Goal: Information Seeking & Learning: Learn about a topic

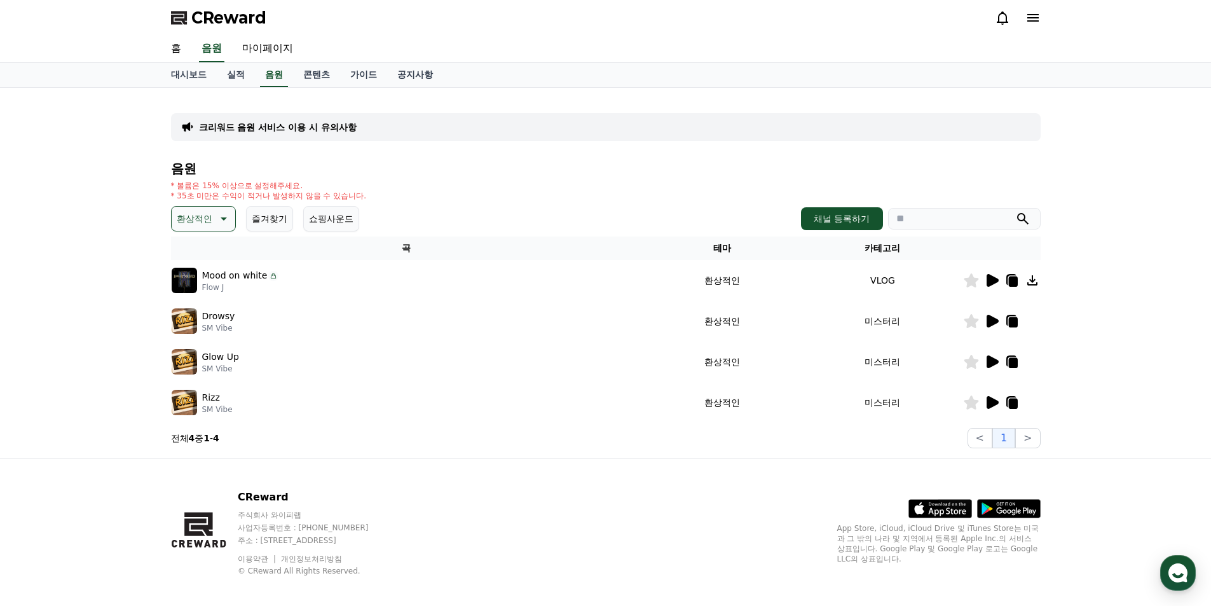
click at [991, 281] on icon at bounding box center [992, 280] width 12 height 13
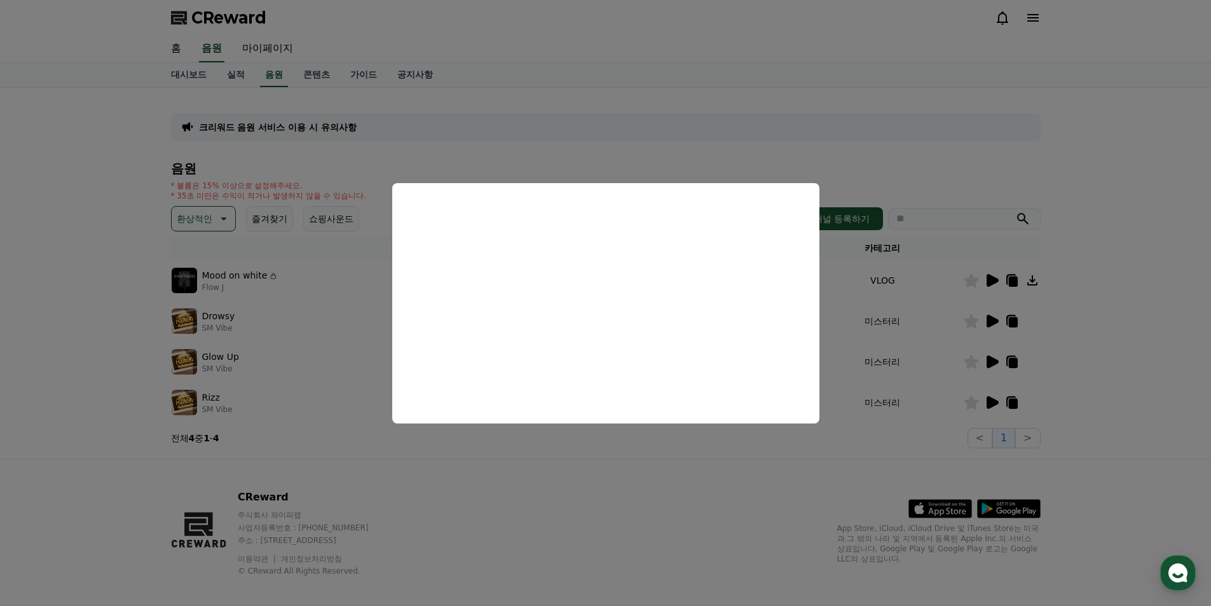
click at [571, 563] on button "close modal" at bounding box center [605, 303] width 1211 height 606
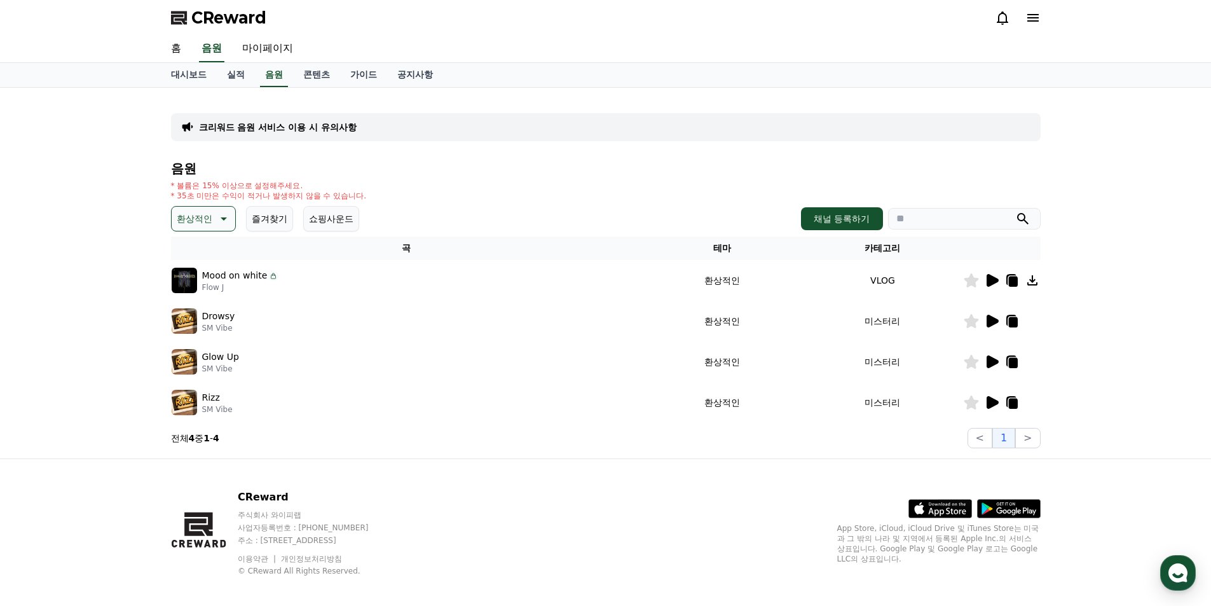
click at [211, 226] on p "환상적인" at bounding box center [195, 219] width 36 height 18
click at [199, 257] on button "호기심" at bounding box center [191, 255] width 37 height 28
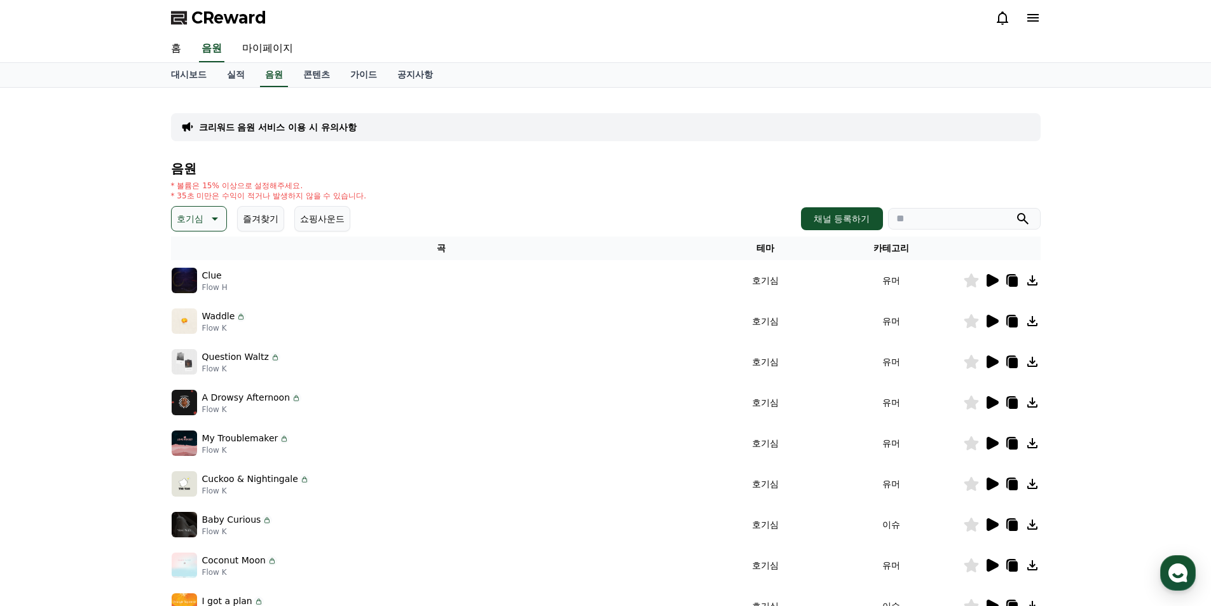
click at [990, 360] on icon at bounding box center [992, 361] width 12 height 13
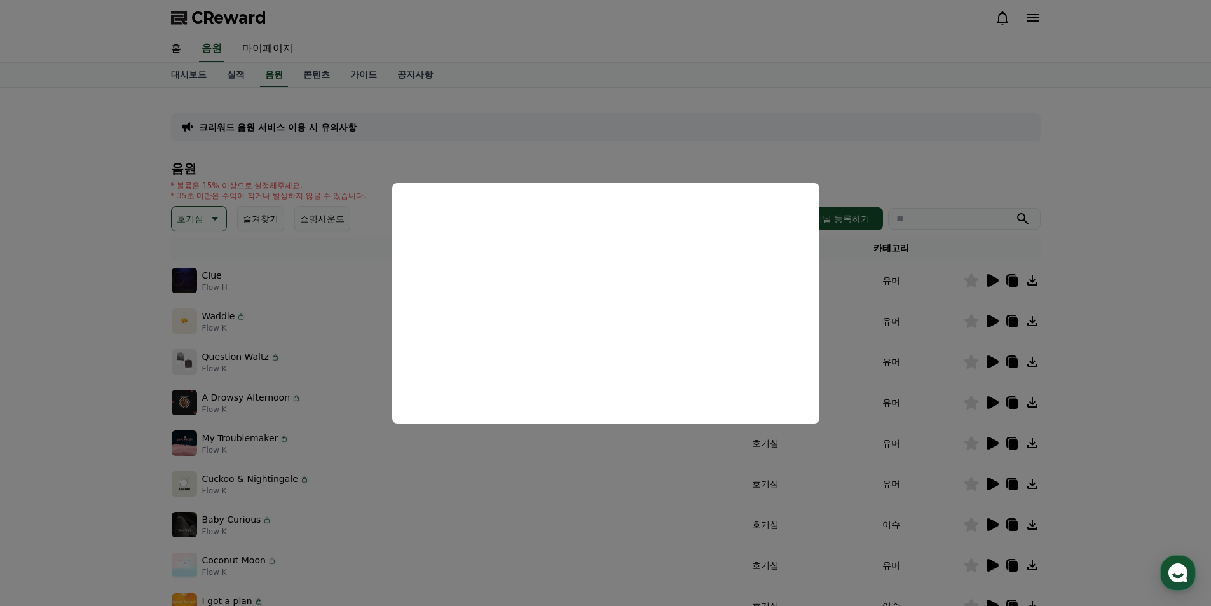
click at [863, 131] on button "close modal" at bounding box center [605, 303] width 1211 height 606
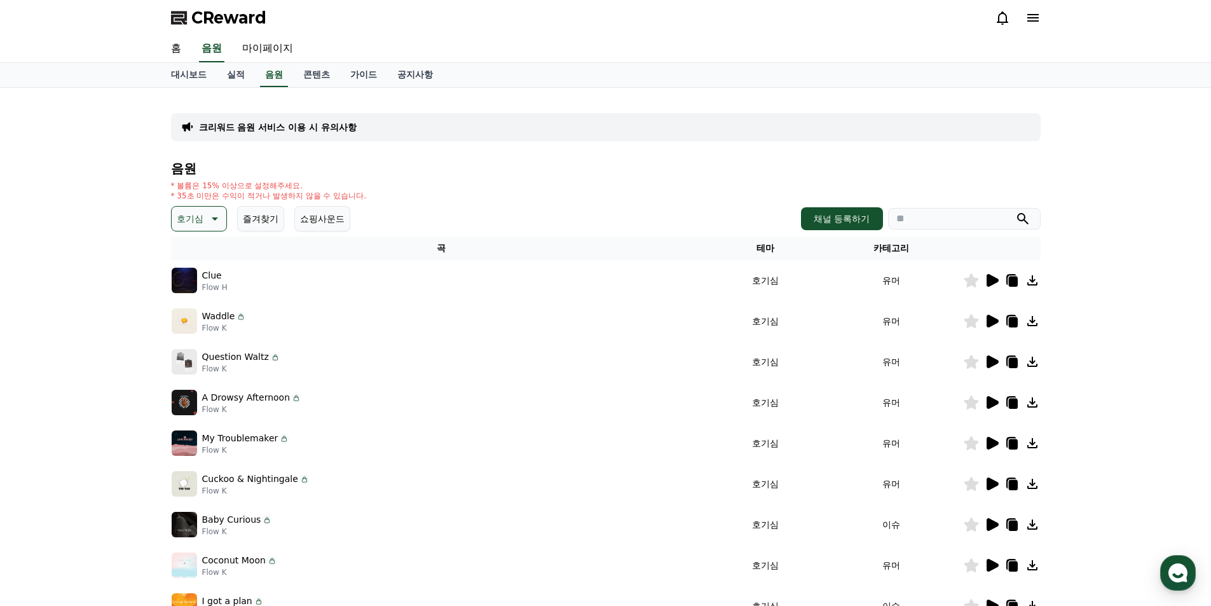
click at [991, 322] on icon at bounding box center [992, 321] width 12 height 13
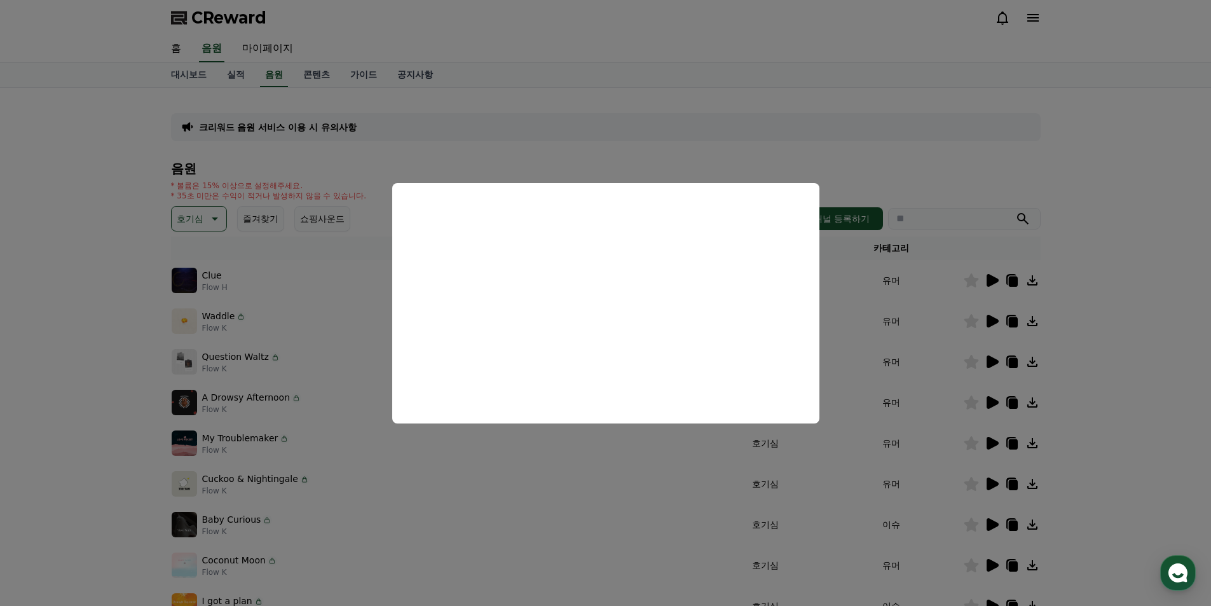
click at [965, 163] on button "close modal" at bounding box center [605, 303] width 1211 height 606
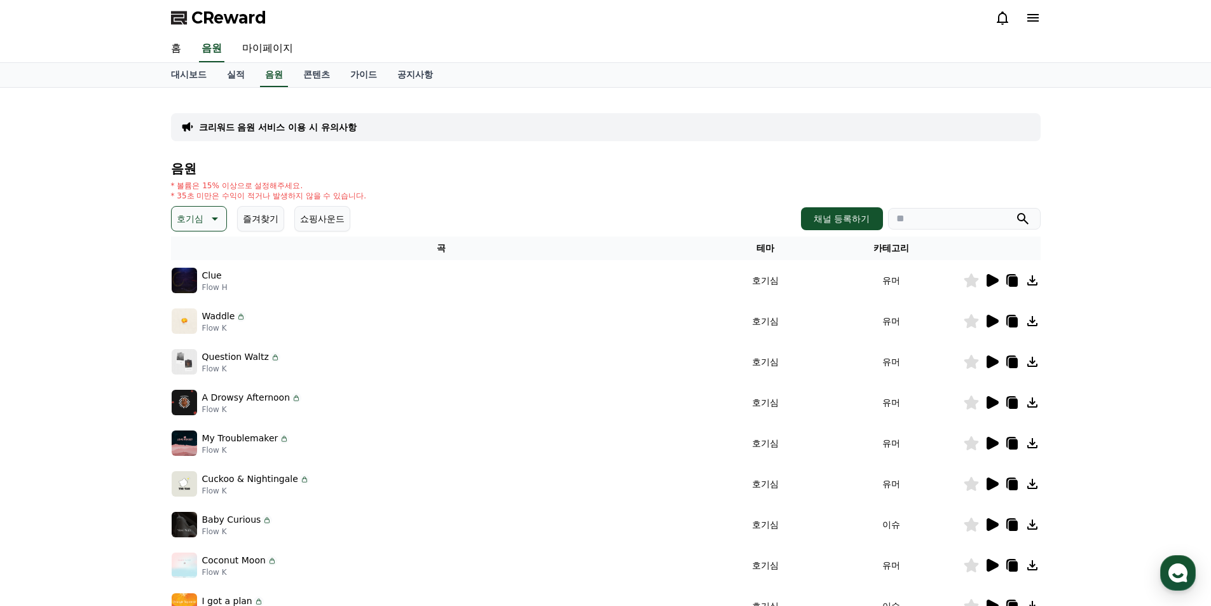
click at [993, 281] on icon at bounding box center [992, 280] width 12 height 13
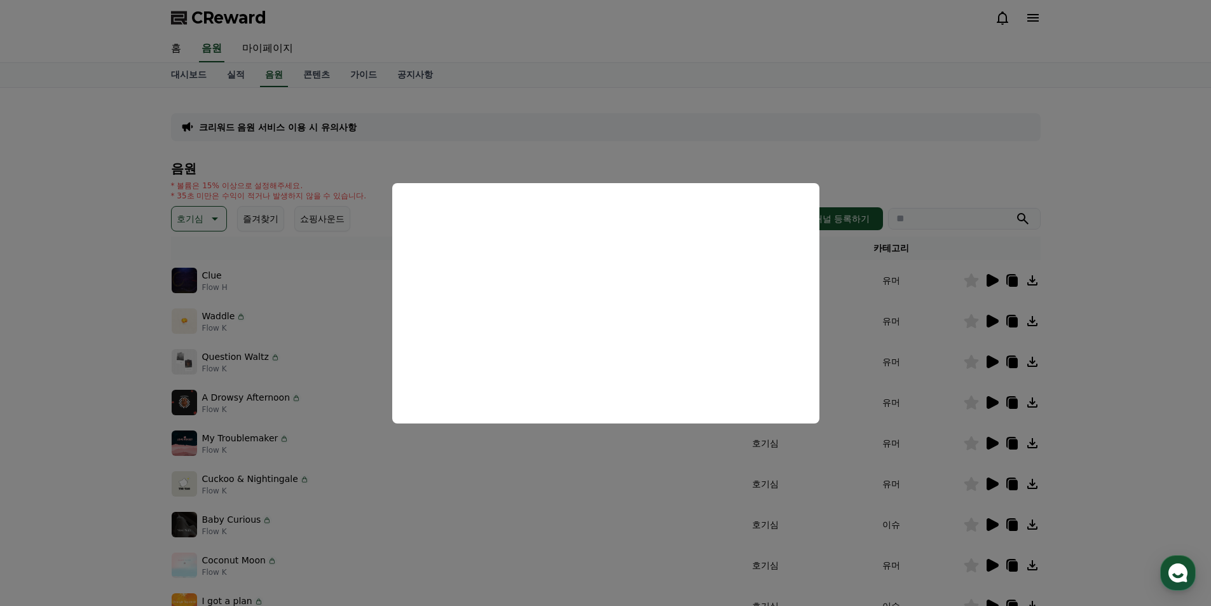
click at [1001, 163] on button "close modal" at bounding box center [605, 303] width 1211 height 606
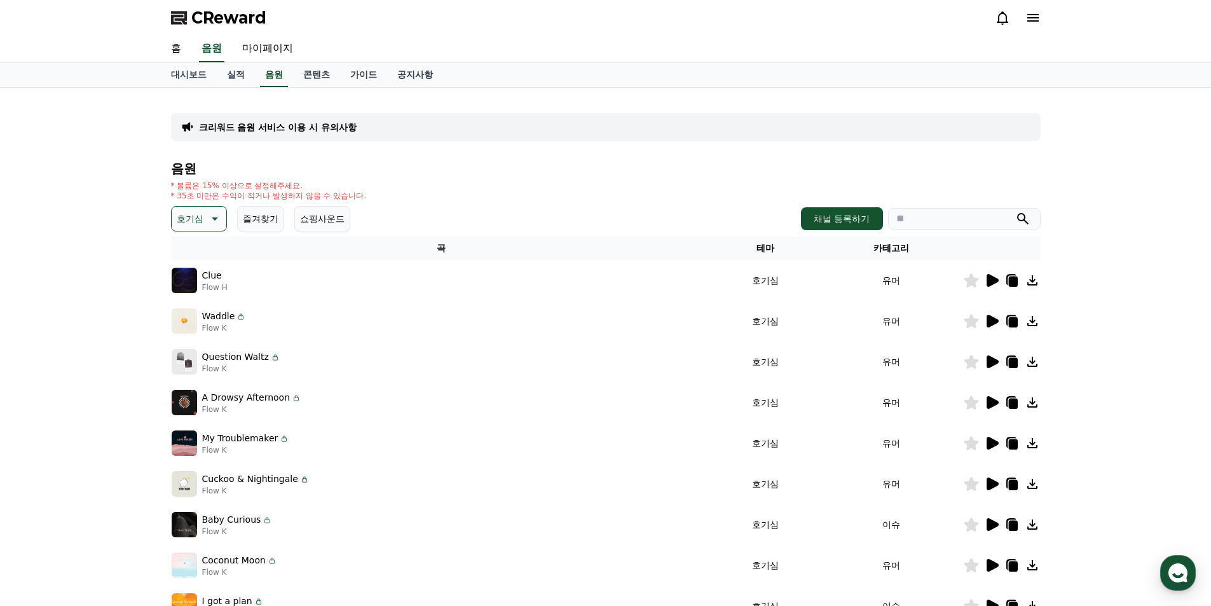
click at [987, 438] on icon at bounding box center [992, 443] width 12 height 13
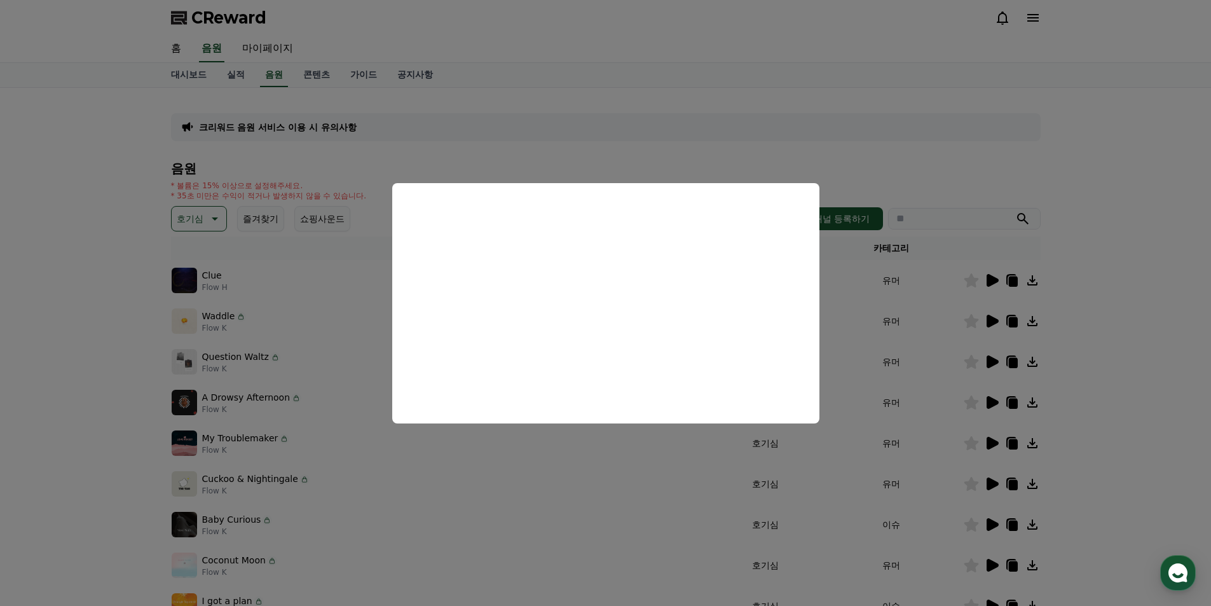
click at [905, 116] on button "close modal" at bounding box center [605, 303] width 1211 height 606
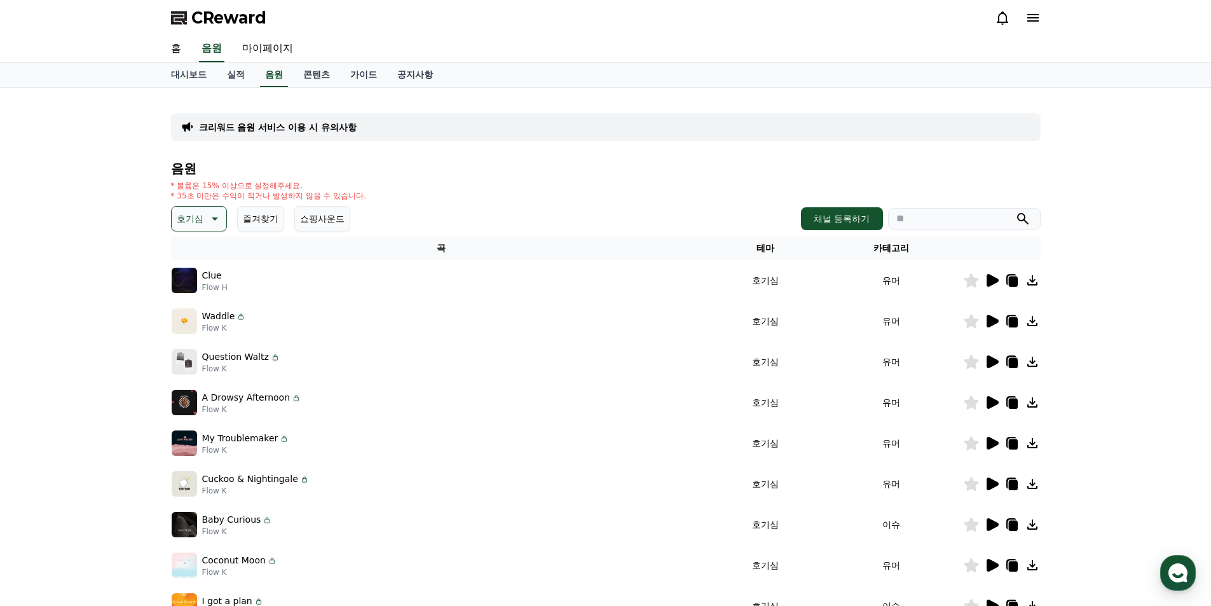
click at [994, 402] on icon at bounding box center [992, 402] width 12 height 13
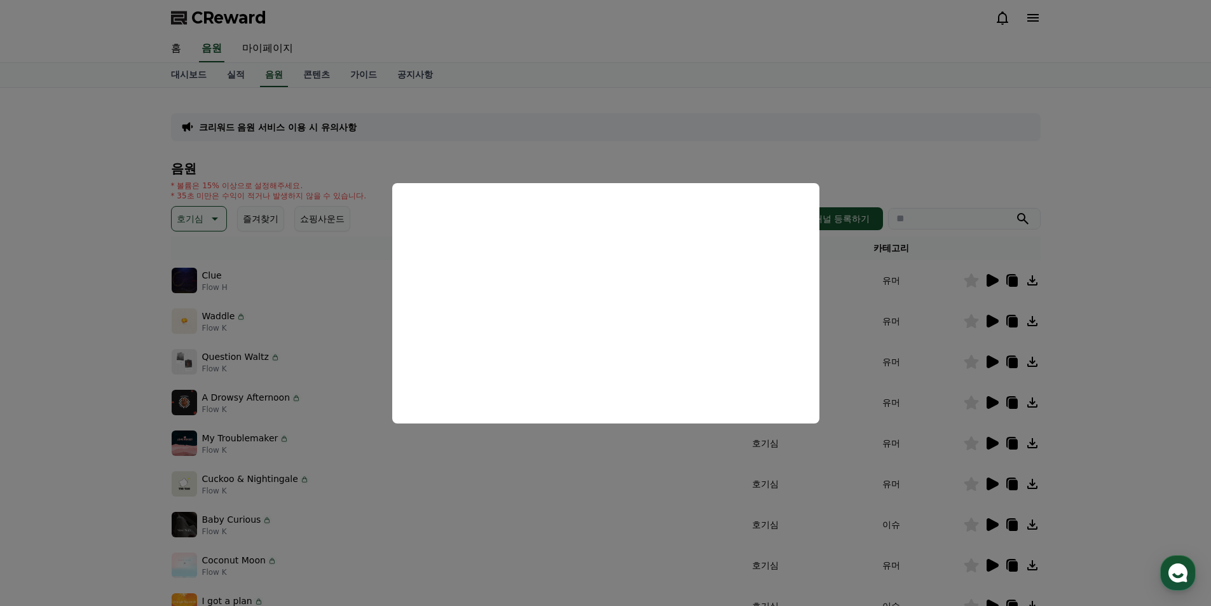
click at [803, 138] on button "close modal" at bounding box center [605, 303] width 1211 height 606
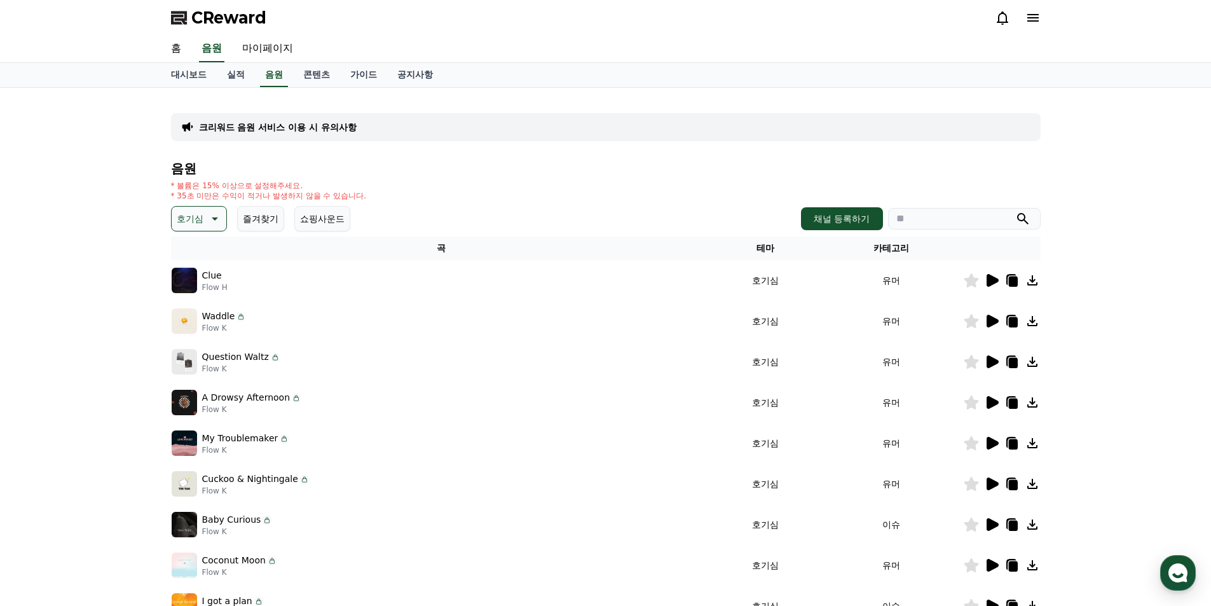
click at [997, 480] on icon at bounding box center [991, 483] width 15 height 15
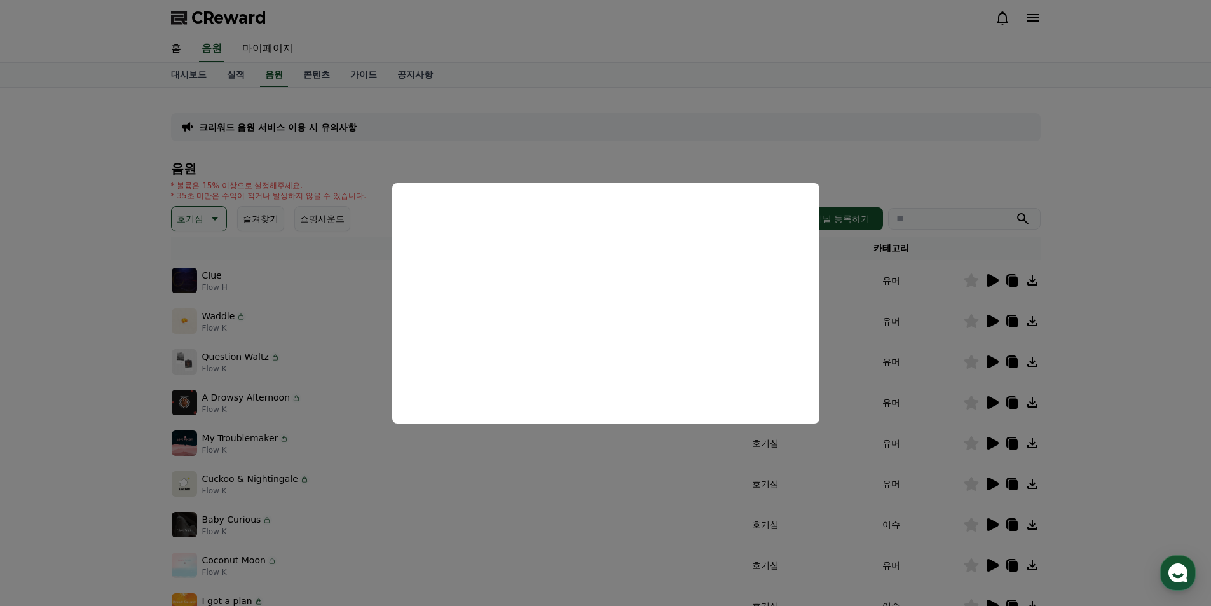
click at [766, 142] on button "close modal" at bounding box center [605, 303] width 1211 height 606
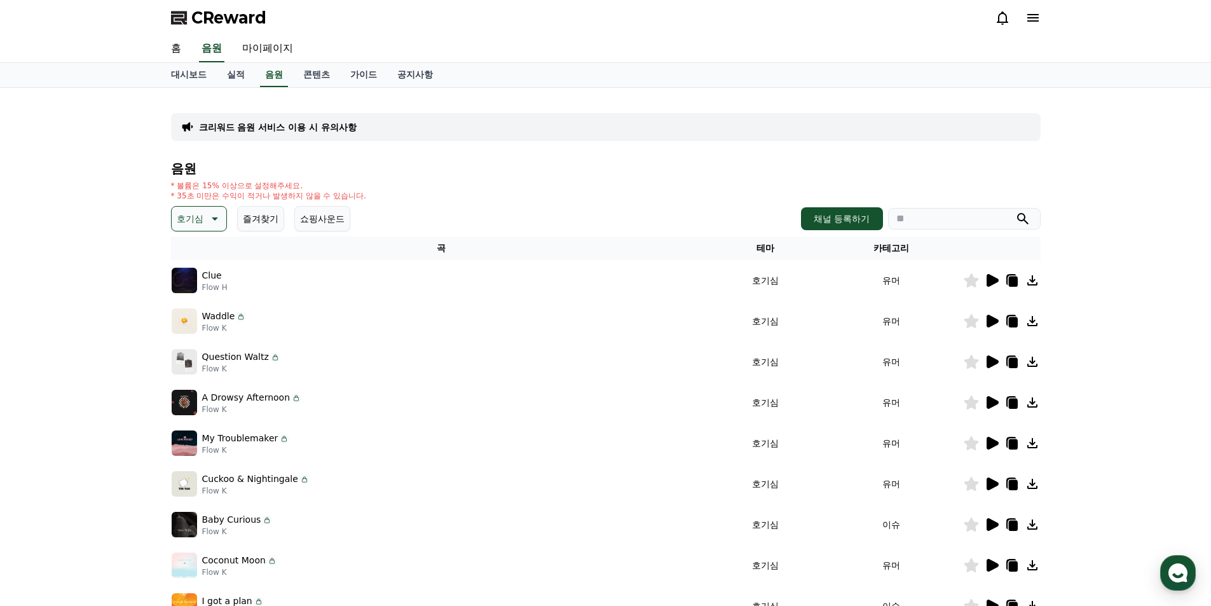
click at [995, 524] on icon at bounding box center [992, 524] width 12 height 13
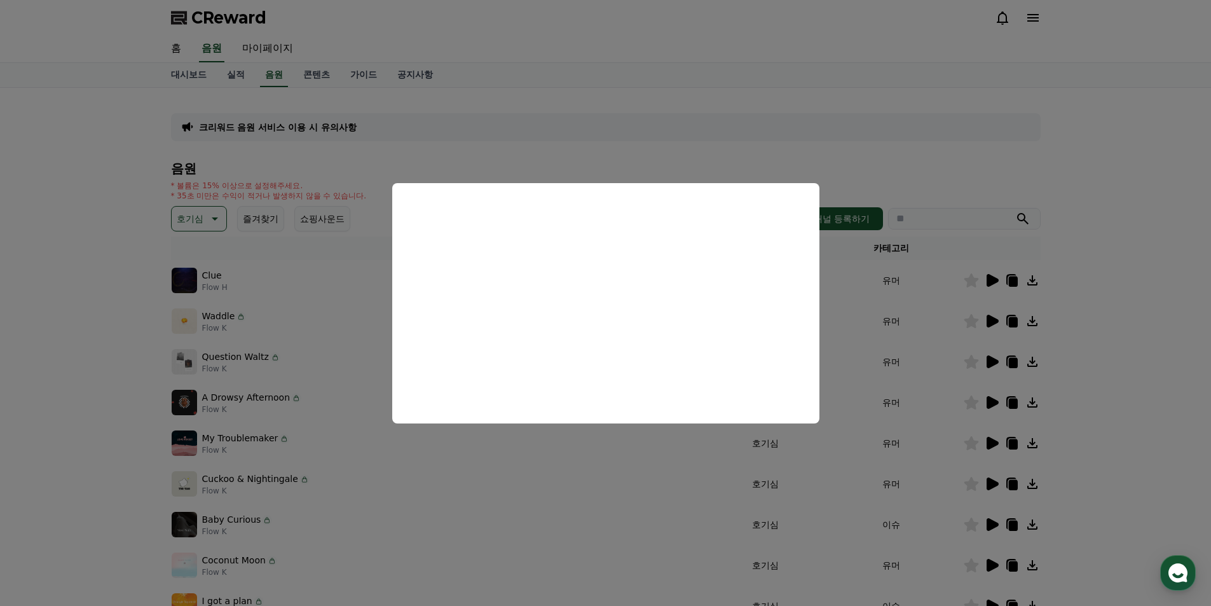
click at [854, 149] on button "close modal" at bounding box center [605, 303] width 1211 height 606
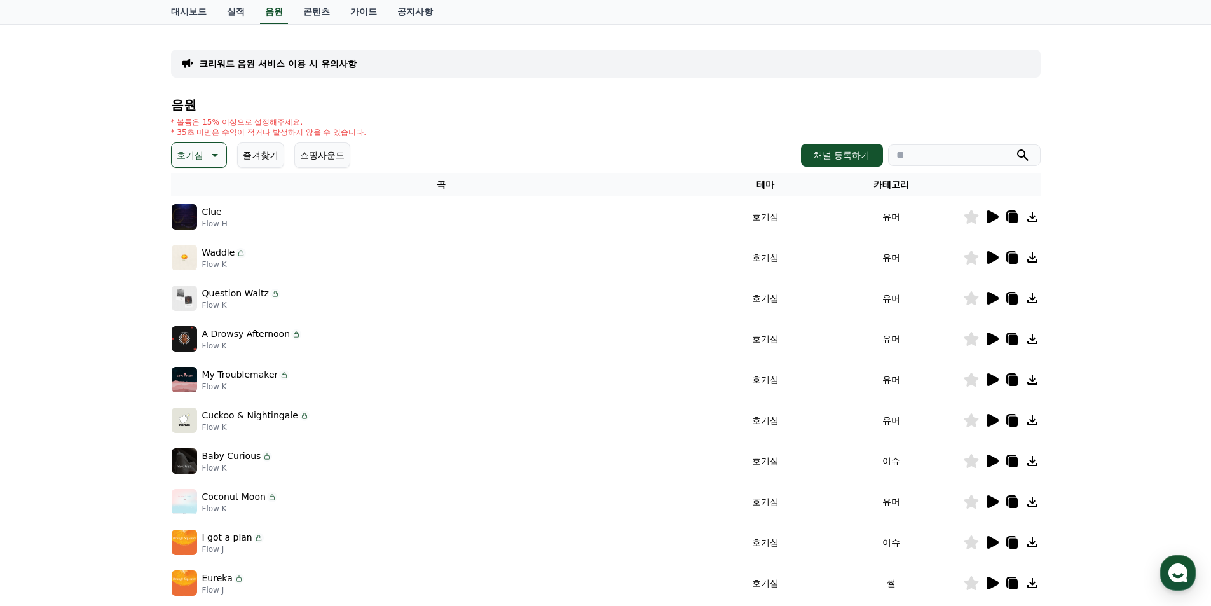
click at [987, 505] on icon at bounding box center [992, 501] width 12 height 13
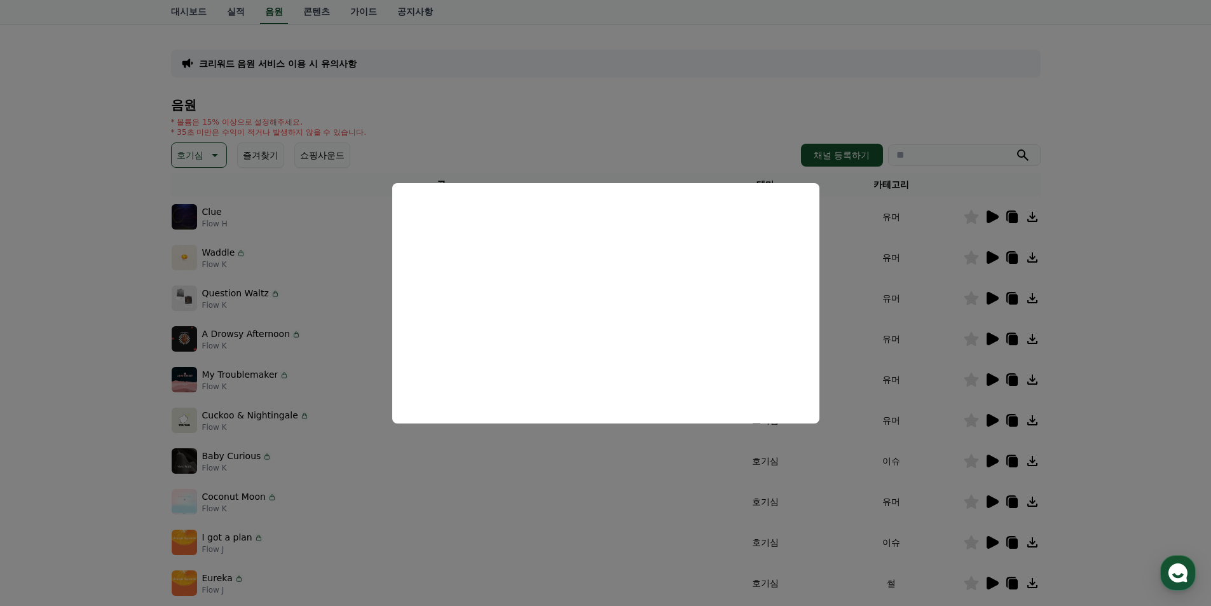
click at [752, 123] on button "close modal" at bounding box center [605, 303] width 1211 height 606
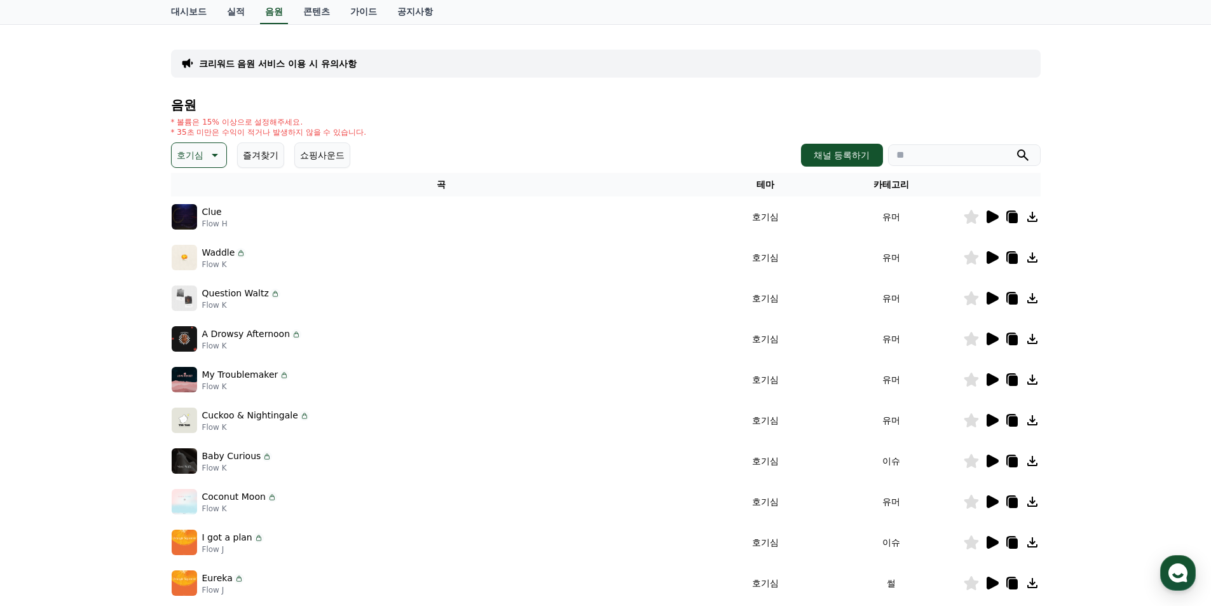
click at [993, 540] on icon at bounding box center [992, 542] width 12 height 13
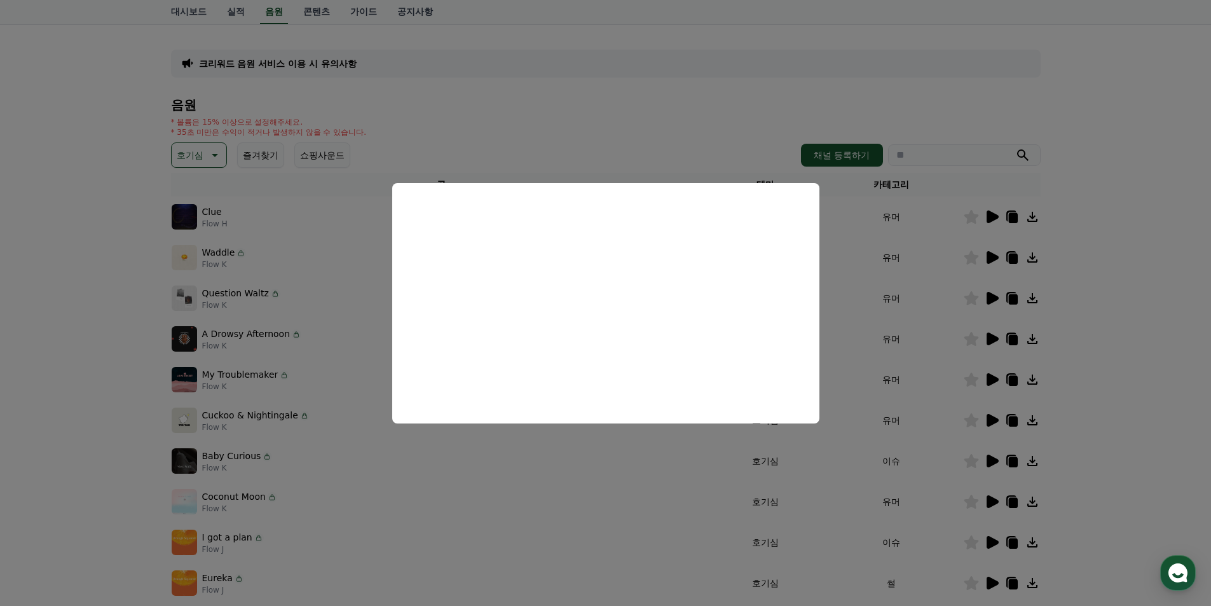
click at [757, 98] on button "close modal" at bounding box center [605, 303] width 1211 height 606
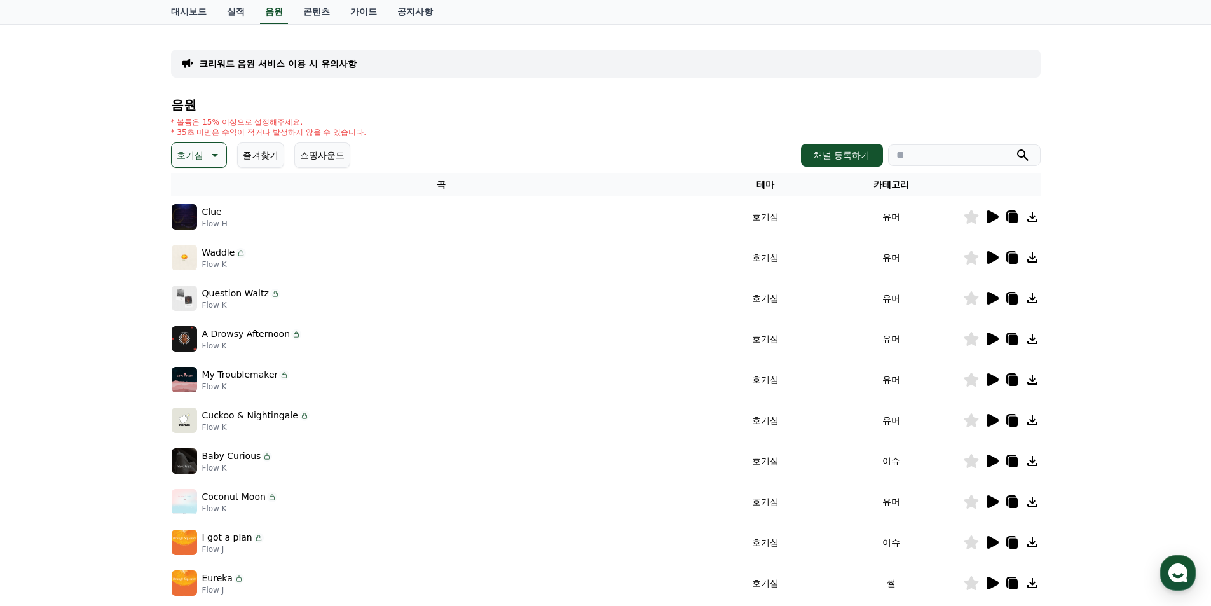
click at [986, 578] on icon at bounding box center [991, 582] width 15 height 15
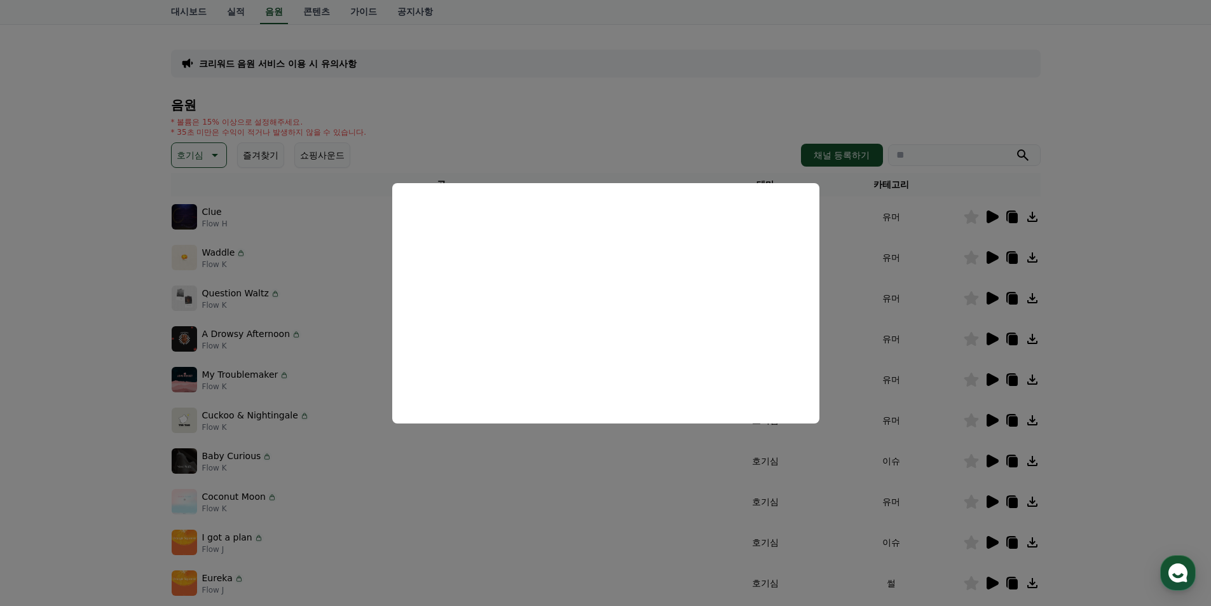
click at [691, 126] on button "close modal" at bounding box center [605, 303] width 1211 height 606
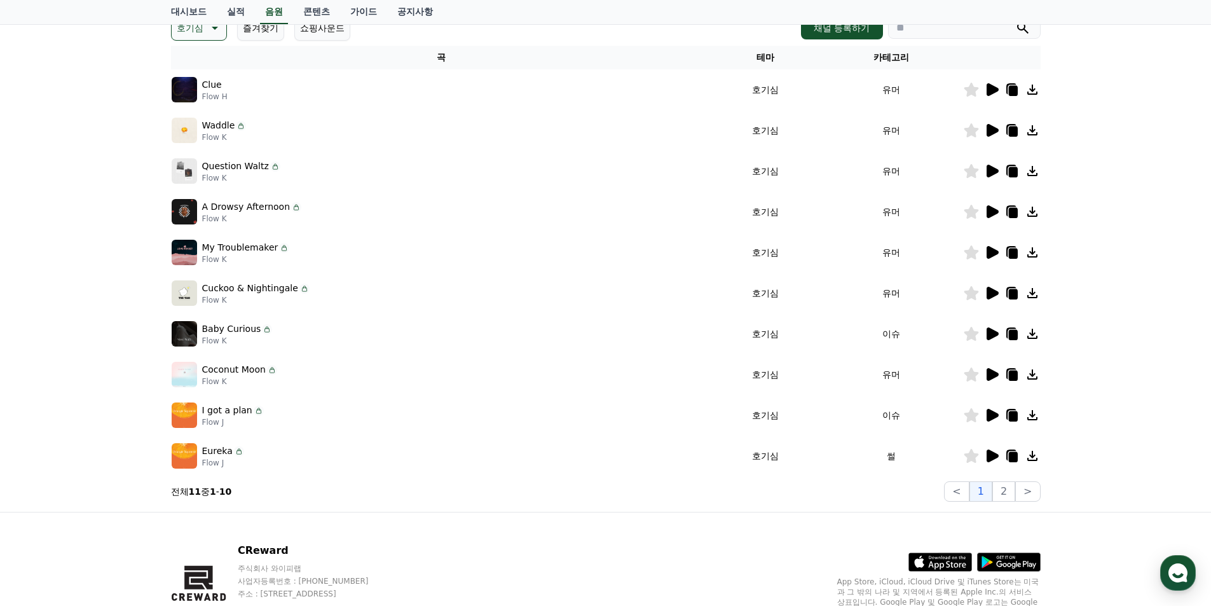
click at [1008, 494] on button "2" at bounding box center [1003, 491] width 23 height 20
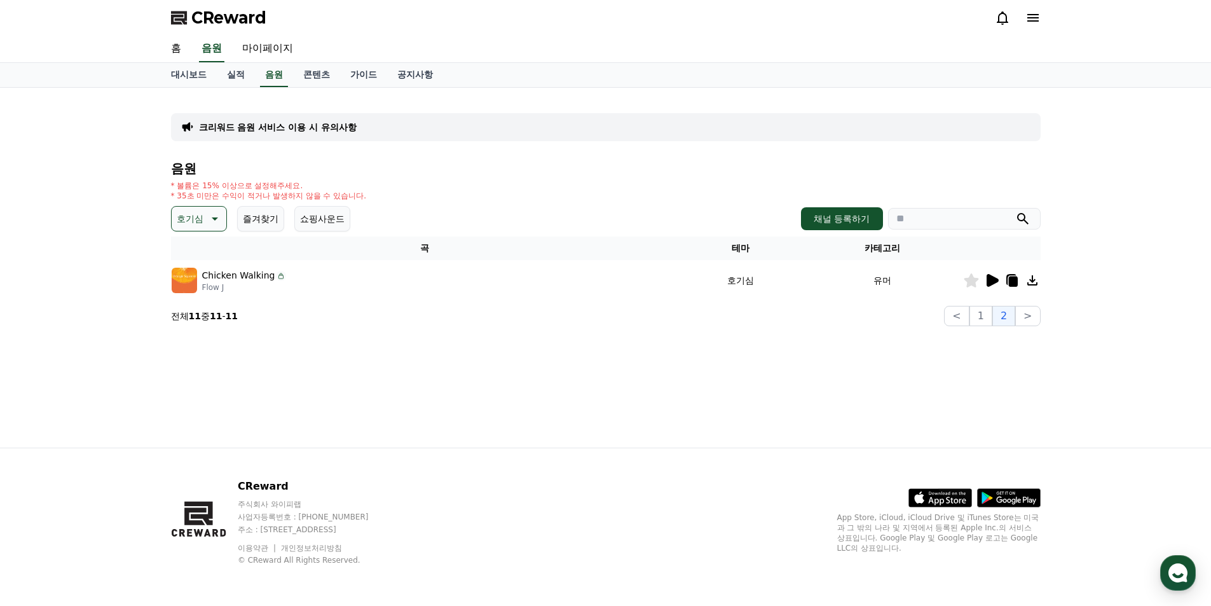
click at [990, 283] on icon at bounding box center [992, 280] width 12 height 13
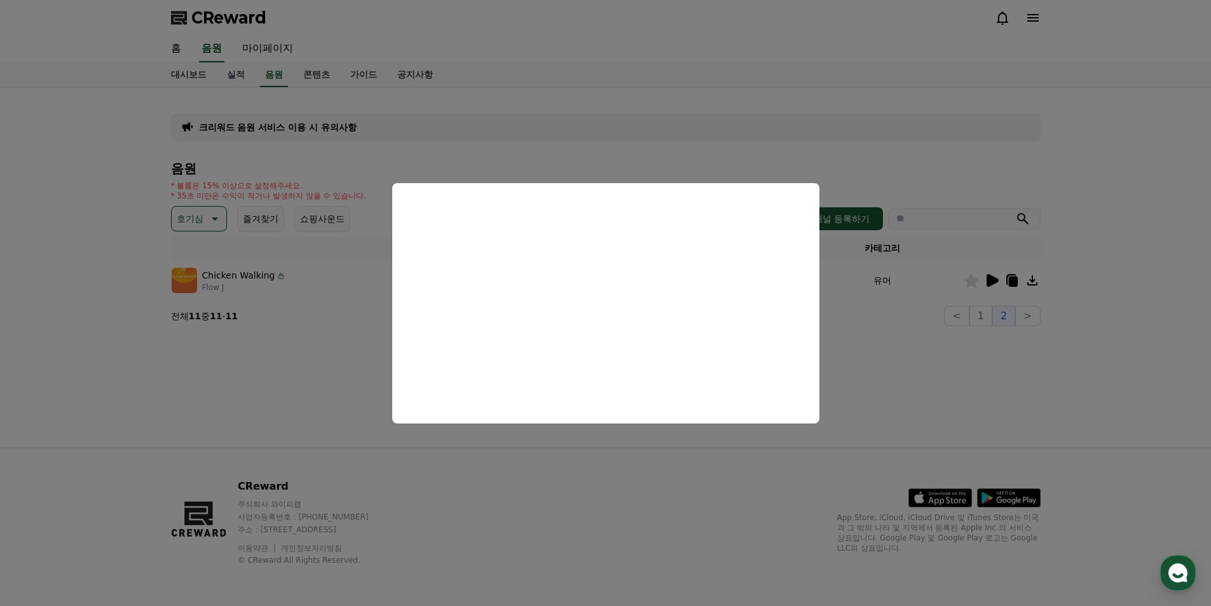
click at [742, 90] on button "close modal" at bounding box center [605, 303] width 1211 height 606
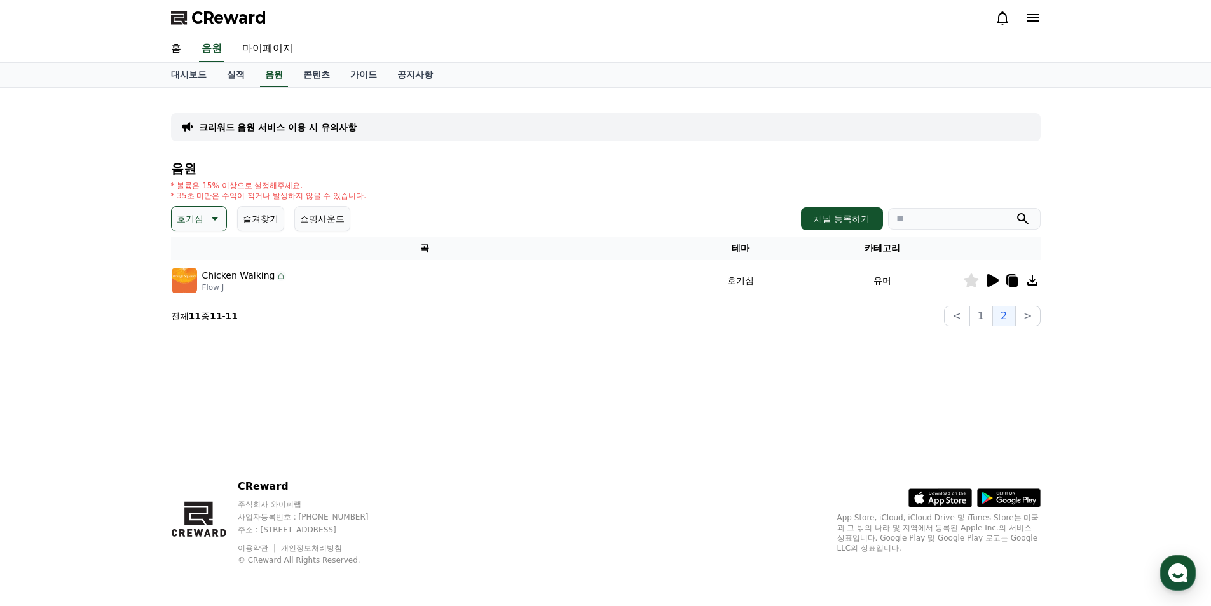
click at [210, 222] on icon at bounding box center [213, 218] width 15 height 15
click at [201, 323] on div "전체 환상적인 호기심 어두운 밝은 통통튀는 신나는 반전 웅장한 드라마틱 즐거움 분위기있는 EDM 그루브 슬픈 잔잔한 귀여운 감동적인 긴장되는 …" at bounding box center [200, 503] width 55 height 656
click at [191, 321] on button "밝은" at bounding box center [187, 321] width 28 height 28
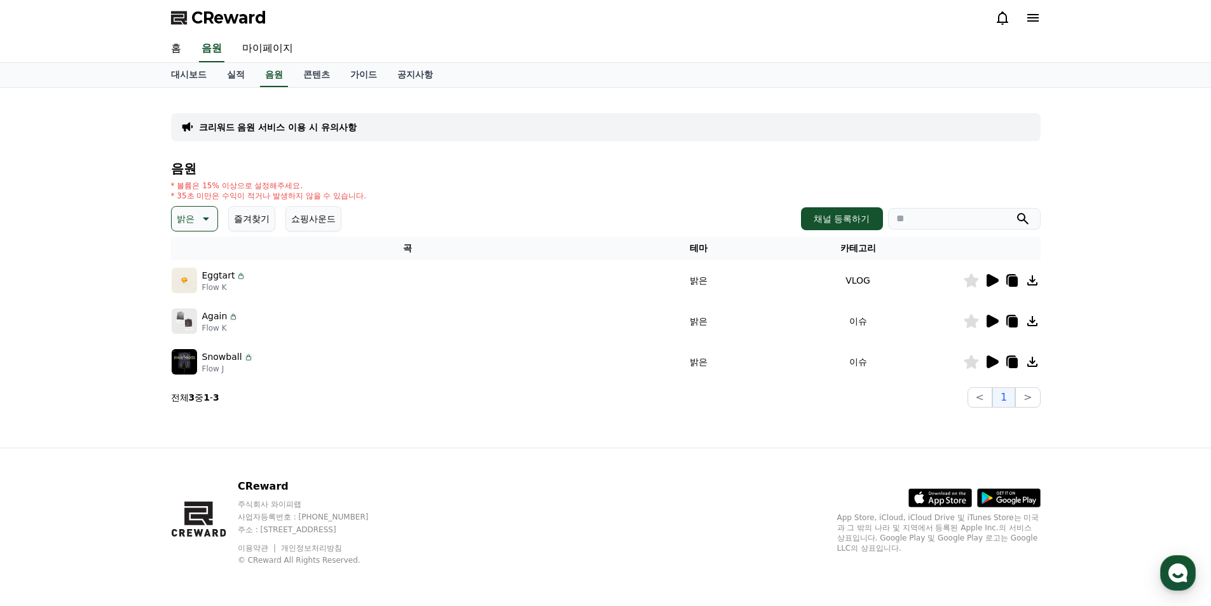
click at [989, 278] on icon at bounding box center [992, 280] width 12 height 13
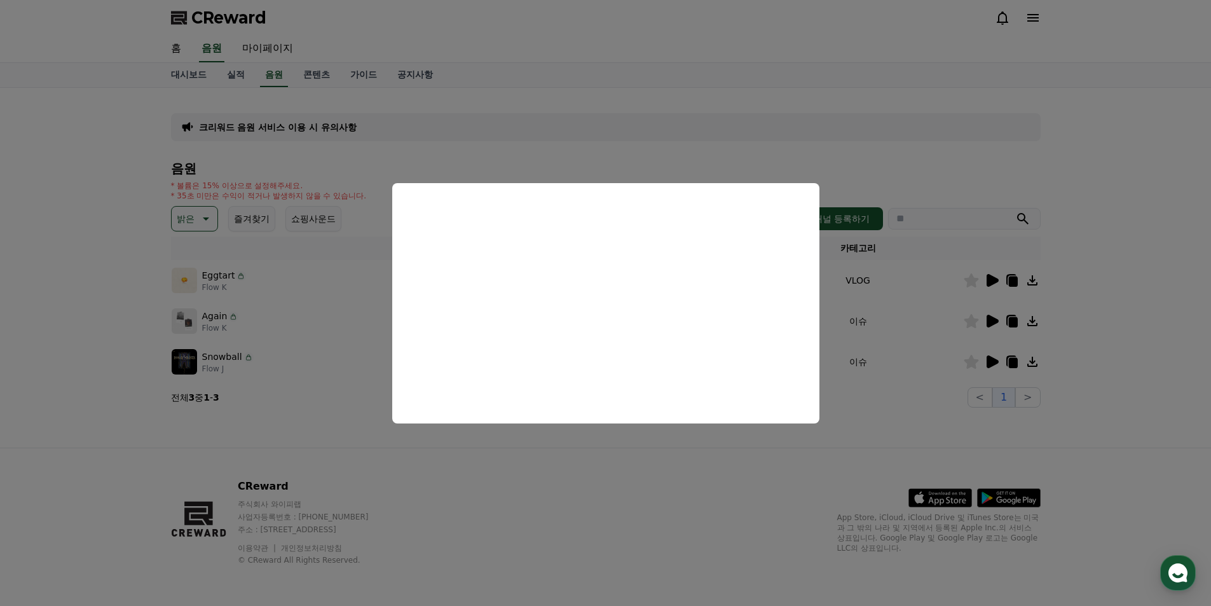
click at [858, 104] on button "close modal" at bounding box center [605, 303] width 1211 height 606
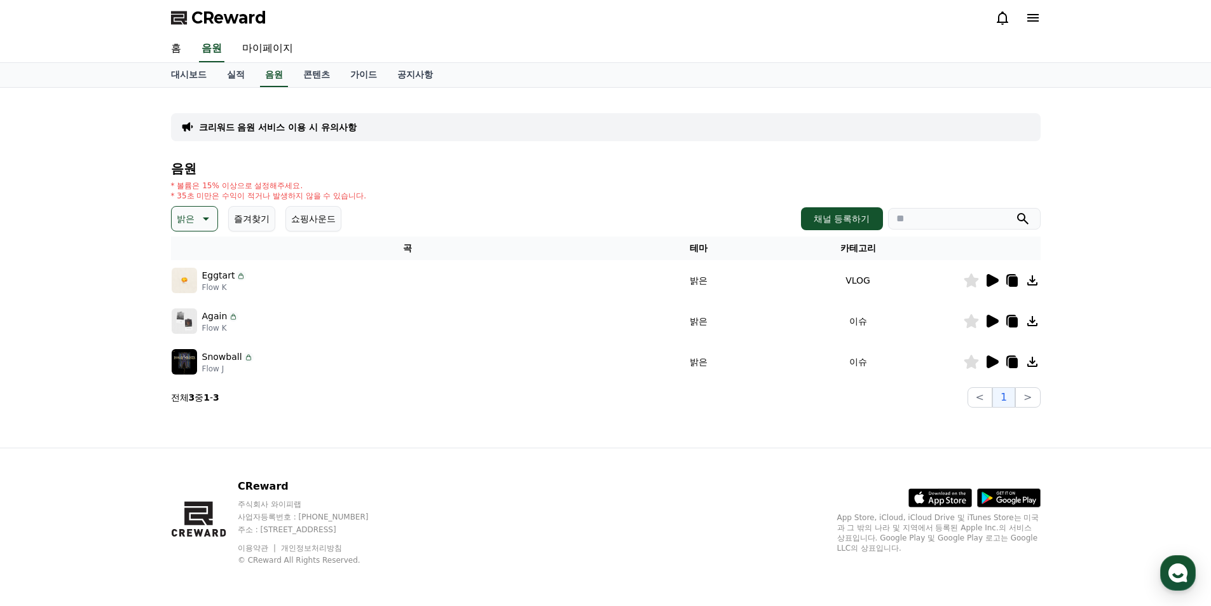
click at [992, 321] on icon at bounding box center [992, 321] width 12 height 13
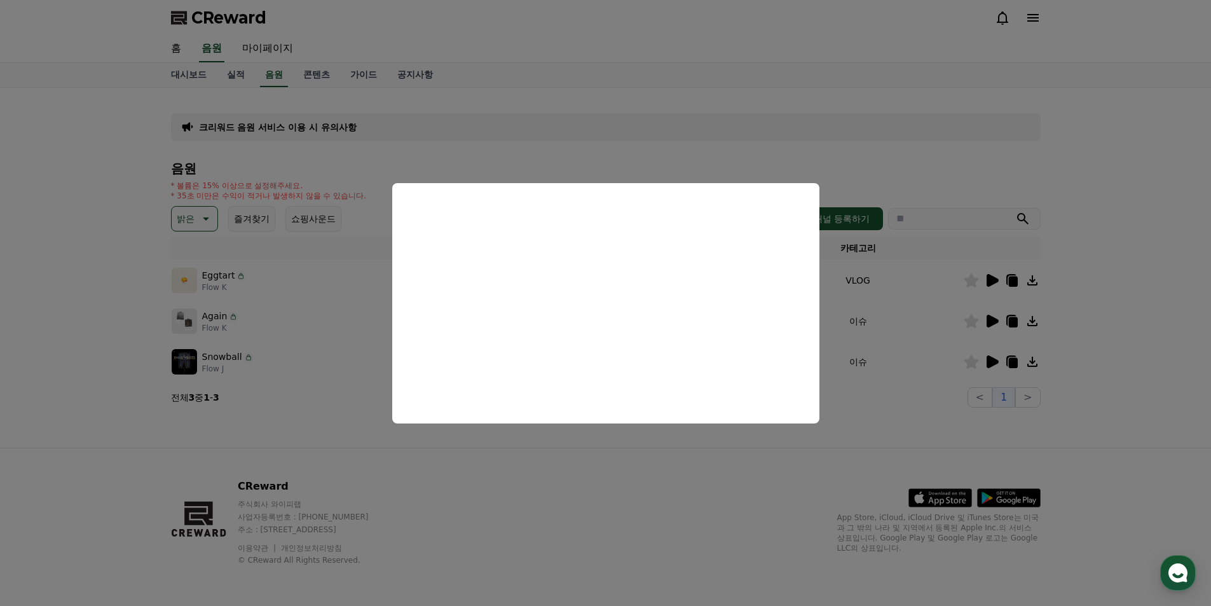
click at [923, 116] on button "close modal" at bounding box center [605, 303] width 1211 height 606
click at [991, 362] on icon at bounding box center [992, 361] width 12 height 13
click at [879, 116] on button "close modal" at bounding box center [605, 303] width 1211 height 606
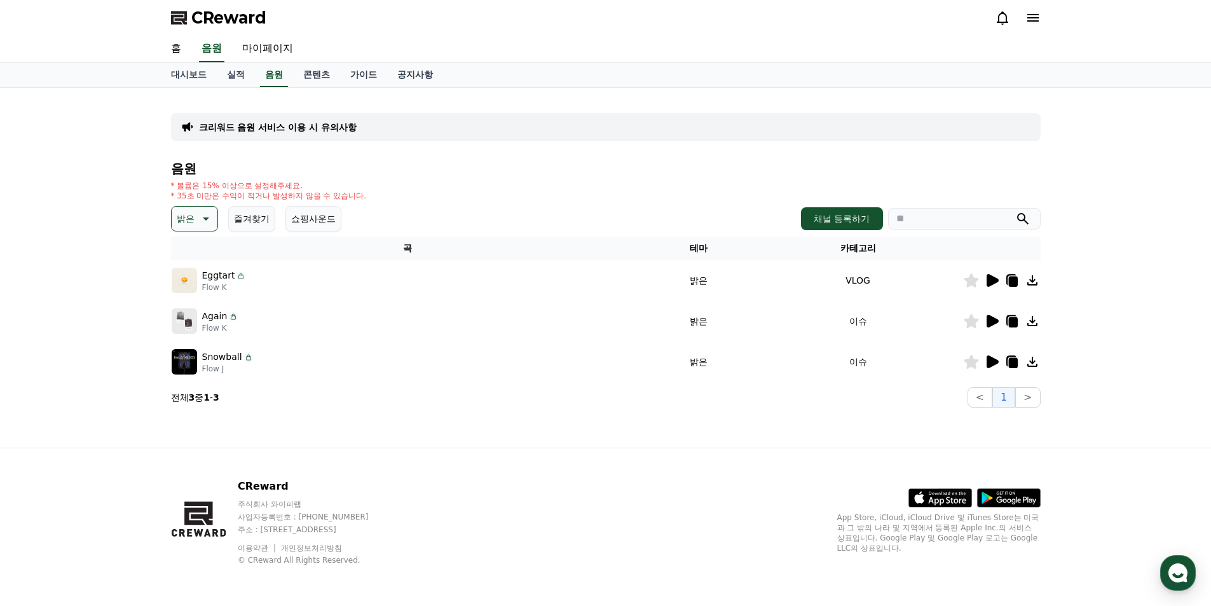
click at [207, 220] on icon at bounding box center [204, 218] width 15 height 15
click at [200, 295] on button "통통튀는" at bounding box center [196, 290] width 46 height 28
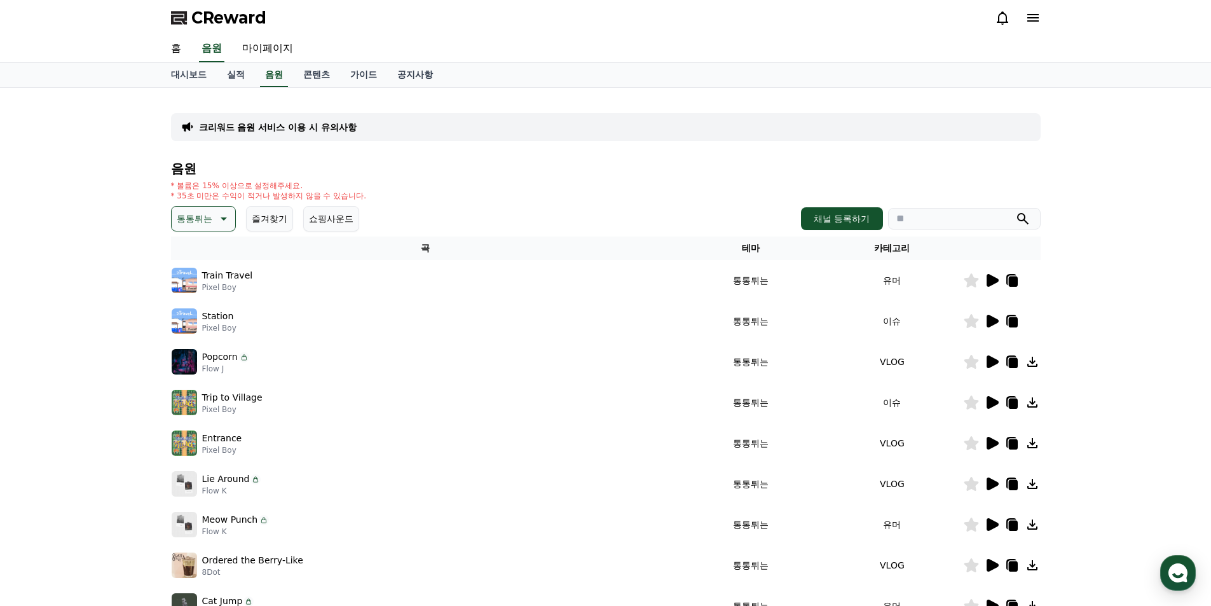
click at [993, 283] on icon at bounding box center [992, 280] width 12 height 13
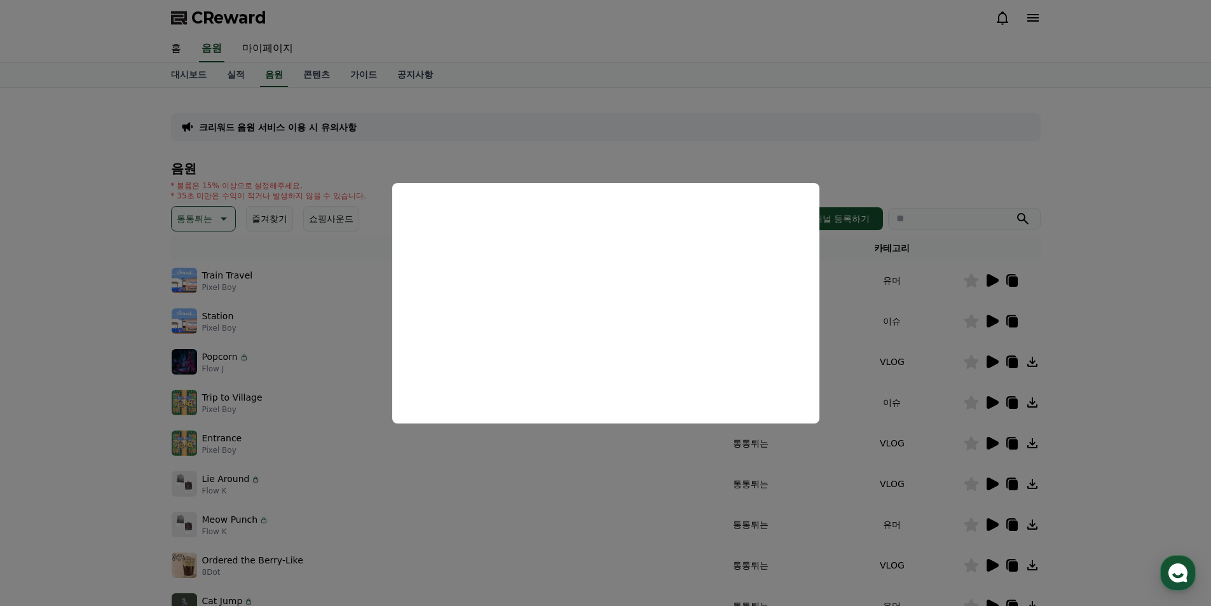
click at [822, 128] on button "close modal" at bounding box center [605, 303] width 1211 height 606
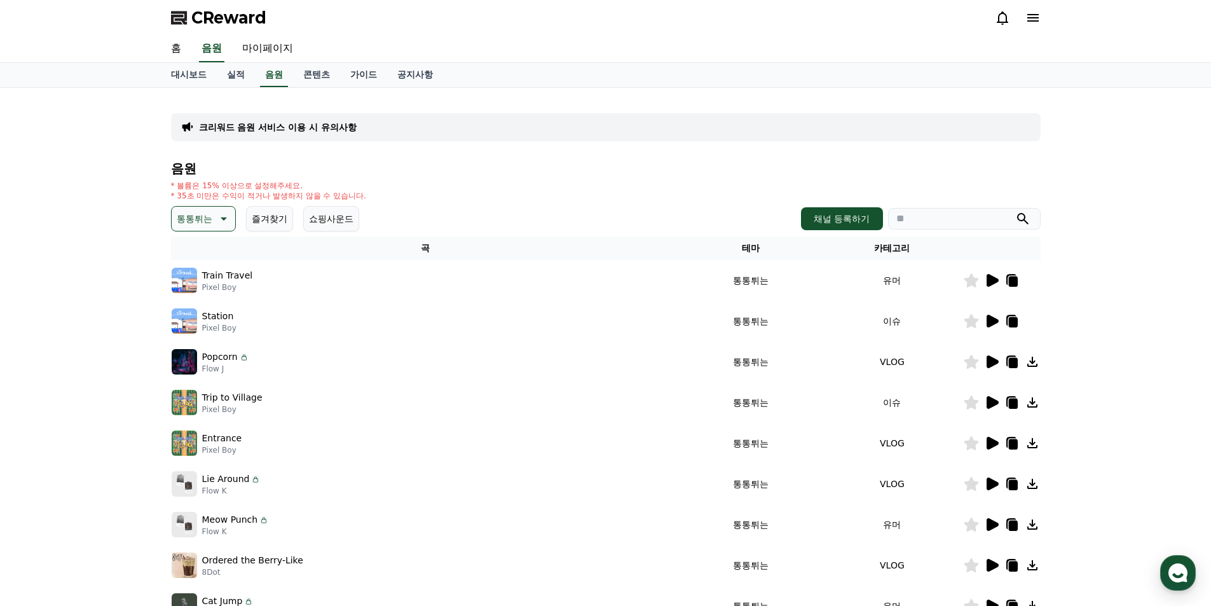
click at [989, 359] on icon at bounding box center [992, 361] width 12 height 13
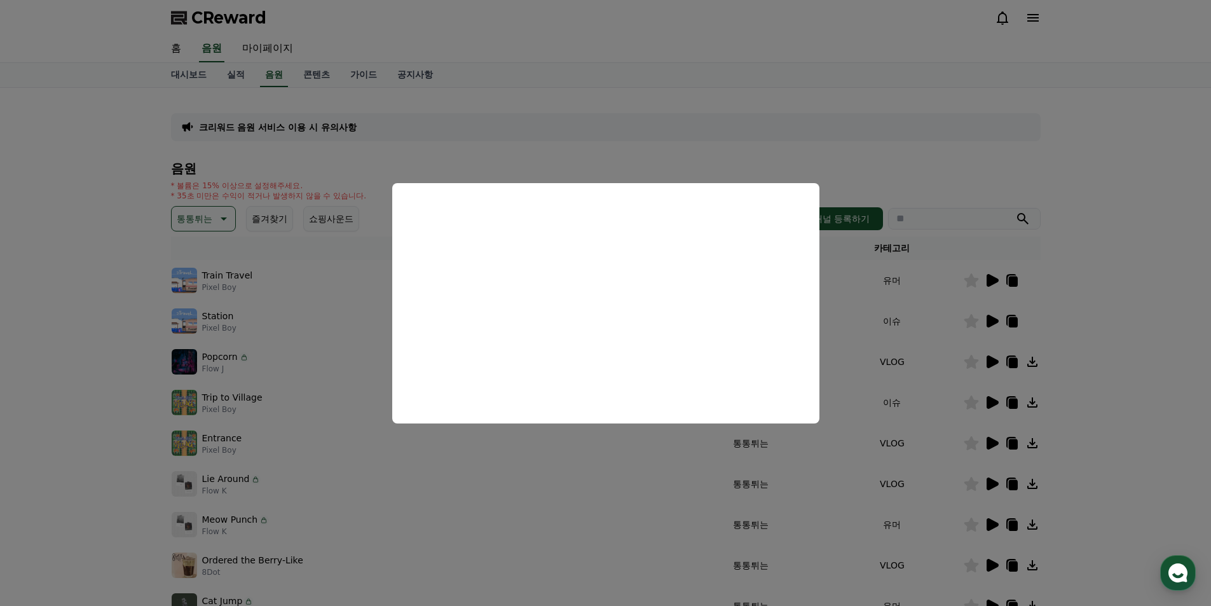
click at [799, 142] on button "close modal" at bounding box center [605, 303] width 1211 height 606
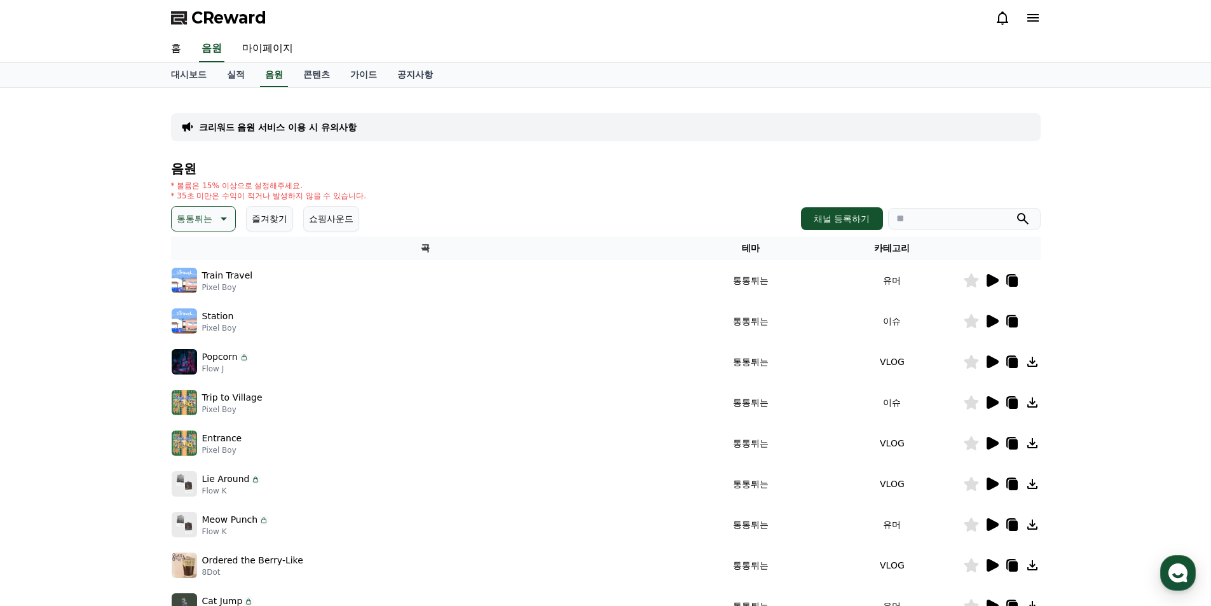
click at [995, 485] on icon at bounding box center [992, 483] width 12 height 13
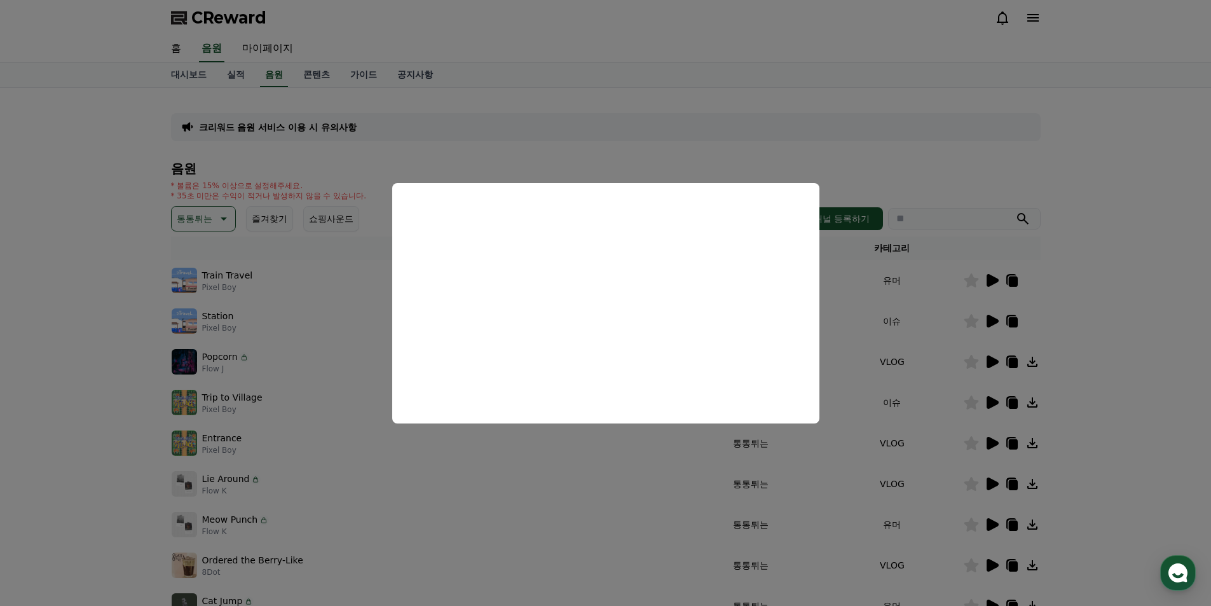
click at [977, 139] on button "close modal" at bounding box center [605, 303] width 1211 height 606
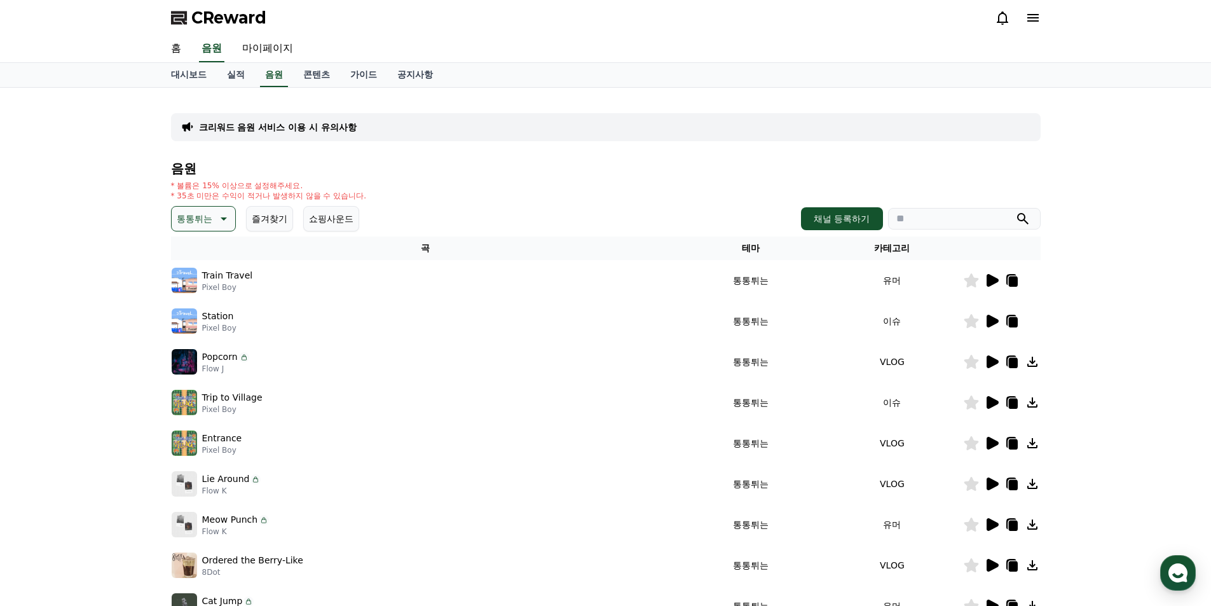
click at [993, 410] on td at bounding box center [1002, 402] width 78 height 41
click at [989, 398] on icon at bounding box center [992, 402] width 12 height 13
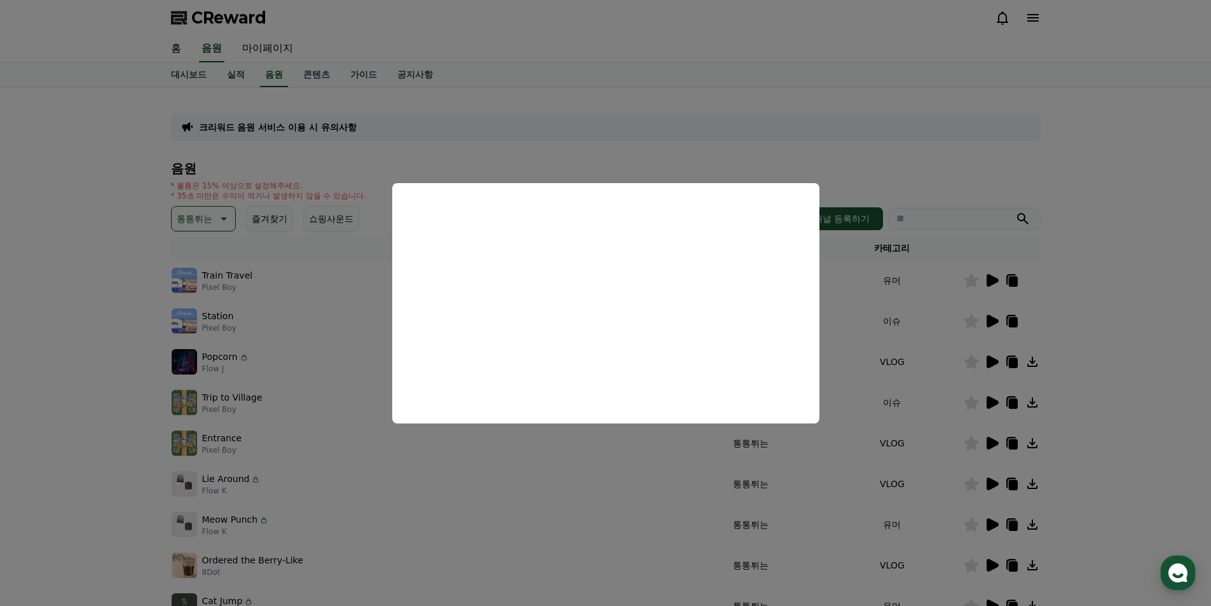
click at [944, 142] on button "close modal" at bounding box center [605, 303] width 1211 height 606
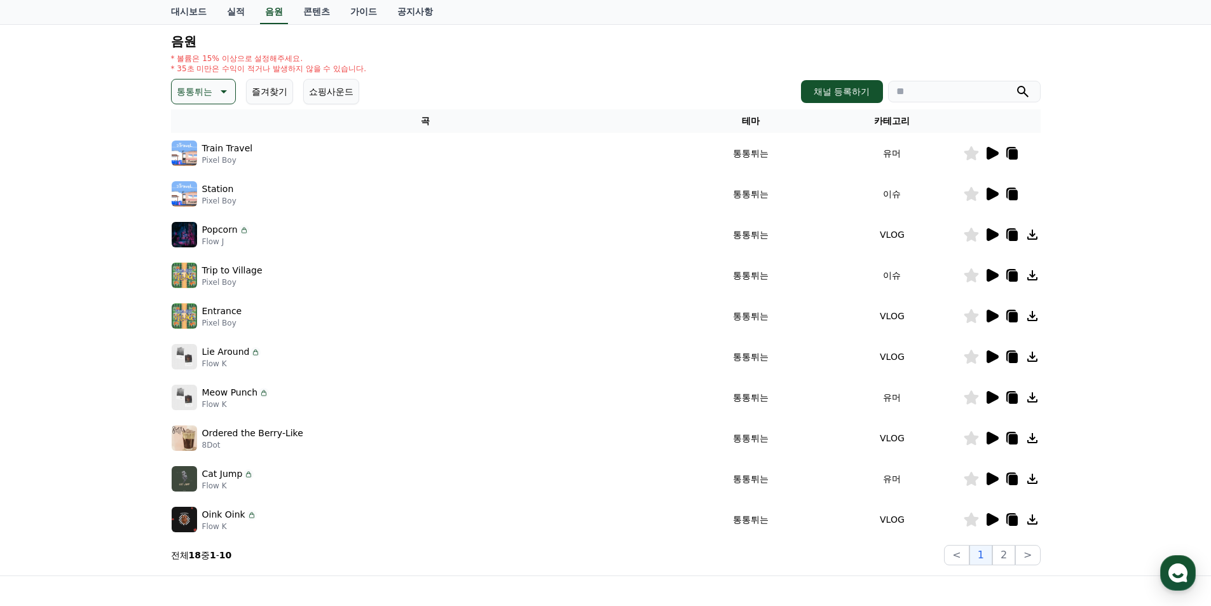
click at [989, 476] on icon at bounding box center [992, 478] width 12 height 13
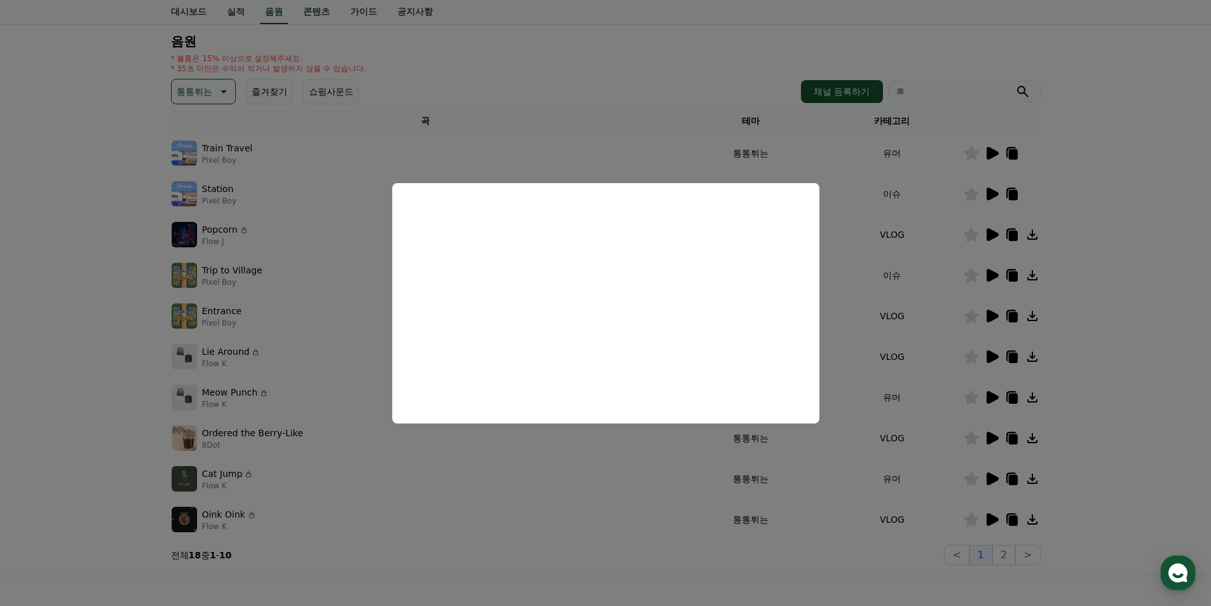
click at [1098, 232] on button "close modal" at bounding box center [605, 303] width 1211 height 606
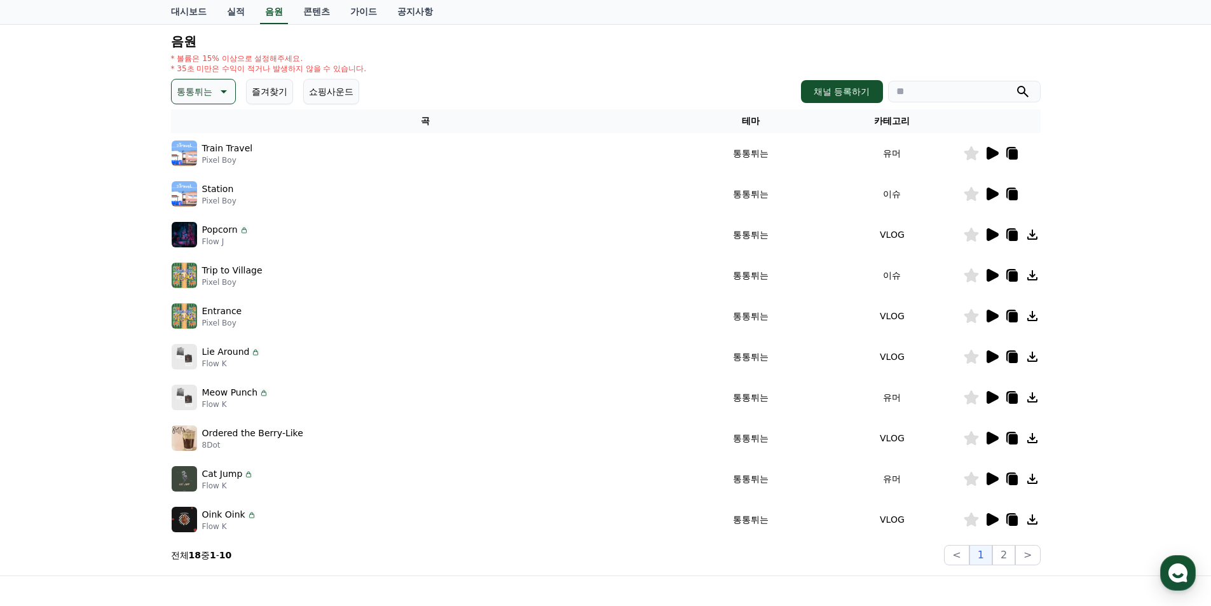
click at [989, 514] on icon at bounding box center [992, 519] width 12 height 13
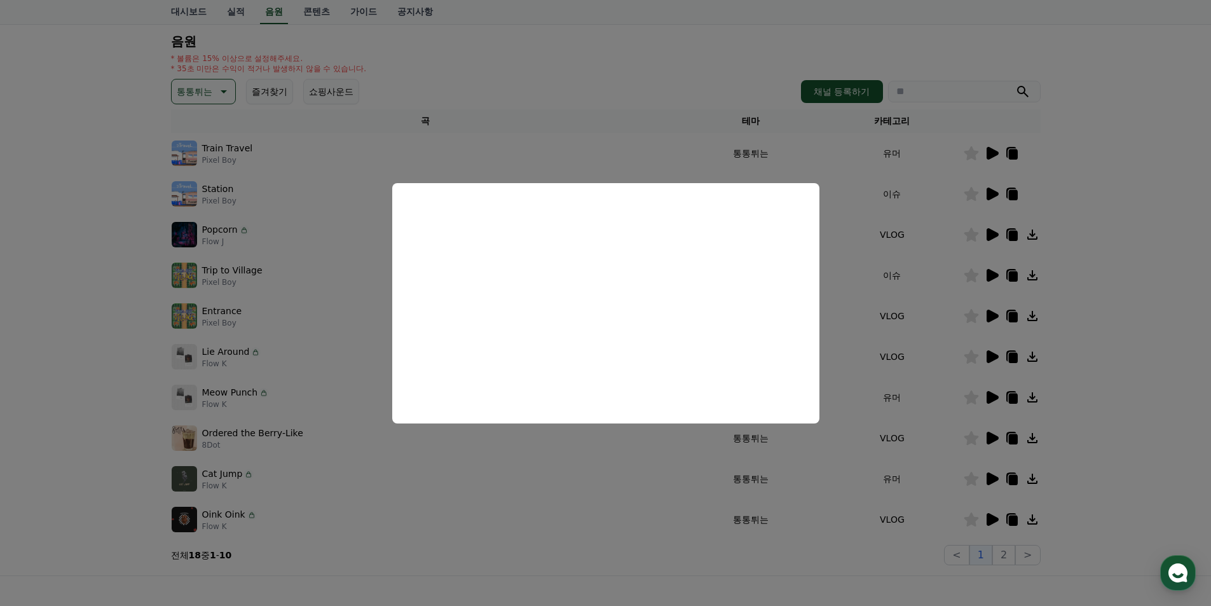
click at [1129, 417] on button "close modal" at bounding box center [605, 303] width 1211 height 606
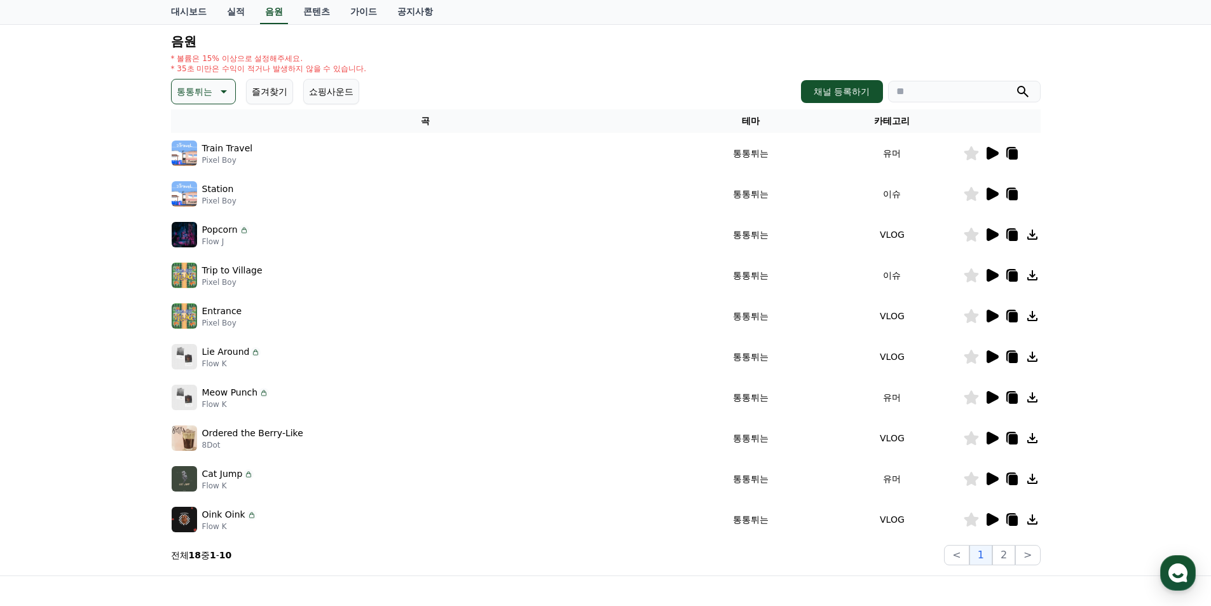
click at [994, 437] on icon at bounding box center [992, 437] width 12 height 13
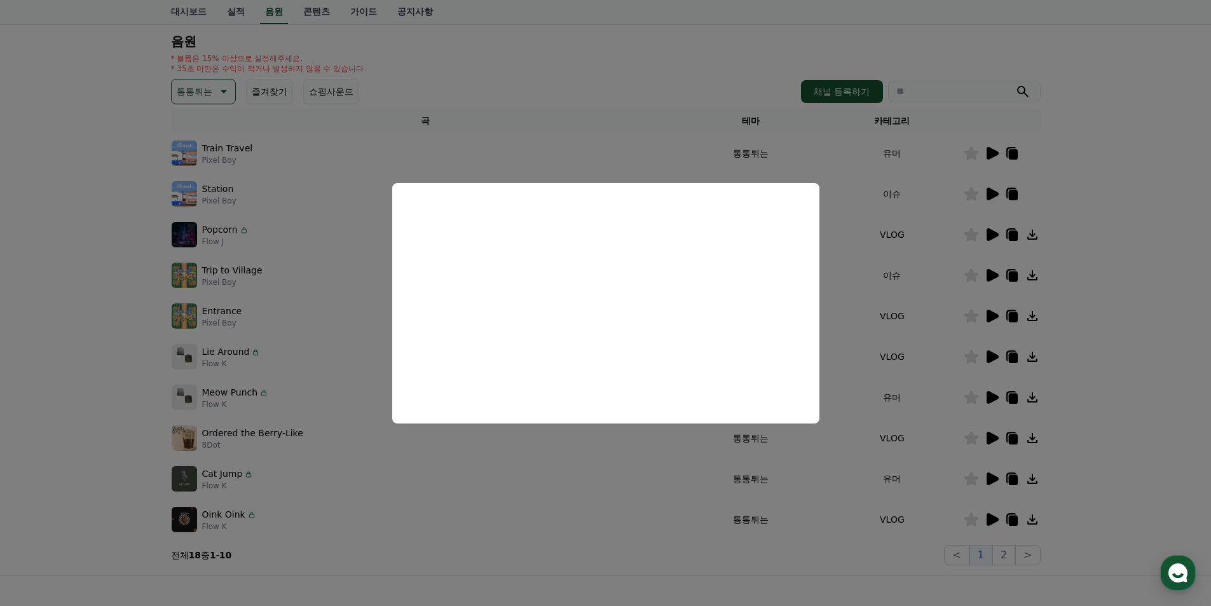
click at [1099, 377] on button "close modal" at bounding box center [605, 303] width 1211 height 606
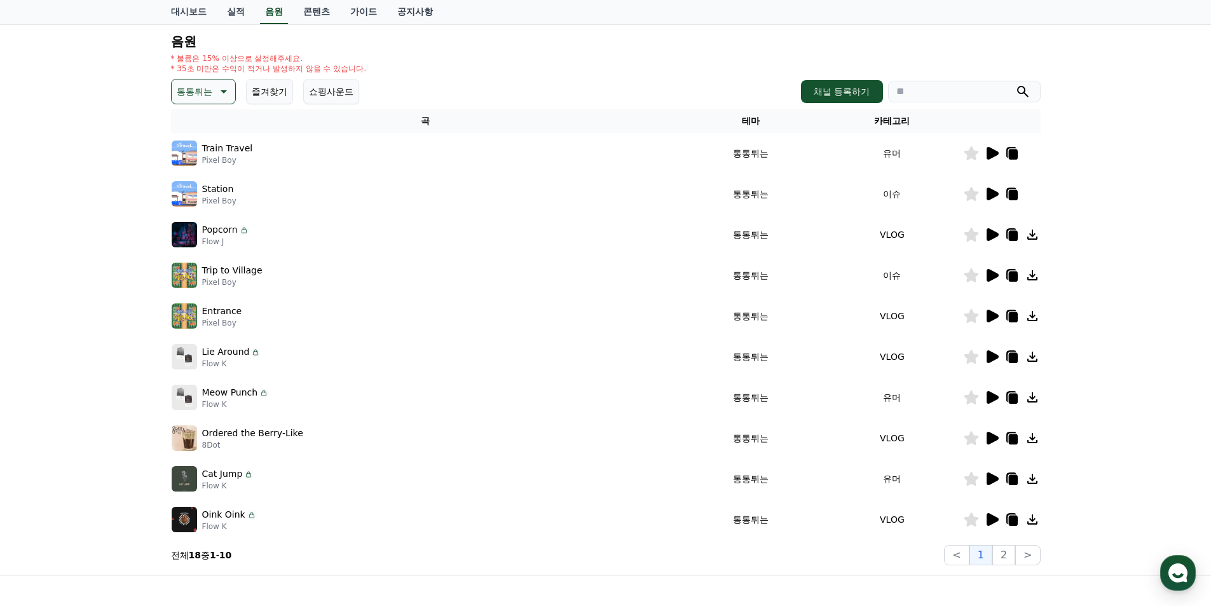
click at [993, 395] on icon at bounding box center [992, 397] width 12 height 13
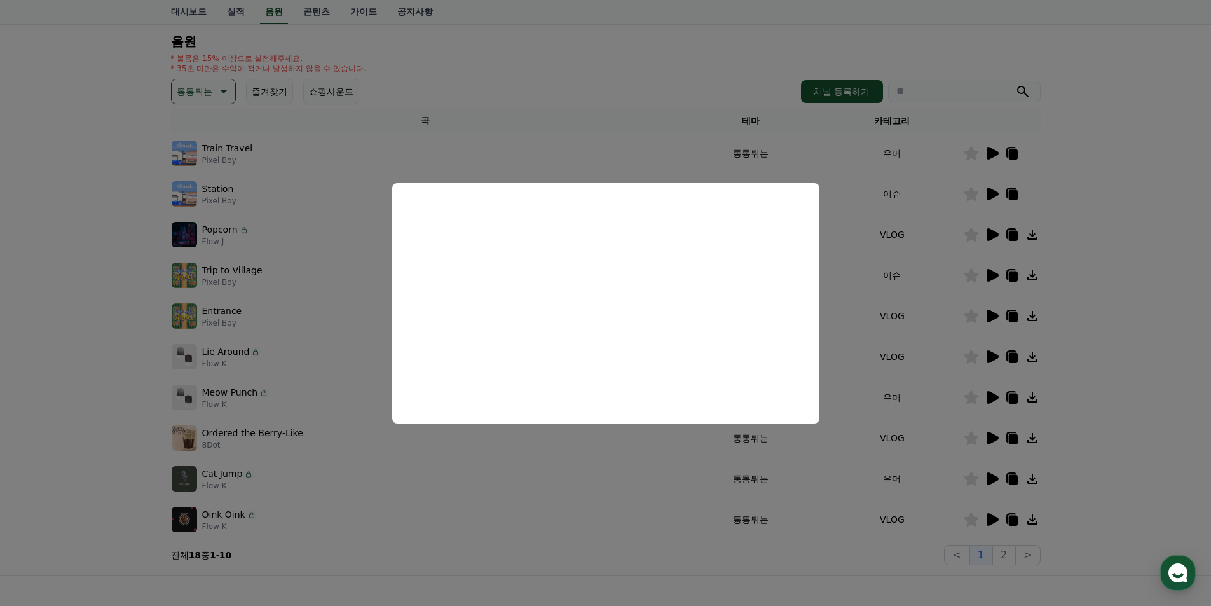
click at [1122, 295] on button "close modal" at bounding box center [605, 303] width 1211 height 606
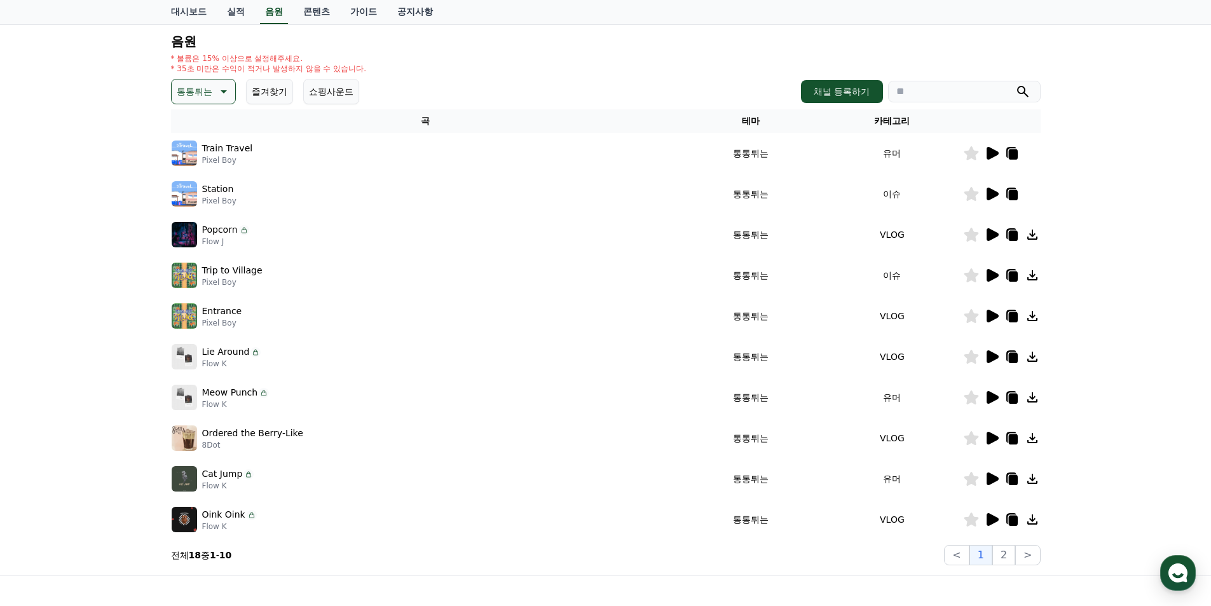
click at [184, 91] on p "통통튀는" at bounding box center [195, 92] width 36 height 18
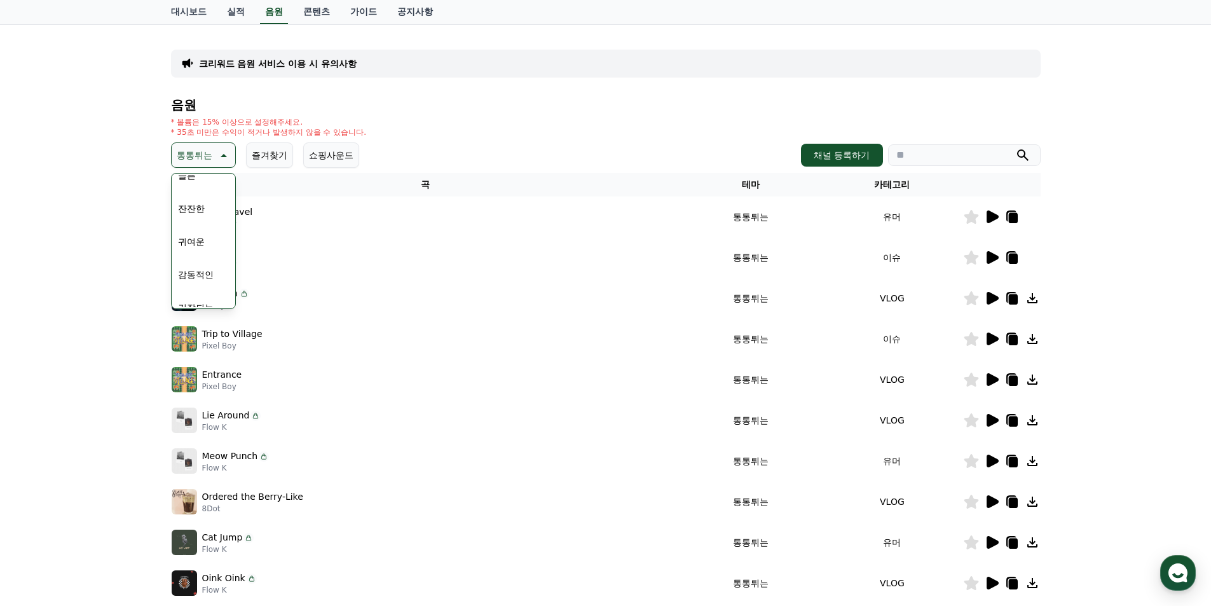
scroll to position [460, 0]
click at [203, 227] on button "잔잔한" at bounding box center [191, 224] width 37 height 28
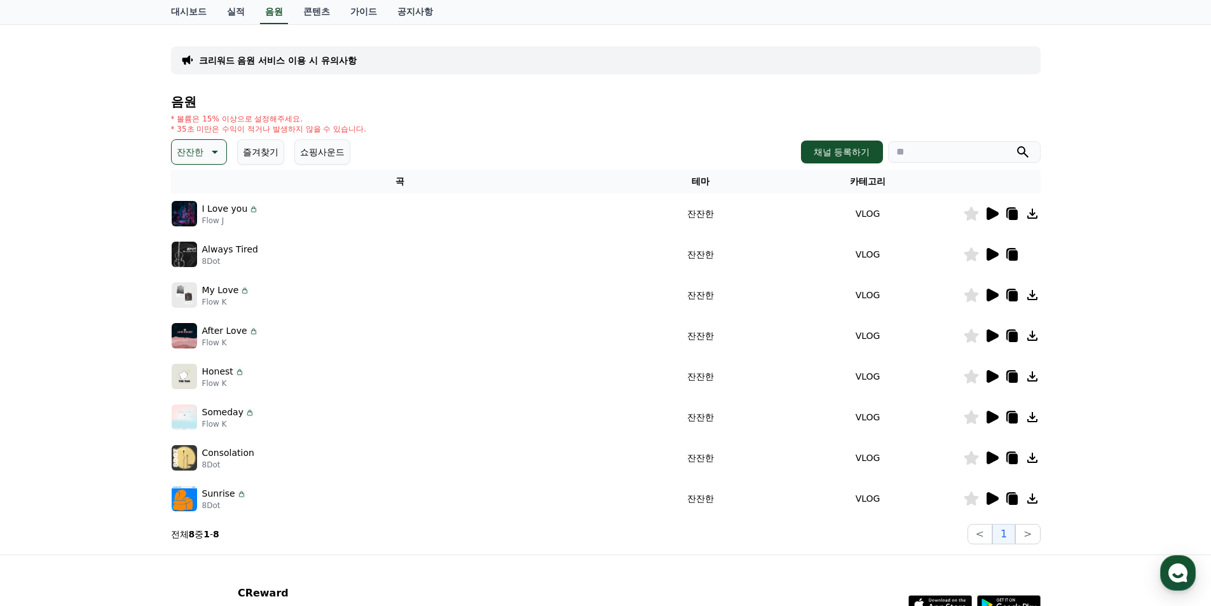
scroll to position [127, 0]
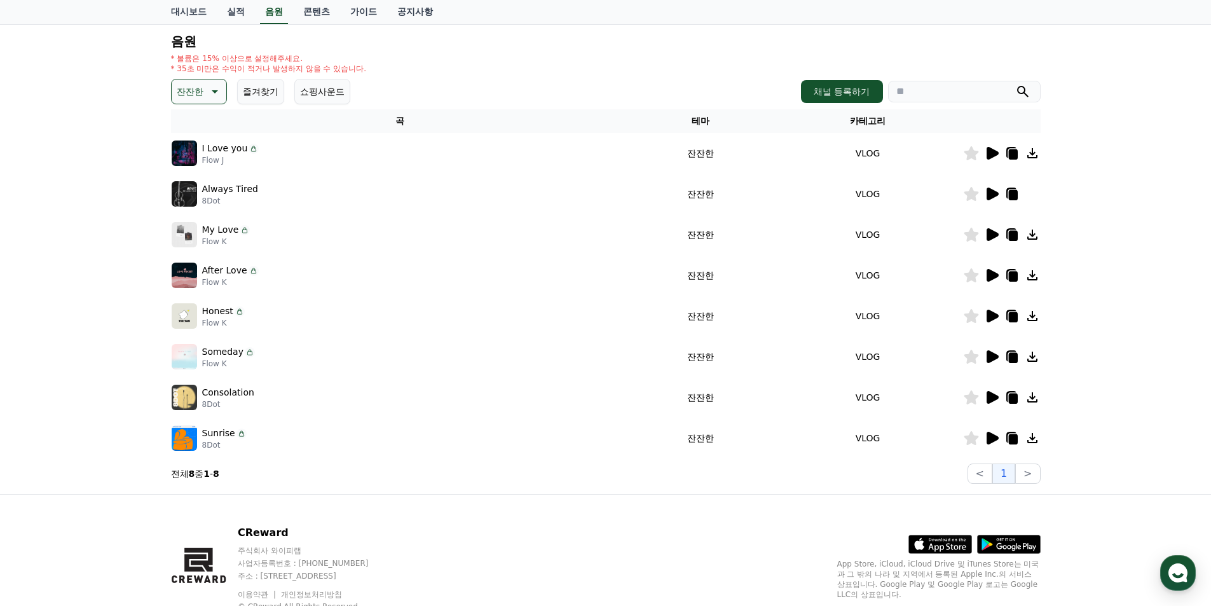
click at [984, 156] on icon at bounding box center [991, 153] width 15 height 15
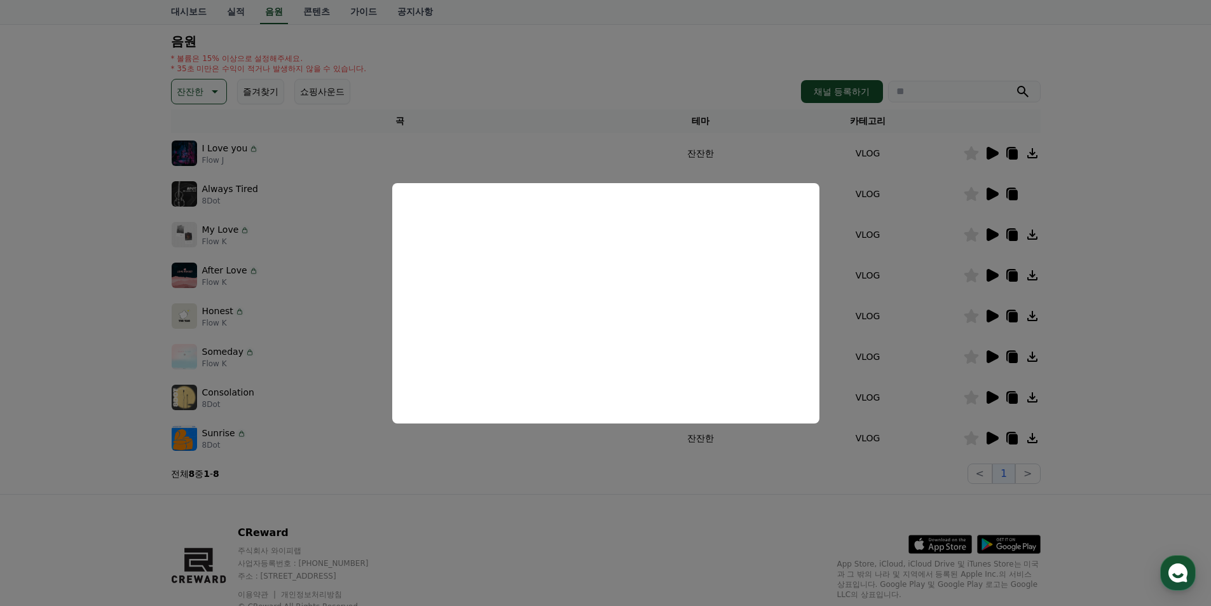
click at [707, 57] on button "close modal" at bounding box center [605, 303] width 1211 height 606
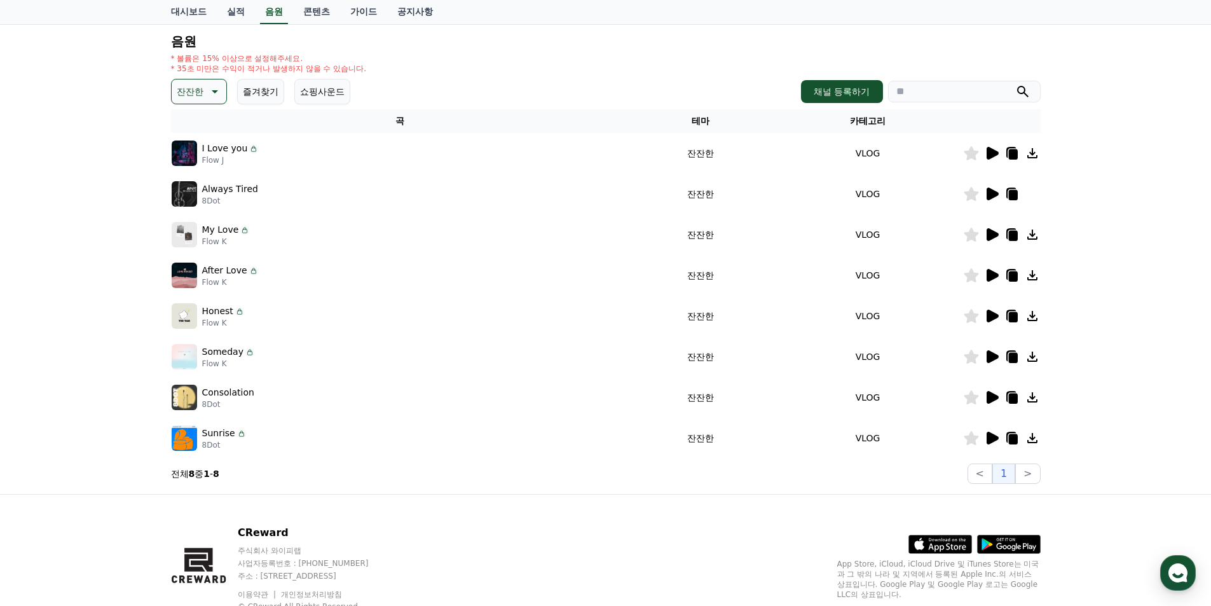
click at [991, 234] on icon at bounding box center [992, 234] width 12 height 13
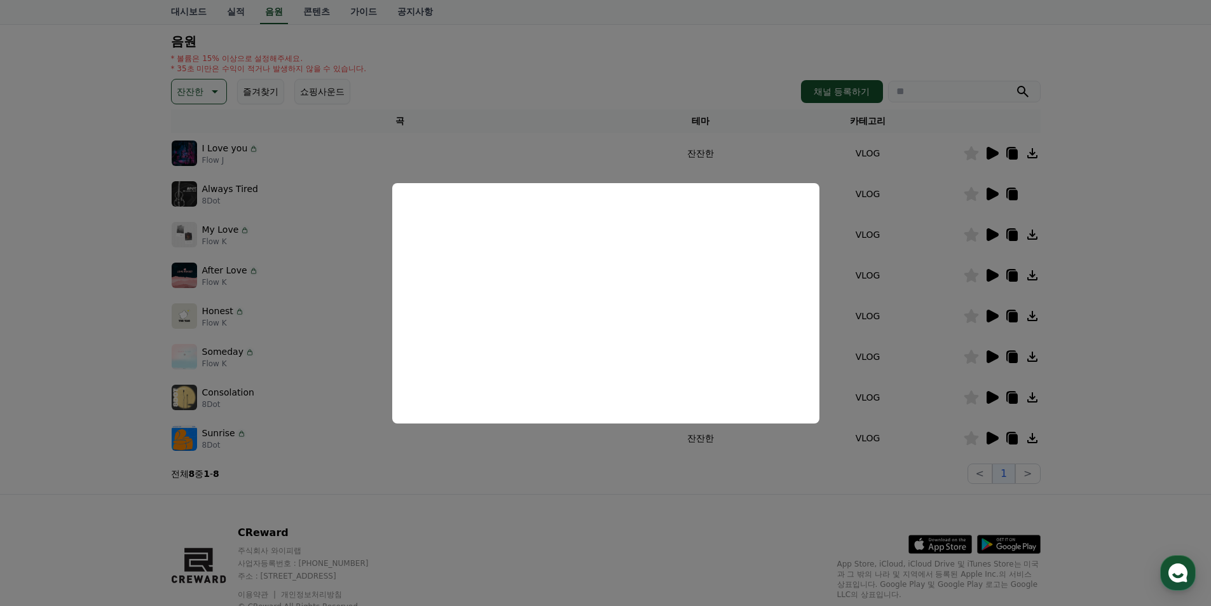
click at [609, 80] on button "close modal" at bounding box center [605, 303] width 1211 height 606
click at [192, 92] on p "잔잔한" at bounding box center [190, 92] width 27 height 18
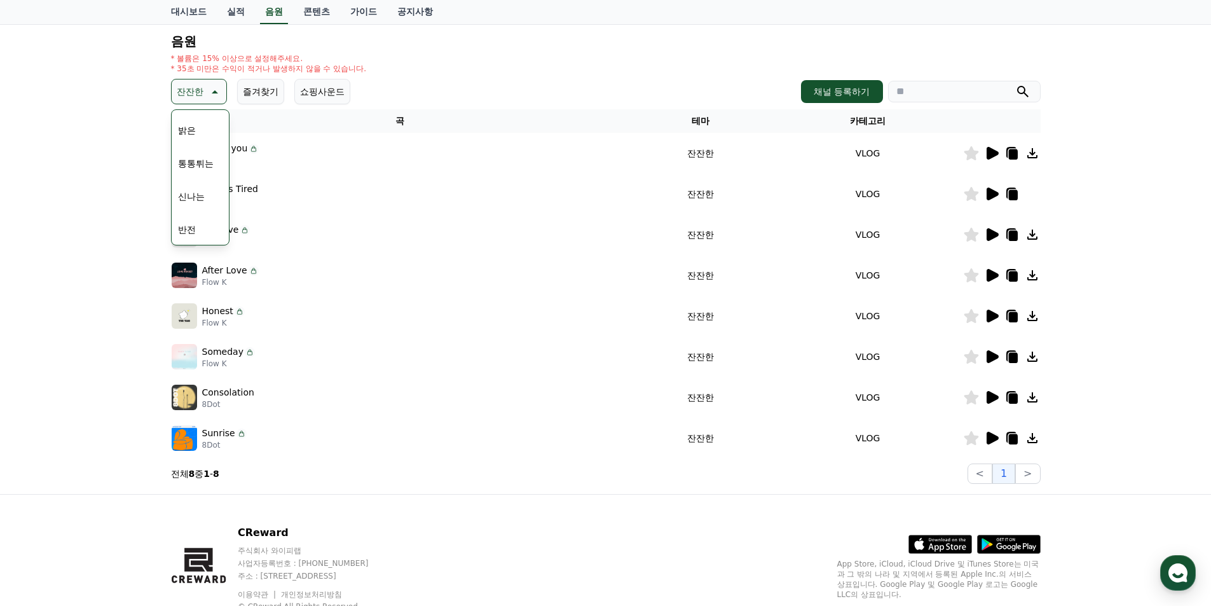
click at [198, 196] on button "신나는" at bounding box center [191, 196] width 37 height 28
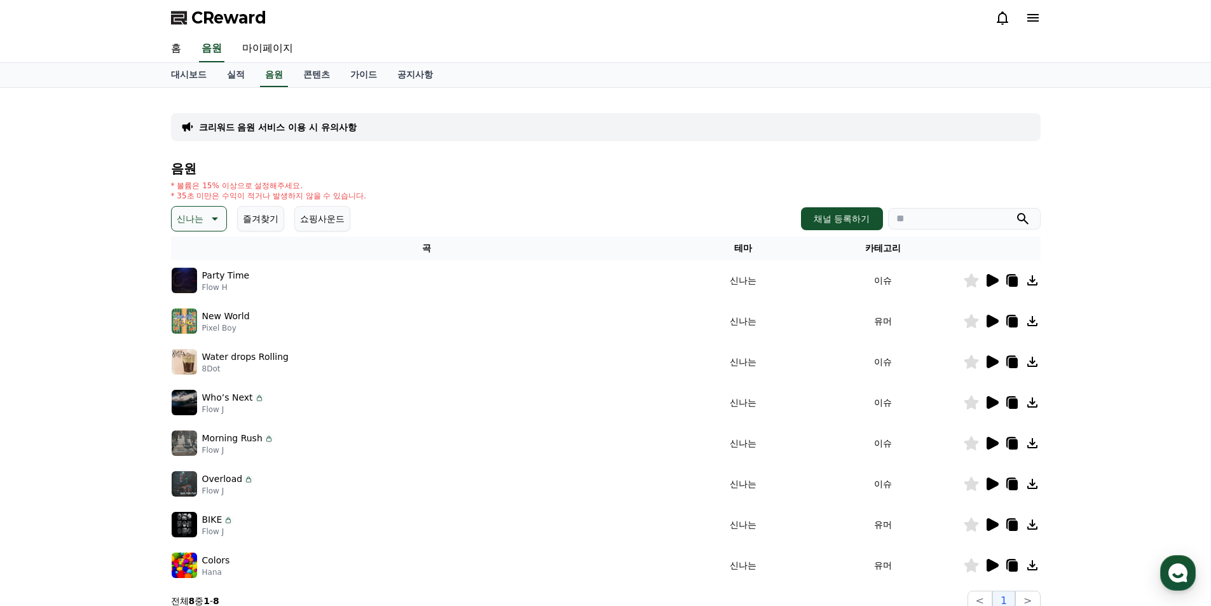
click at [987, 285] on icon at bounding box center [992, 280] width 12 height 13
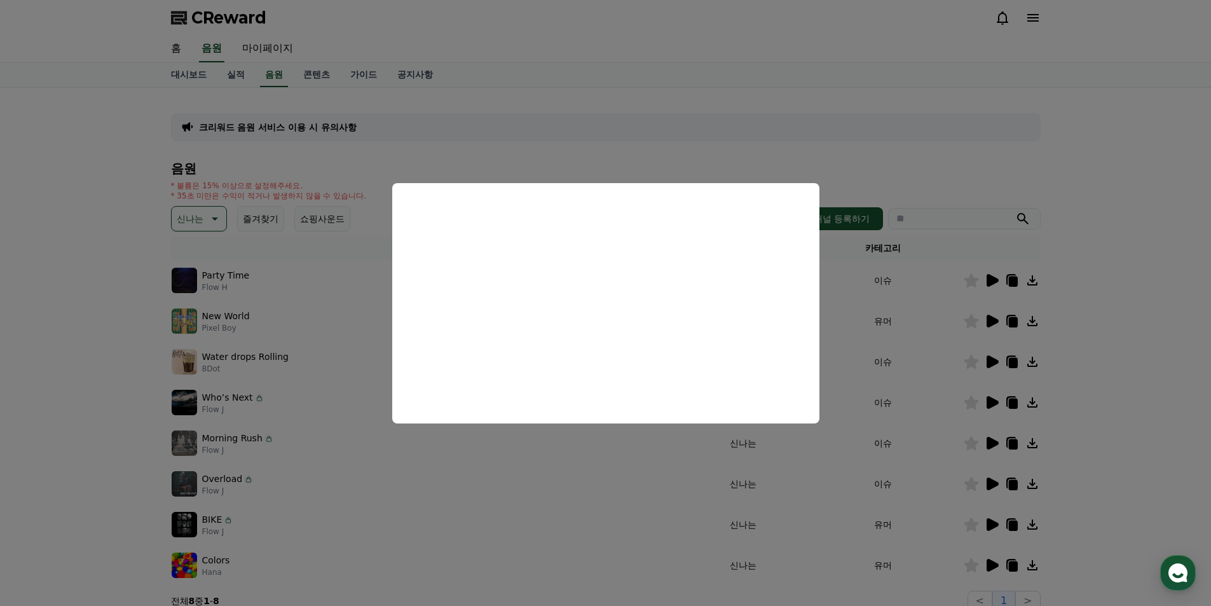
click at [929, 114] on button "close modal" at bounding box center [605, 303] width 1211 height 606
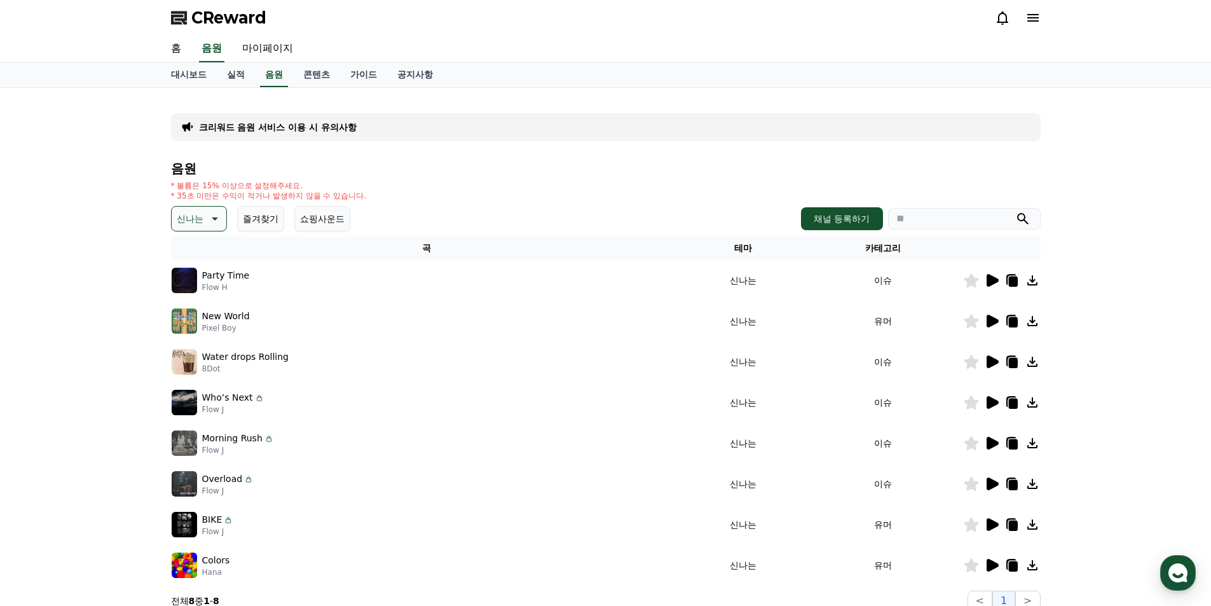
click at [994, 319] on icon at bounding box center [992, 321] width 12 height 13
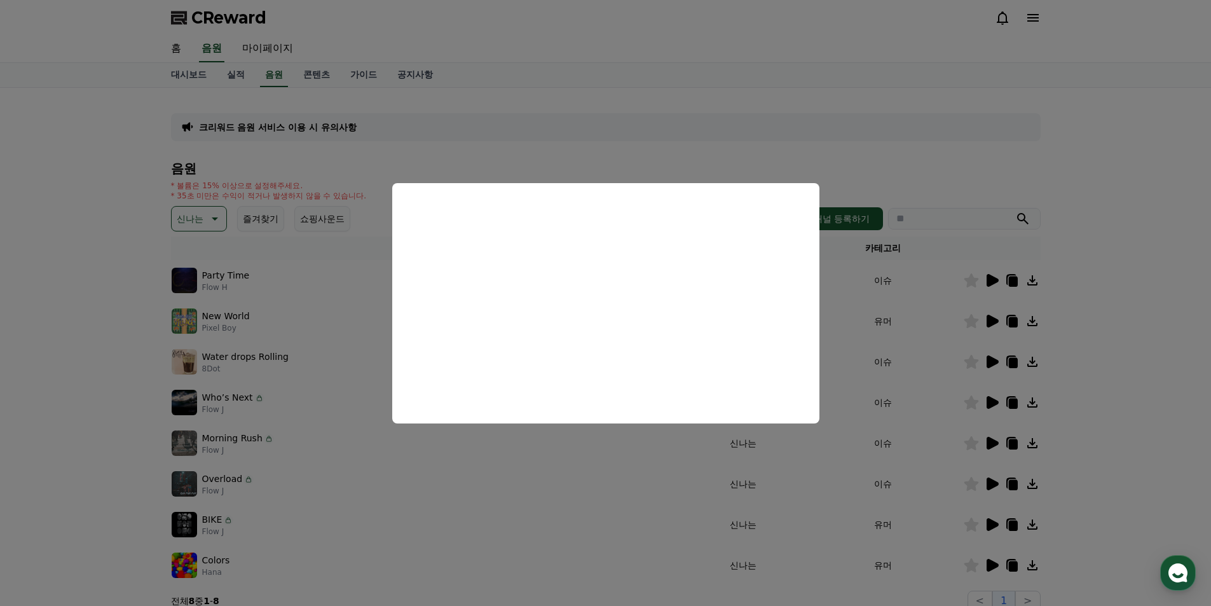
click at [827, 125] on button "close modal" at bounding box center [605, 303] width 1211 height 606
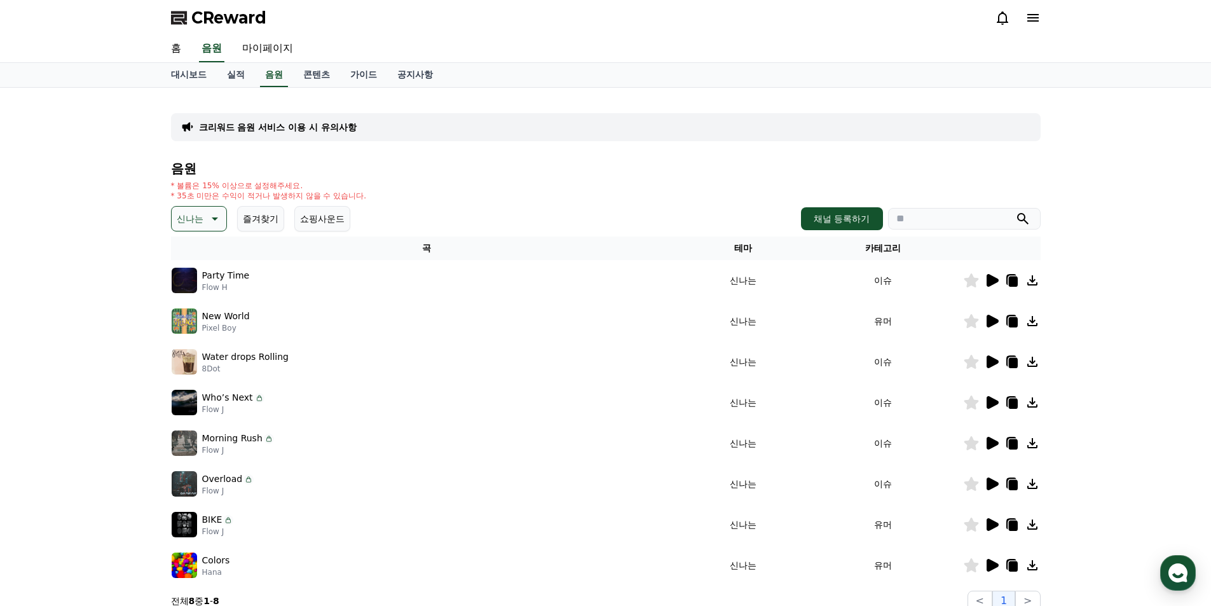
click at [990, 360] on icon at bounding box center [992, 361] width 12 height 13
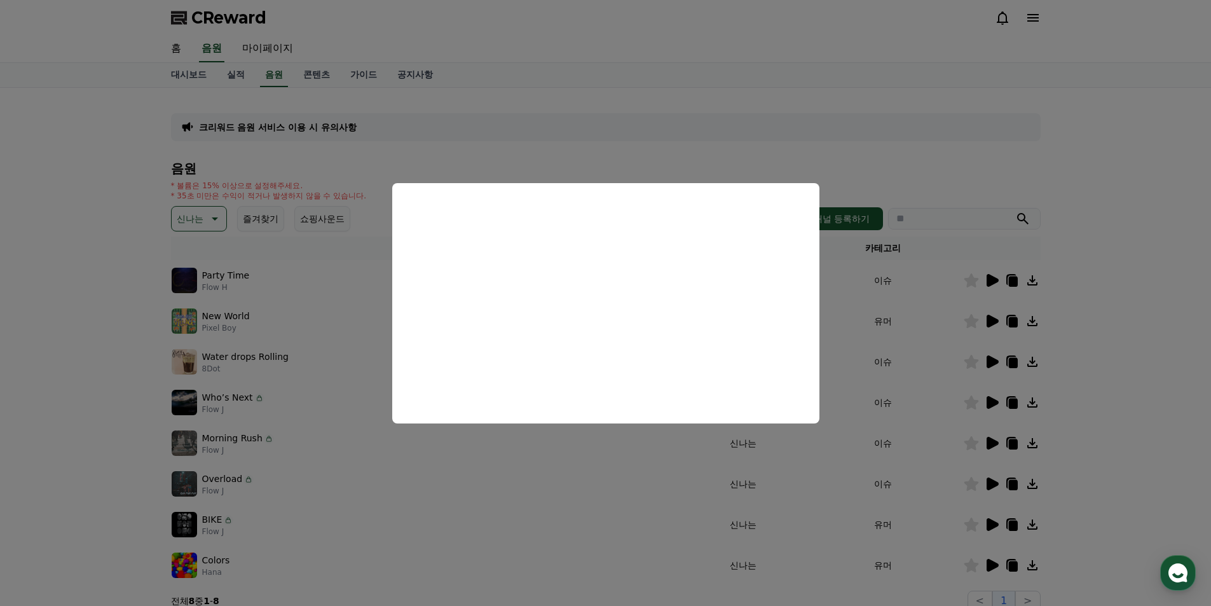
click at [810, 118] on button "close modal" at bounding box center [605, 303] width 1211 height 606
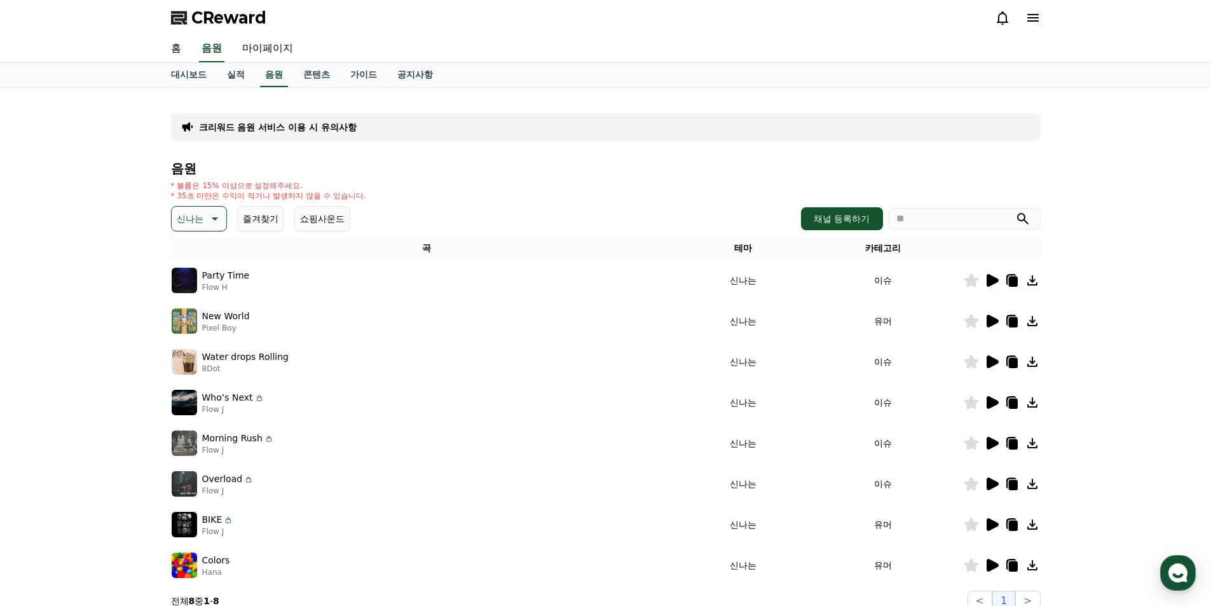
click at [991, 405] on icon at bounding box center [992, 402] width 12 height 13
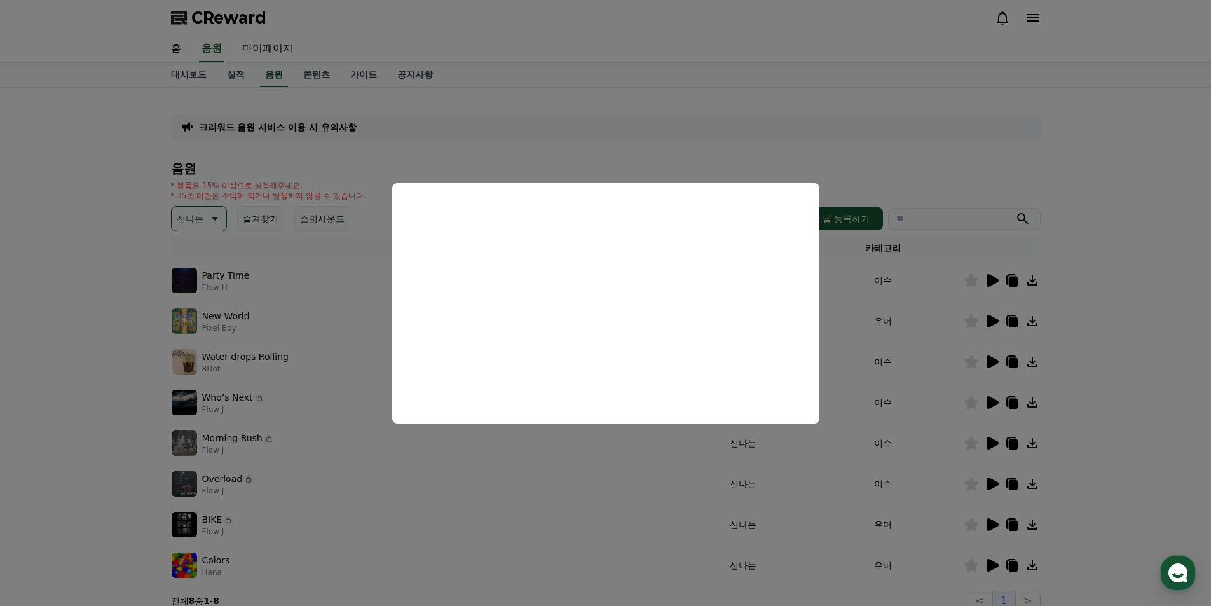
click at [789, 134] on button "close modal" at bounding box center [605, 303] width 1211 height 606
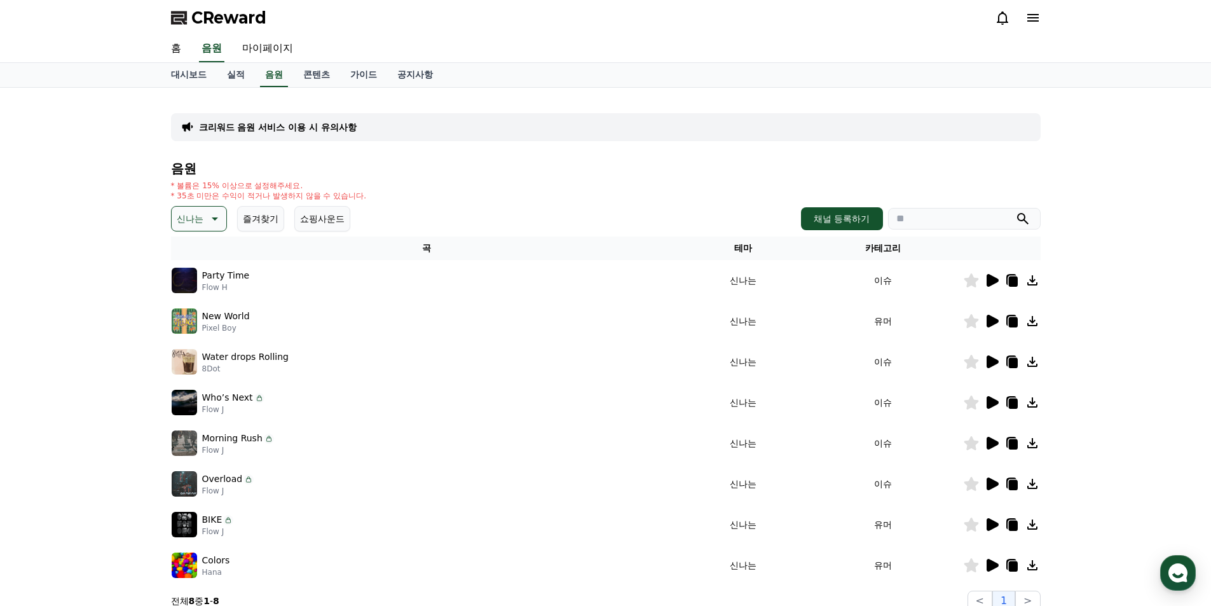
click at [996, 444] on icon at bounding box center [992, 443] width 12 height 13
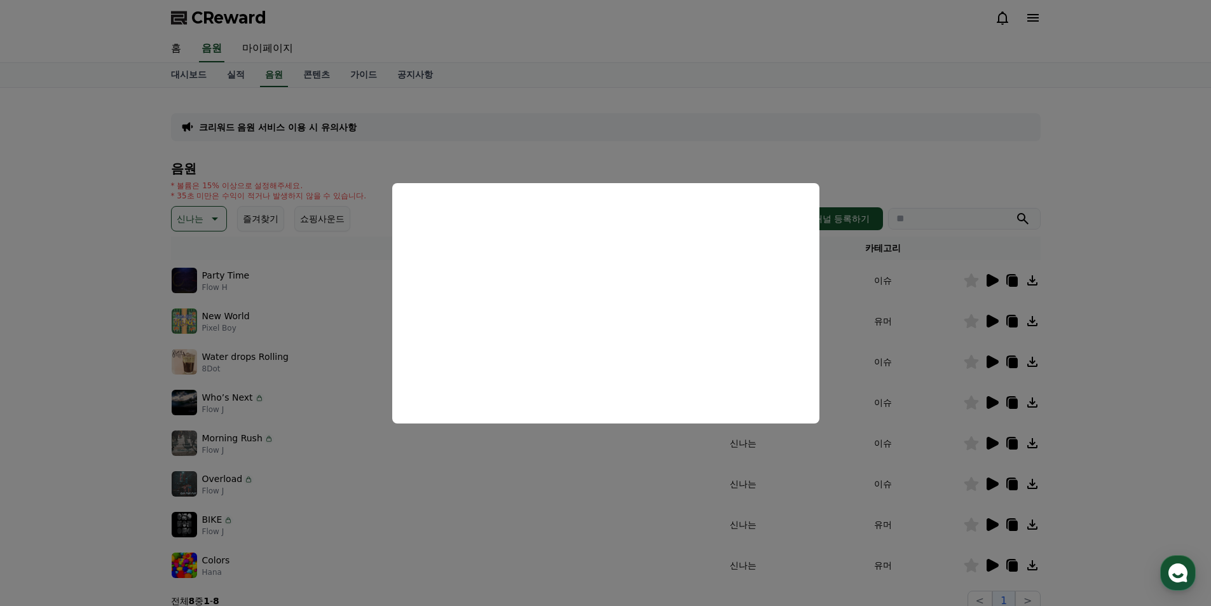
click at [832, 128] on button "close modal" at bounding box center [605, 303] width 1211 height 606
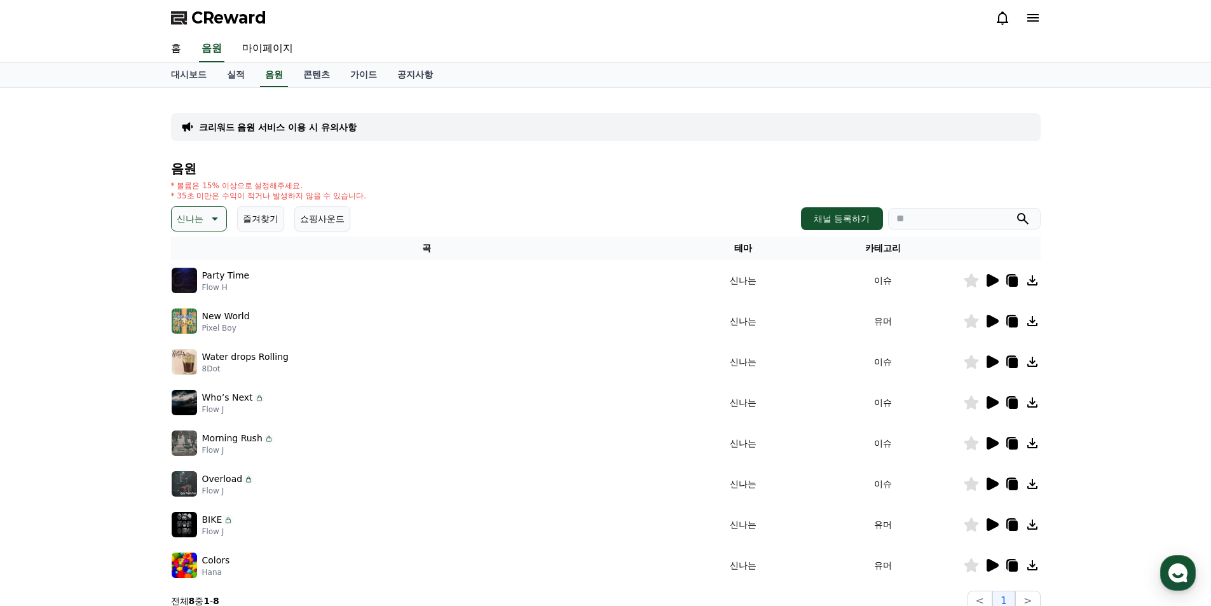
click at [994, 485] on icon at bounding box center [992, 483] width 12 height 13
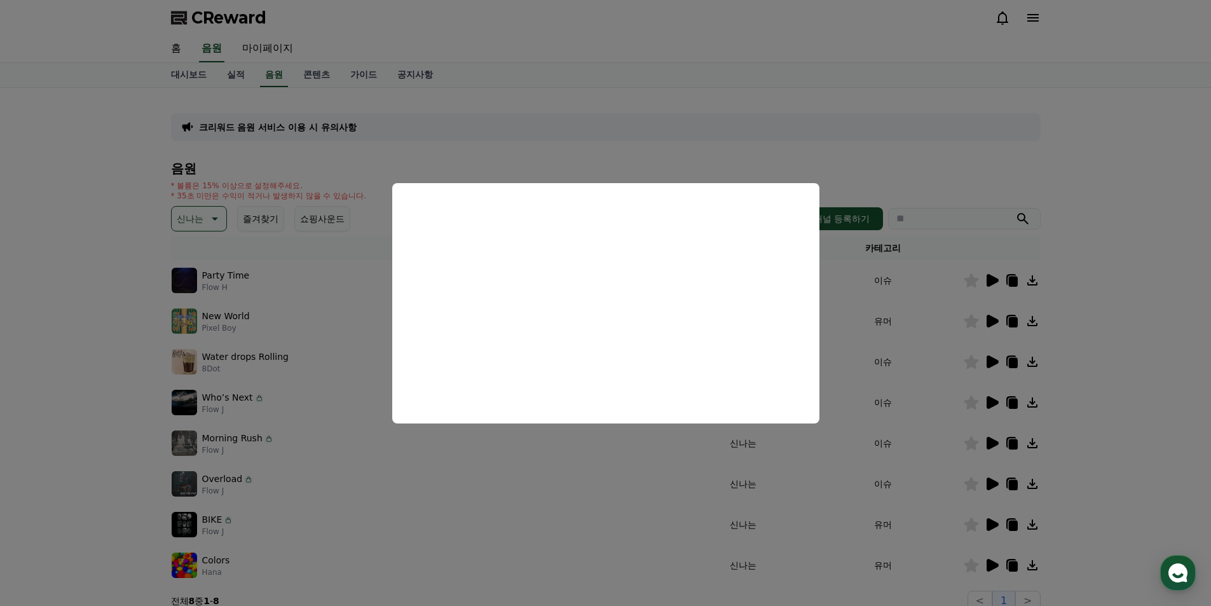
click at [790, 137] on button "close modal" at bounding box center [605, 303] width 1211 height 606
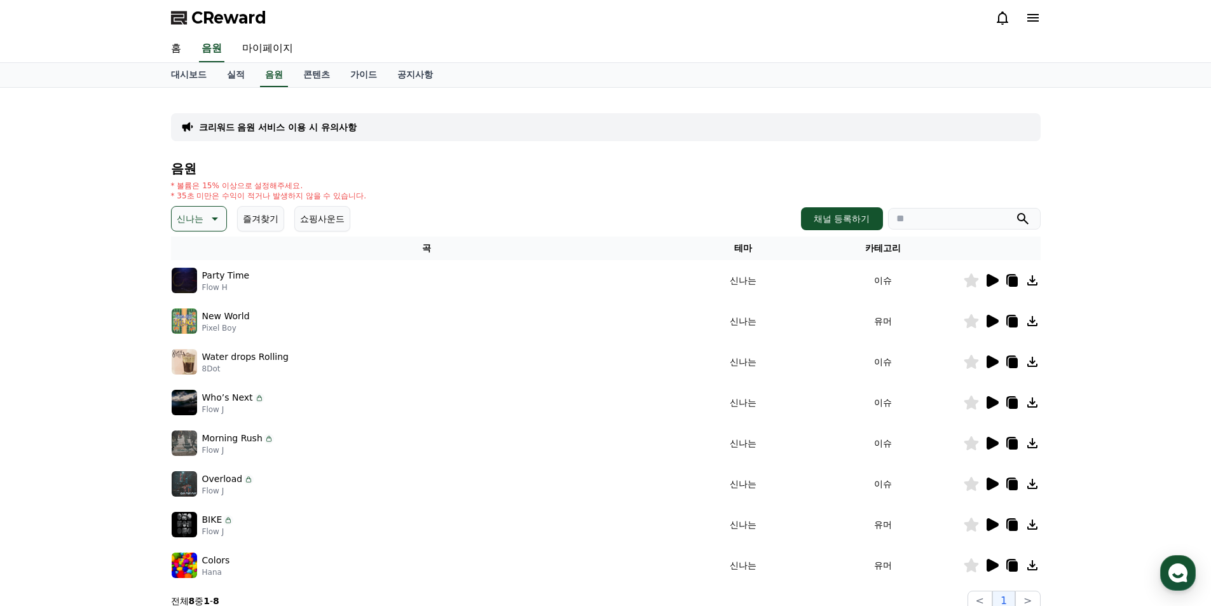
click at [985, 523] on icon at bounding box center [991, 524] width 15 height 15
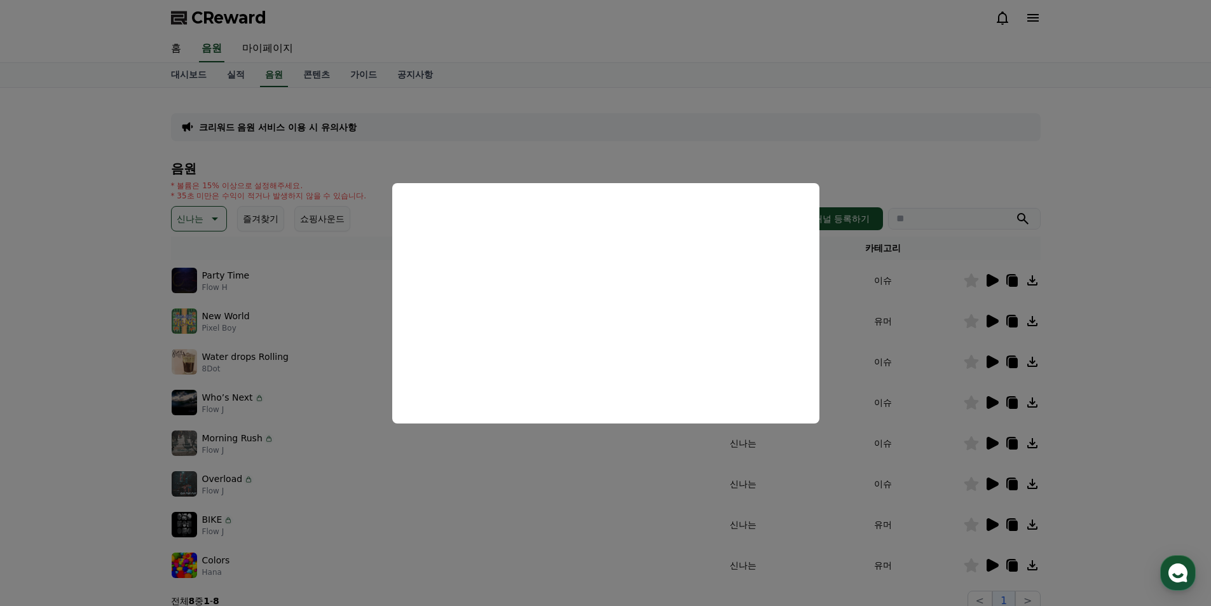
click at [759, 132] on button "close modal" at bounding box center [605, 303] width 1211 height 606
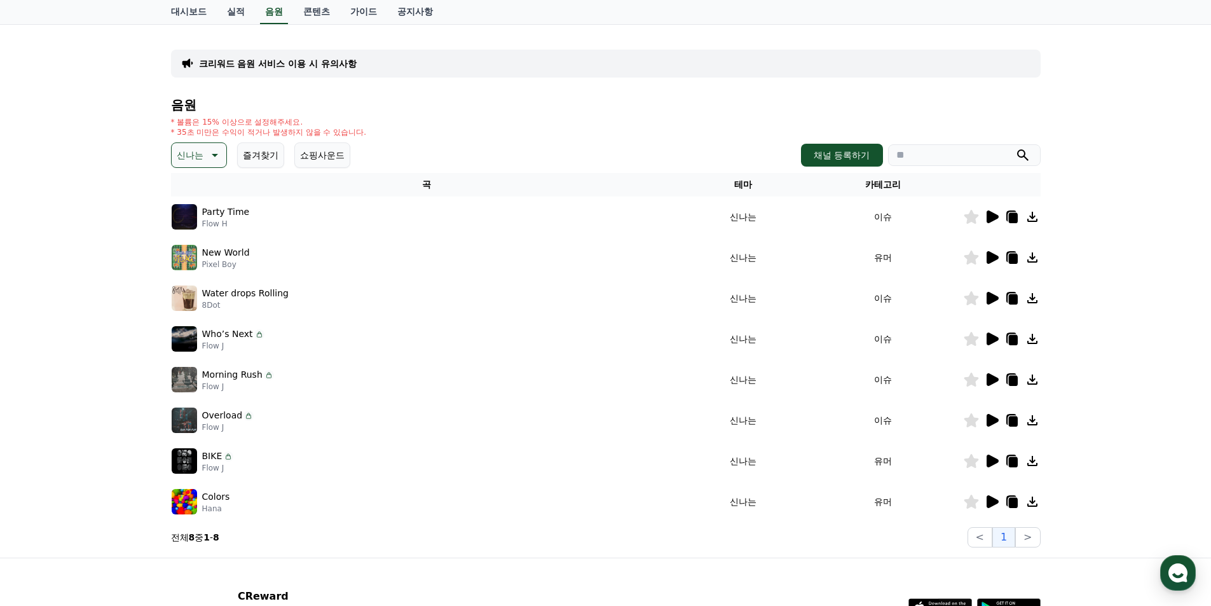
click at [993, 497] on icon at bounding box center [991, 501] width 15 height 15
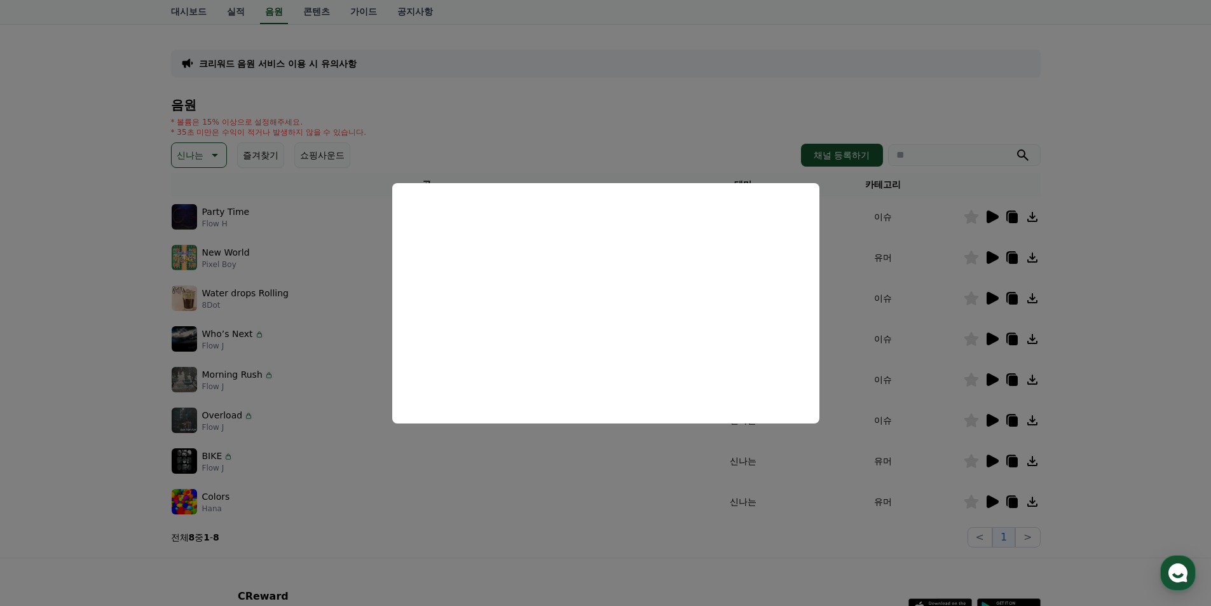
click at [754, 102] on button "close modal" at bounding box center [605, 303] width 1211 height 606
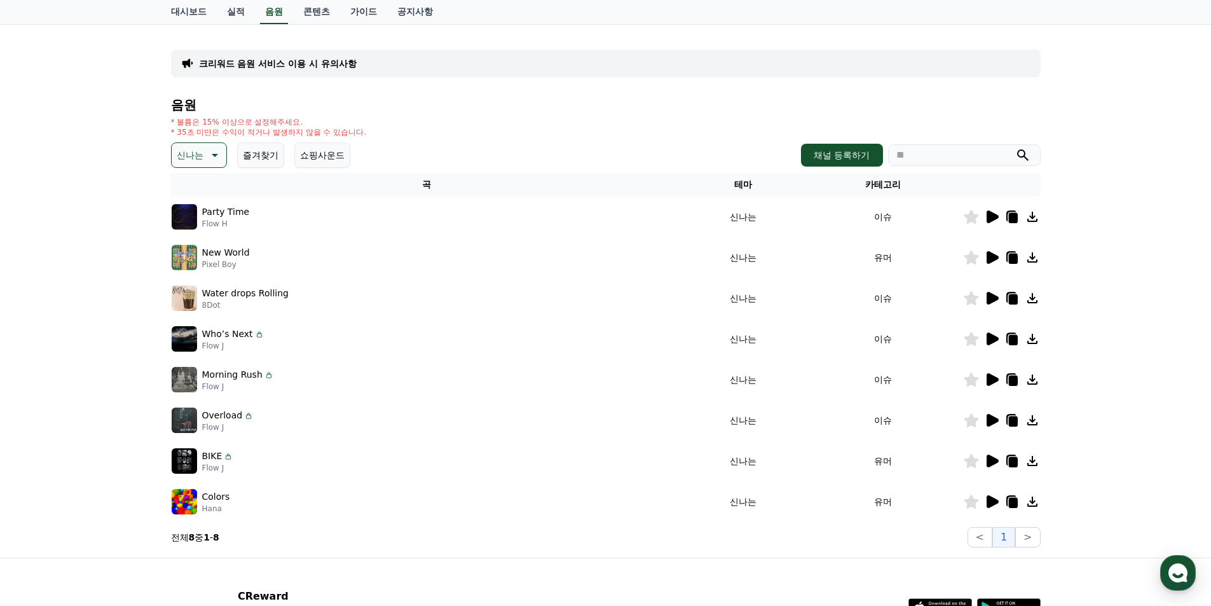
click at [994, 383] on icon at bounding box center [991, 379] width 15 height 15
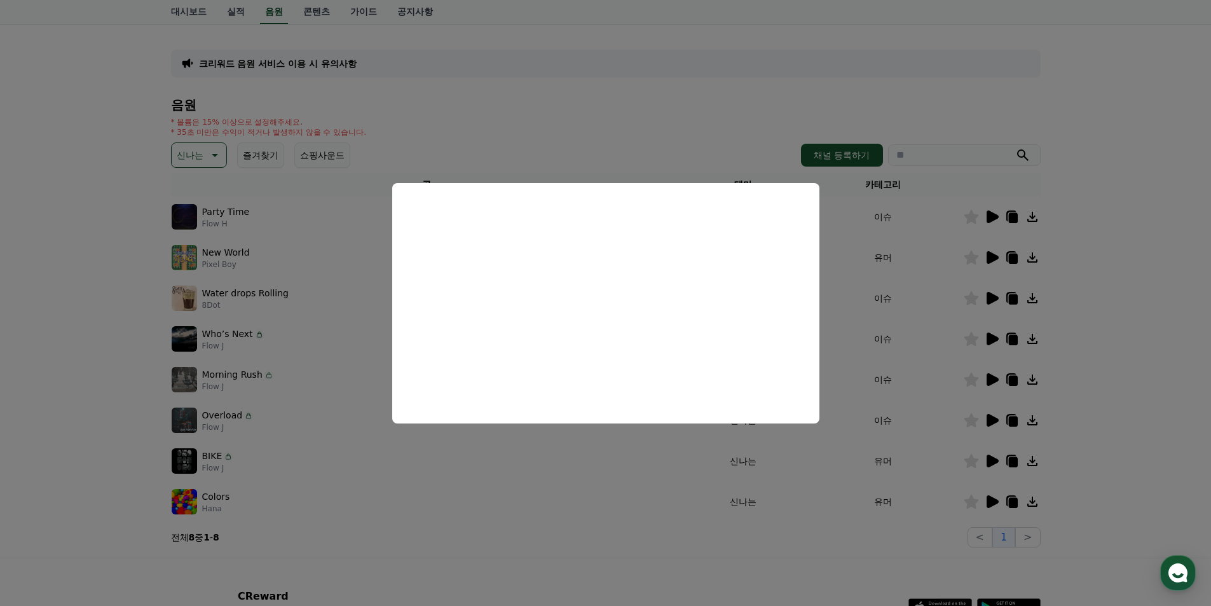
drag, startPoint x: 579, startPoint y: 75, endPoint x: 452, endPoint y: 119, distance: 134.4
click at [579, 76] on button "close modal" at bounding box center [605, 303] width 1211 height 606
click at [196, 153] on p "신나는" at bounding box center [190, 155] width 27 height 18
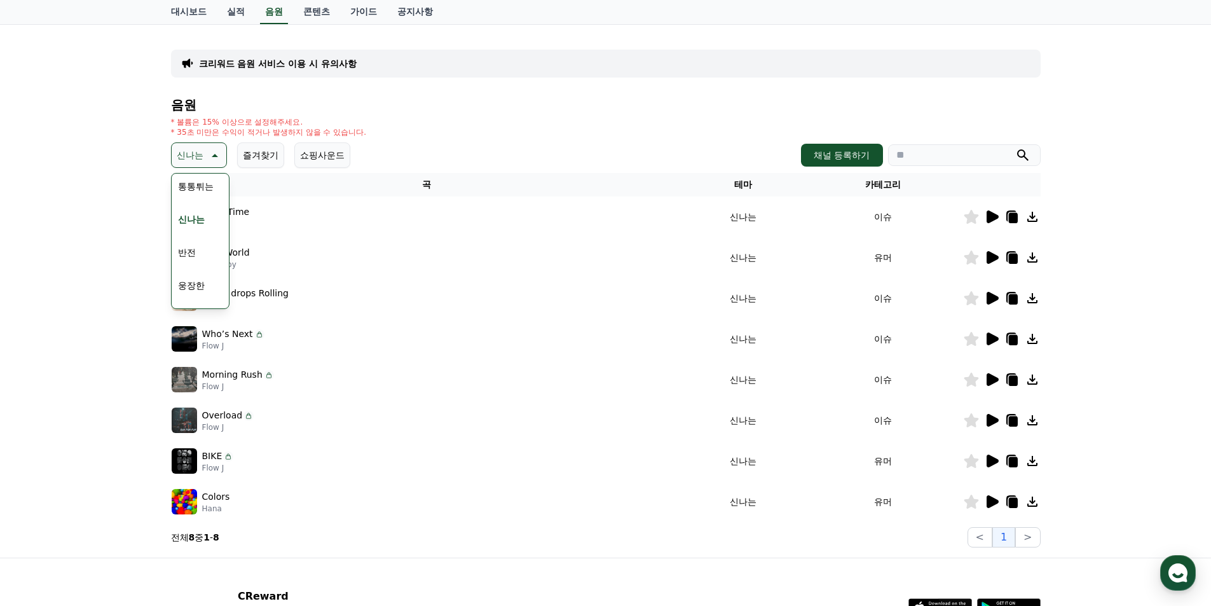
scroll to position [191, 0]
click at [196, 260] on button "웅장한" at bounding box center [191, 262] width 37 height 28
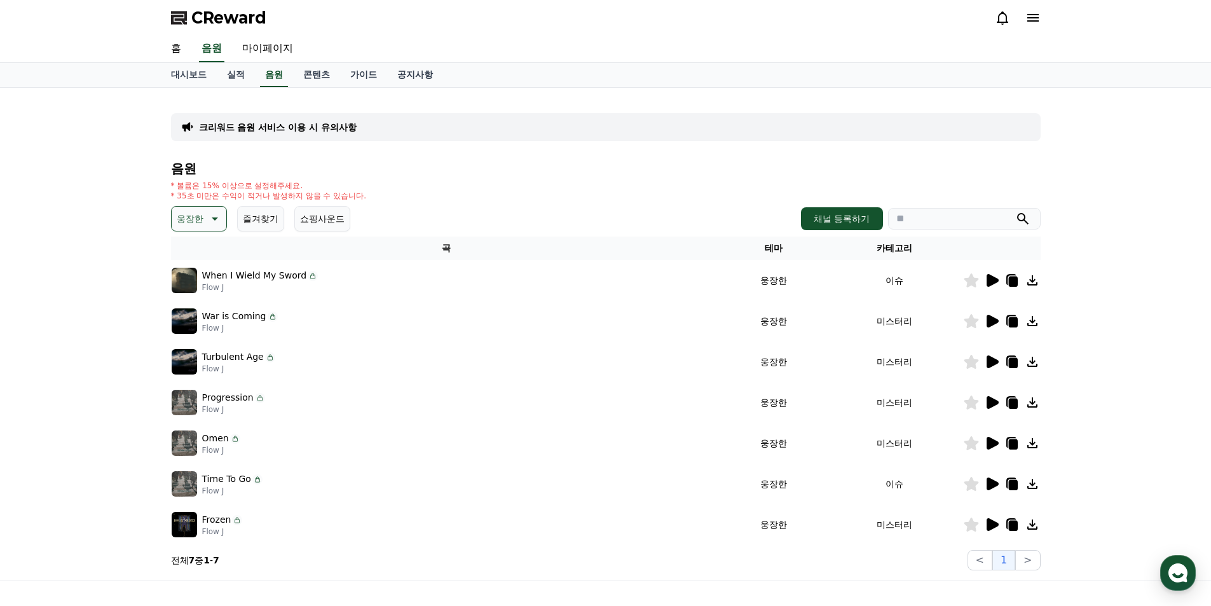
click at [992, 276] on icon at bounding box center [992, 280] width 12 height 13
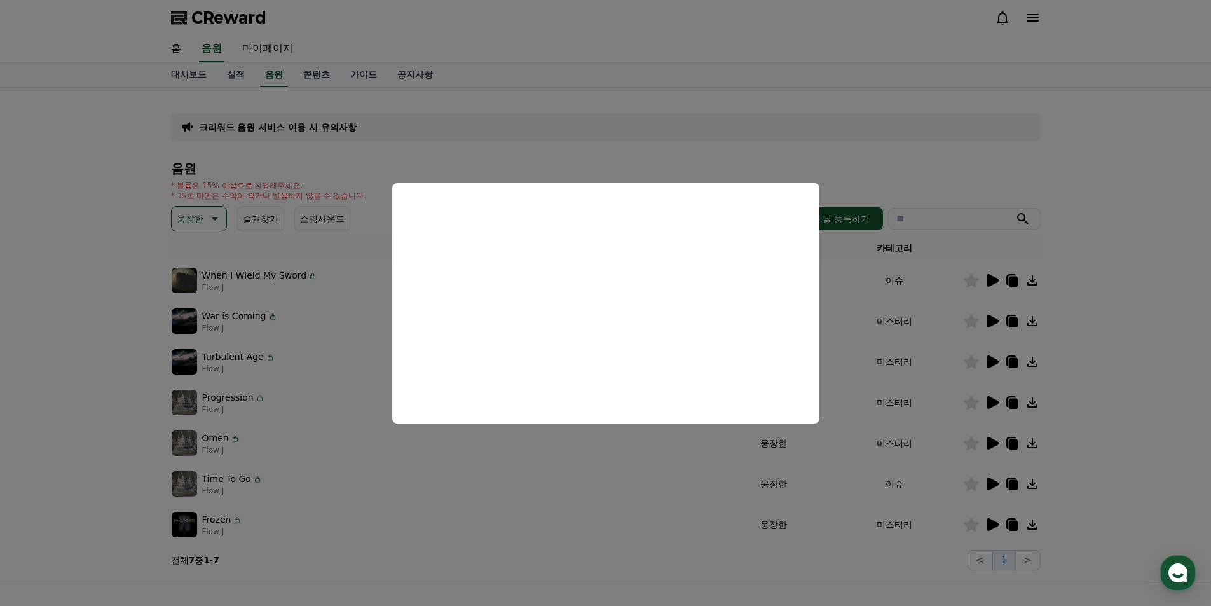
click at [736, 142] on button "close modal" at bounding box center [605, 303] width 1211 height 606
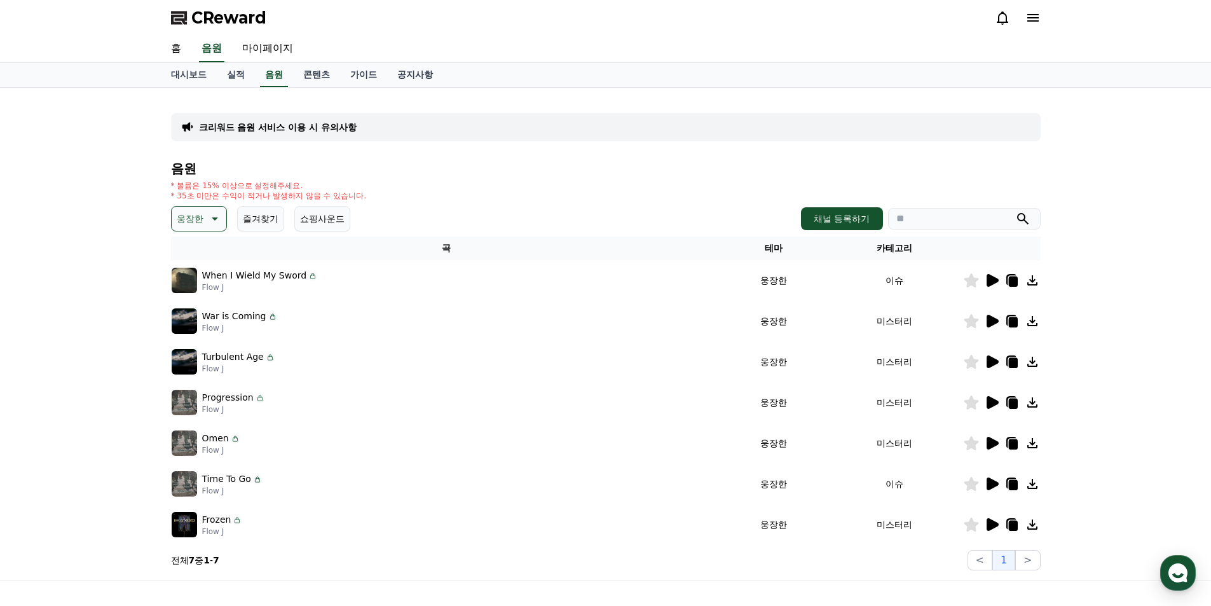
click at [987, 320] on icon at bounding box center [992, 321] width 12 height 13
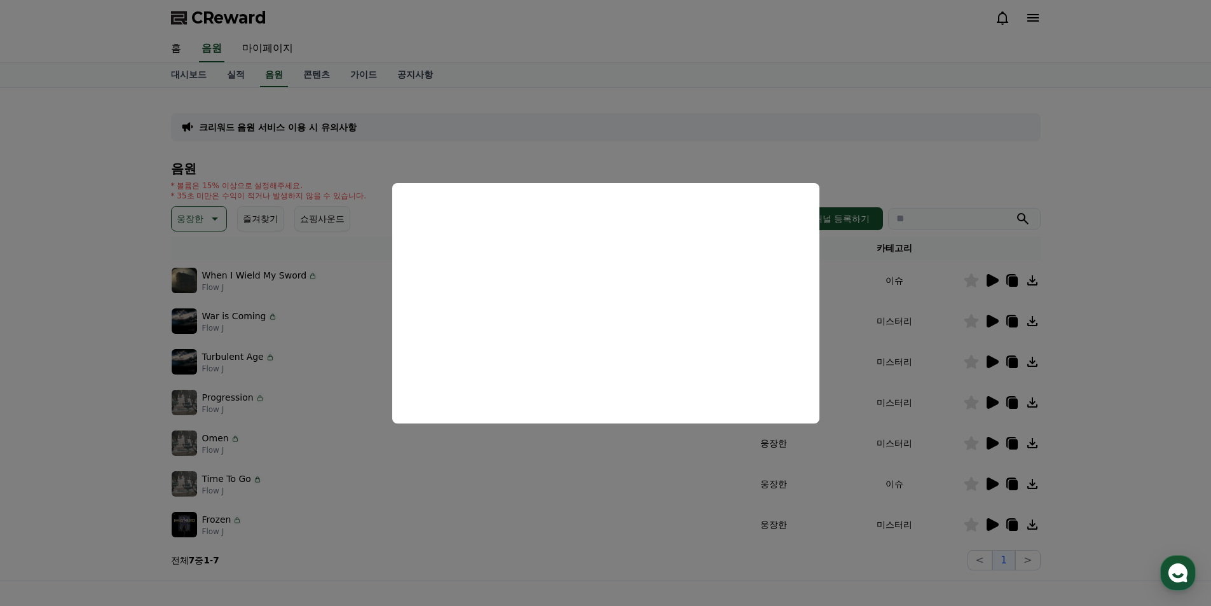
click at [735, 114] on button "close modal" at bounding box center [605, 303] width 1211 height 606
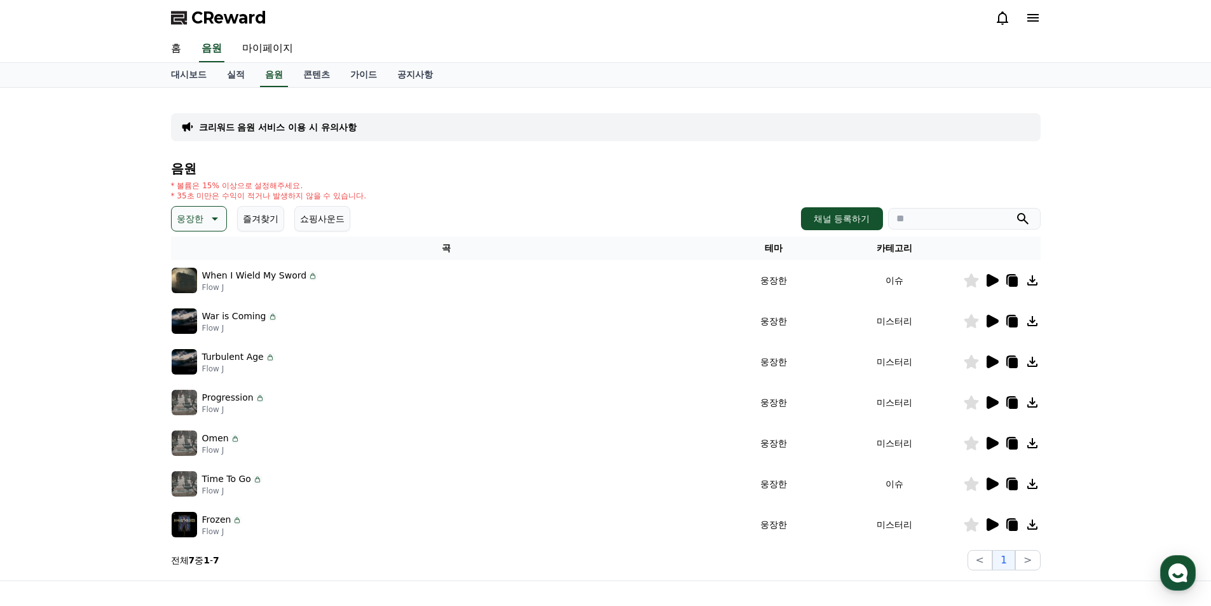
click at [989, 361] on icon at bounding box center [992, 361] width 12 height 13
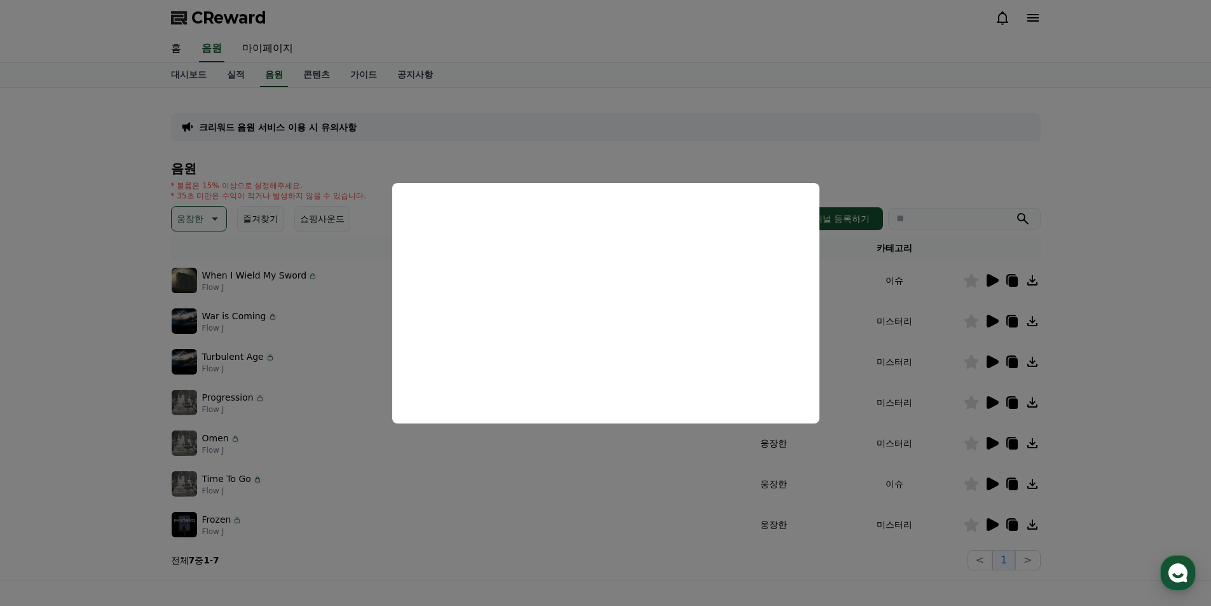
click at [713, 125] on button "close modal" at bounding box center [605, 303] width 1211 height 606
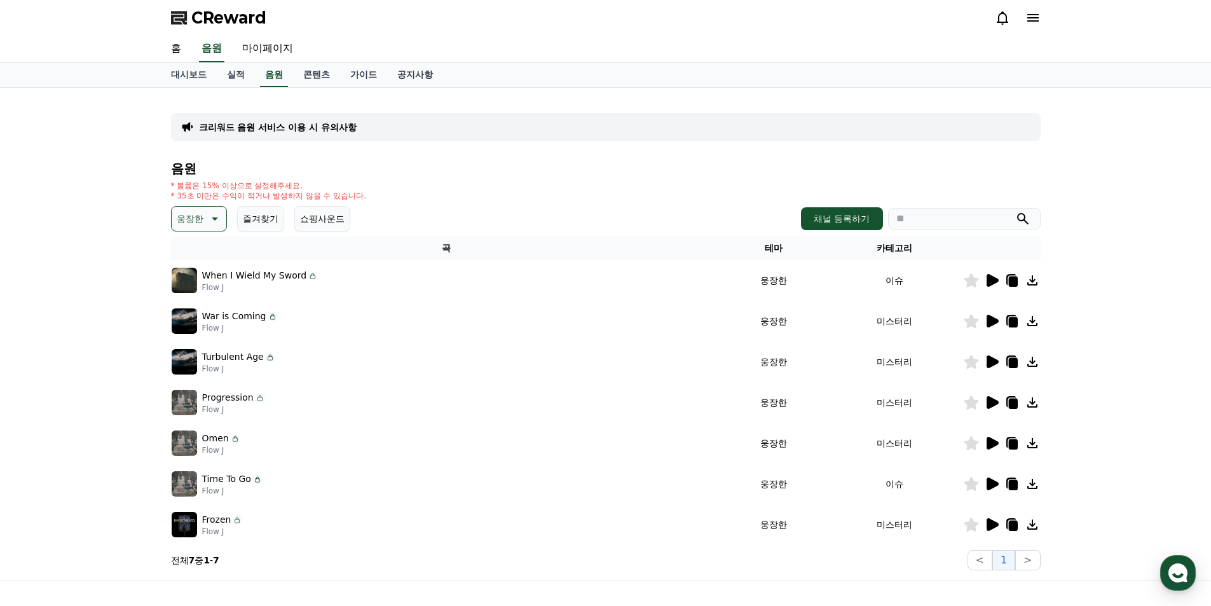
click at [982, 400] on div at bounding box center [1001, 402] width 76 height 15
click at [984, 398] on icon at bounding box center [991, 402] width 15 height 15
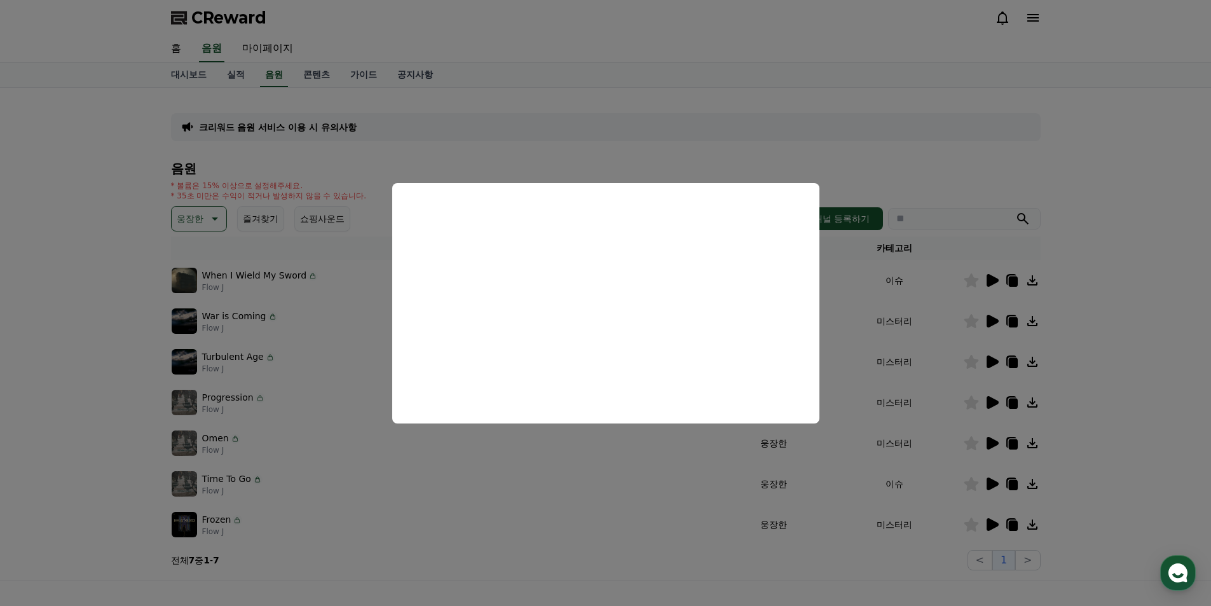
drag, startPoint x: 673, startPoint y: 146, endPoint x: 736, endPoint y: 180, distance: 72.5
click at [674, 146] on button "close modal" at bounding box center [605, 303] width 1211 height 606
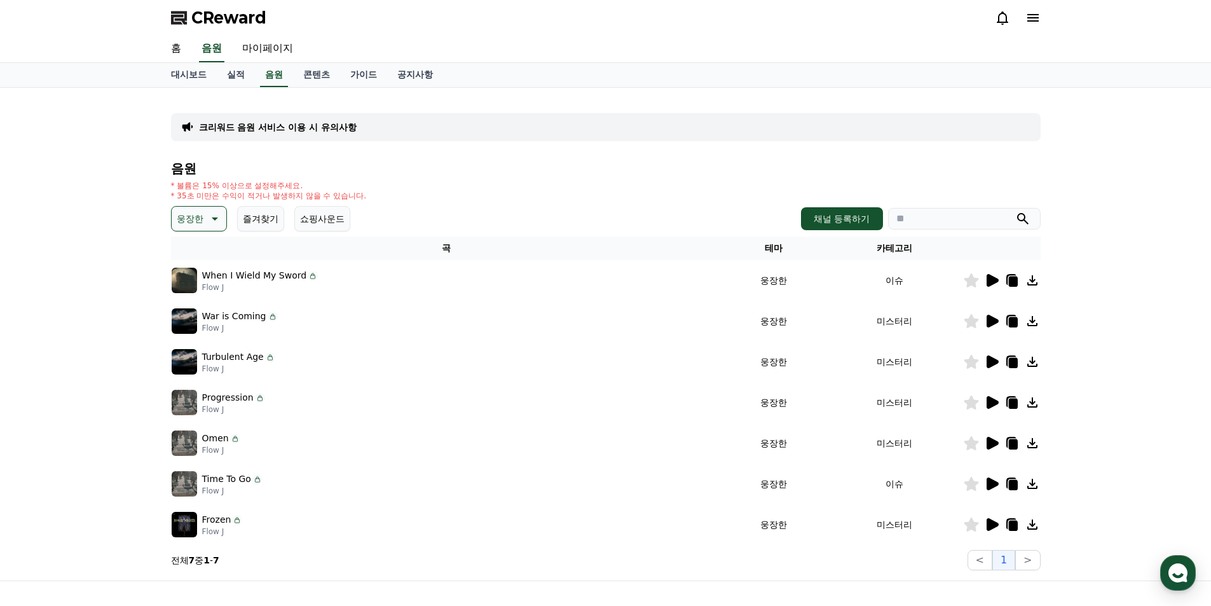
click at [994, 444] on icon at bounding box center [992, 443] width 12 height 13
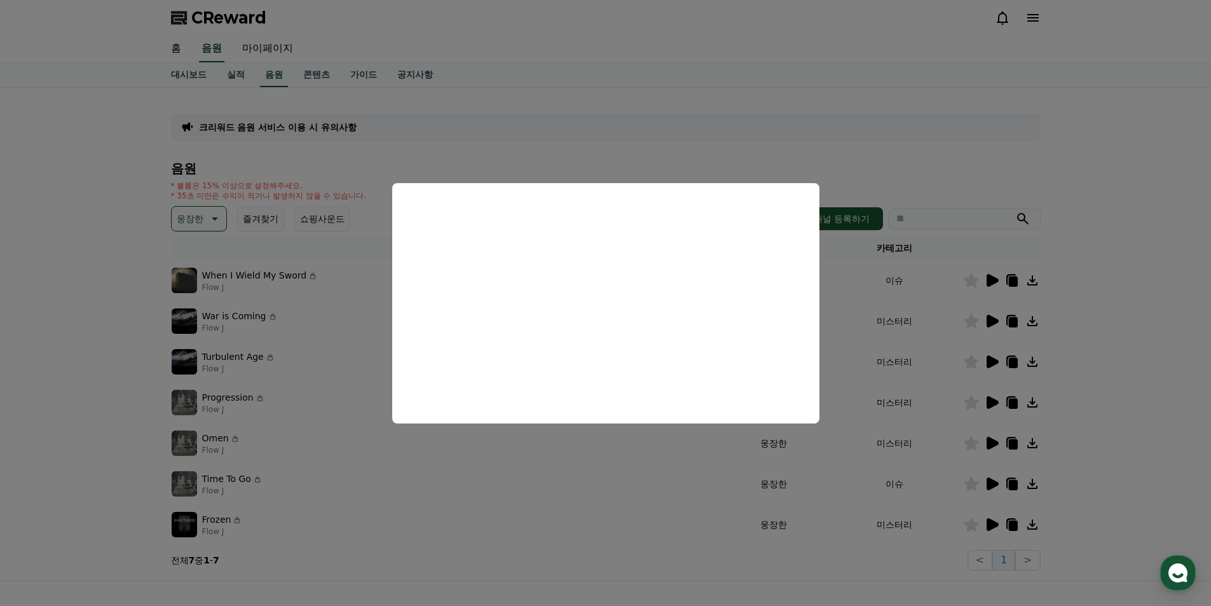
click at [656, 147] on button "close modal" at bounding box center [605, 303] width 1211 height 606
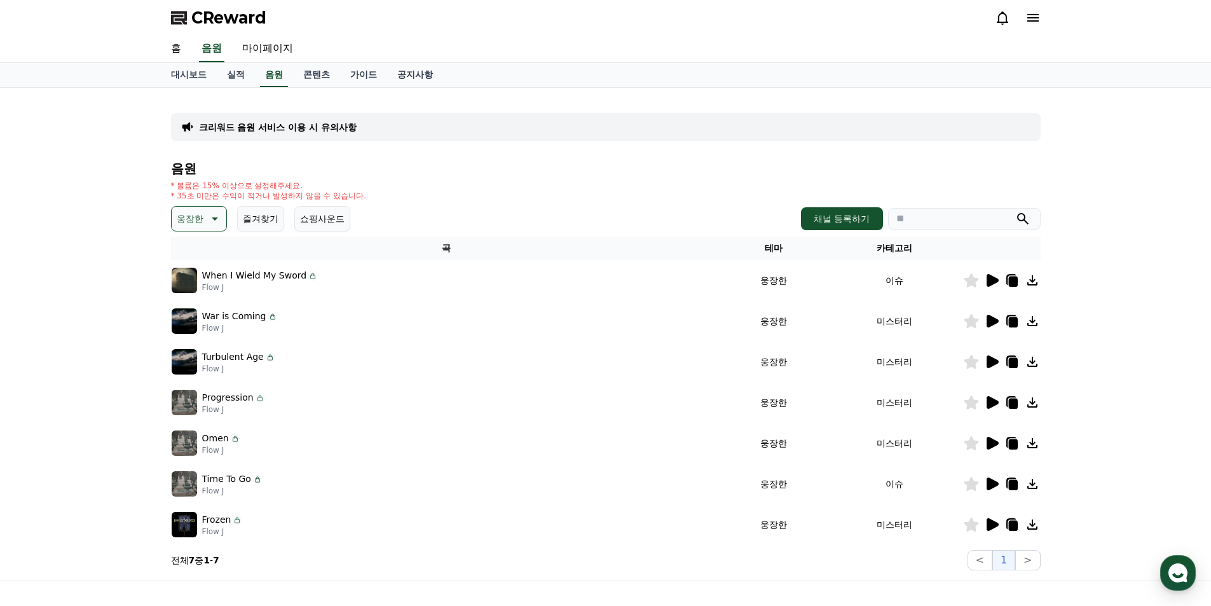
click at [988, 478] on icon at bounding box center [992, 483] width 12 height 13
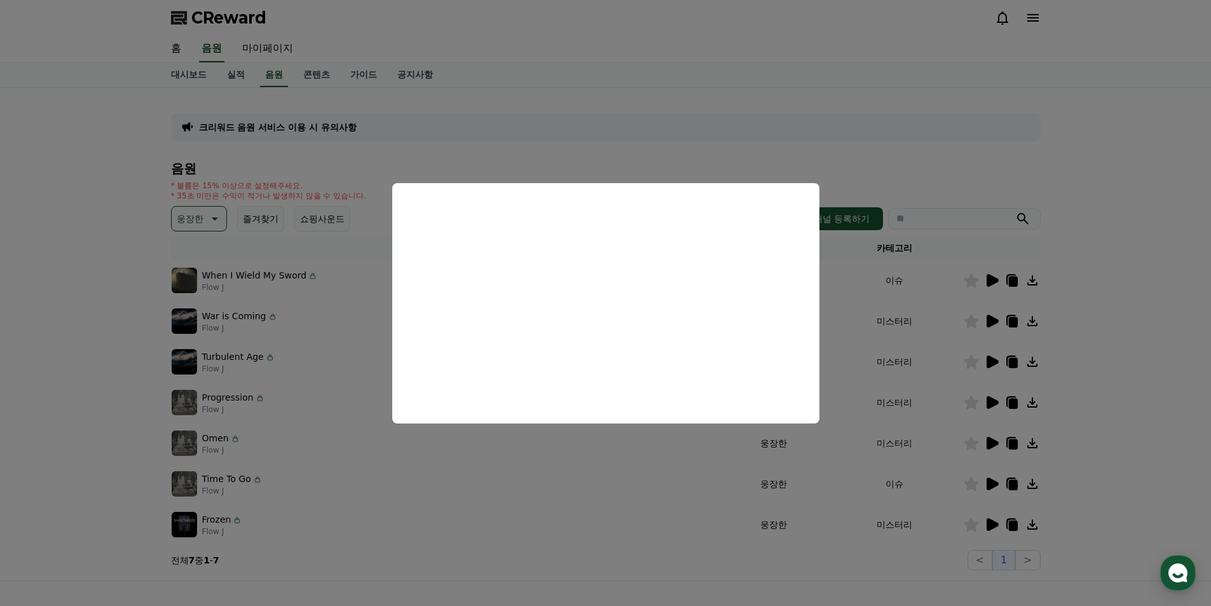
click at [623, 164] on button "close modal" at bounding box center [605, 303] width 1211 height 606
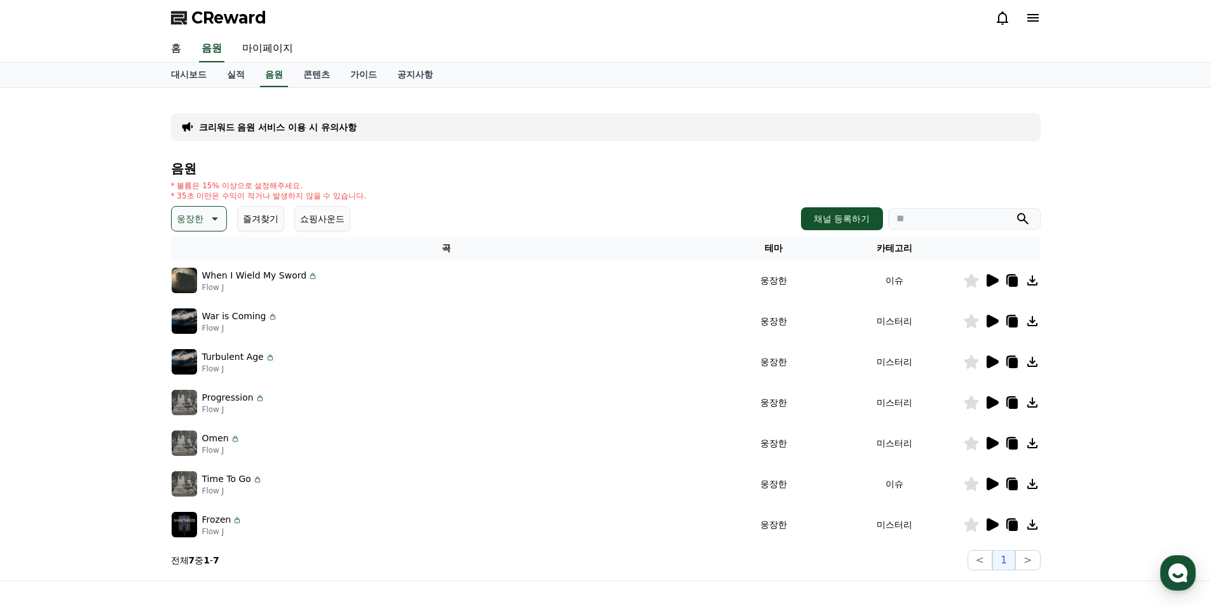
click at [997, 524] on icon at bounding box center [992, 524] width 12 height 13
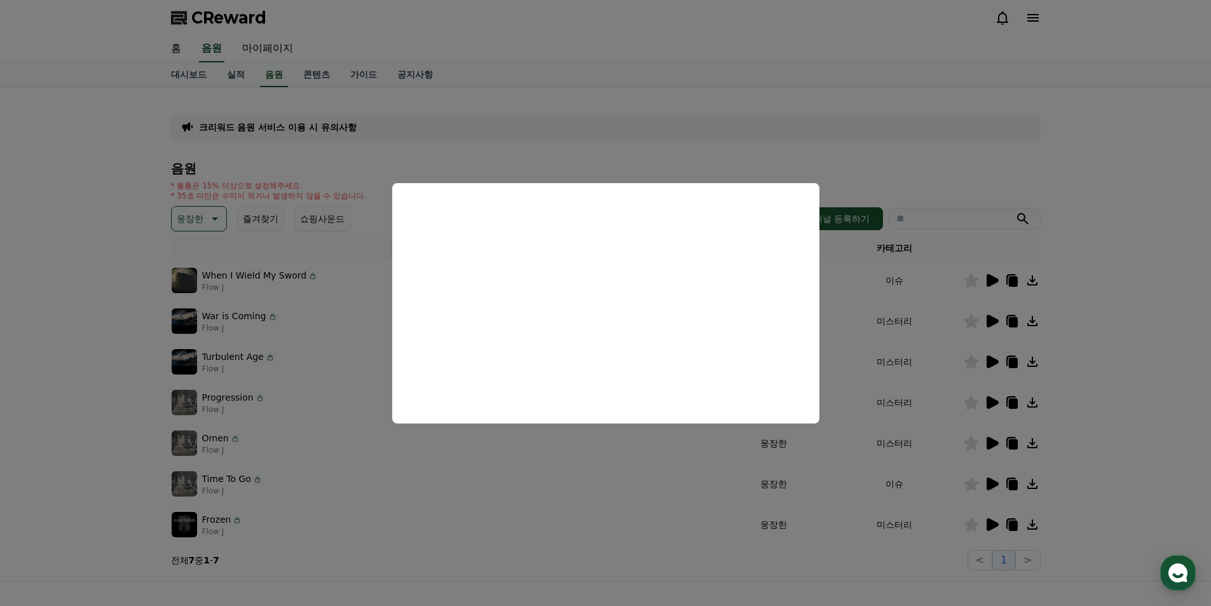
click at [677, 151] on button "close modal" at bounding box center [605, 303] width 1211 height 606
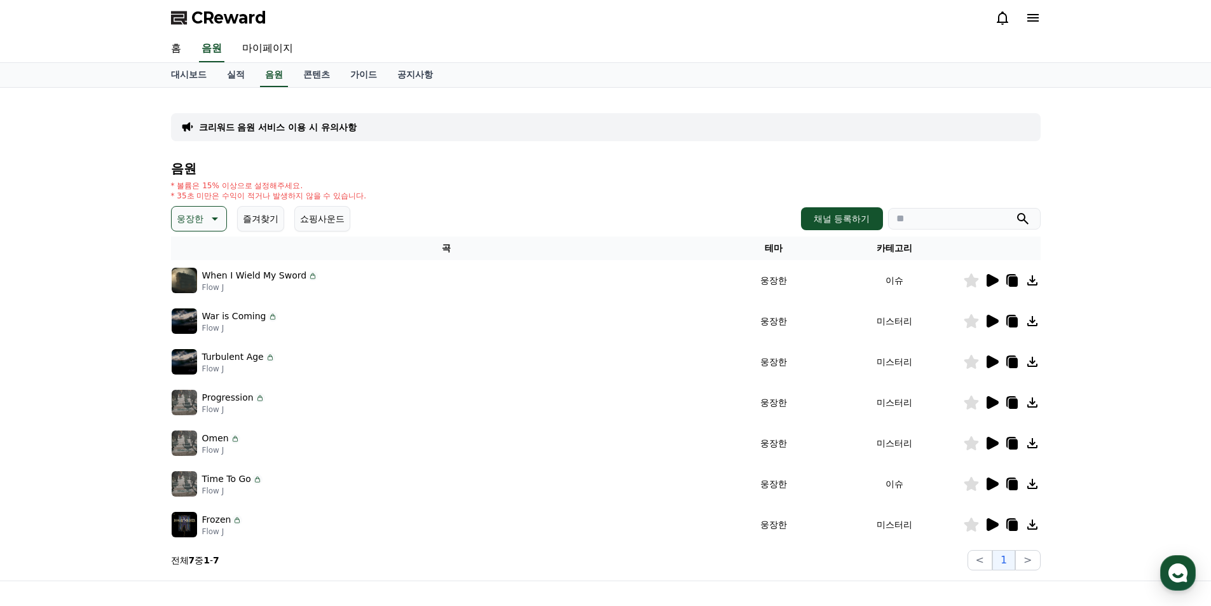
click at [996, 282] on icon at bounding box center [992, 280] width 12 height 13
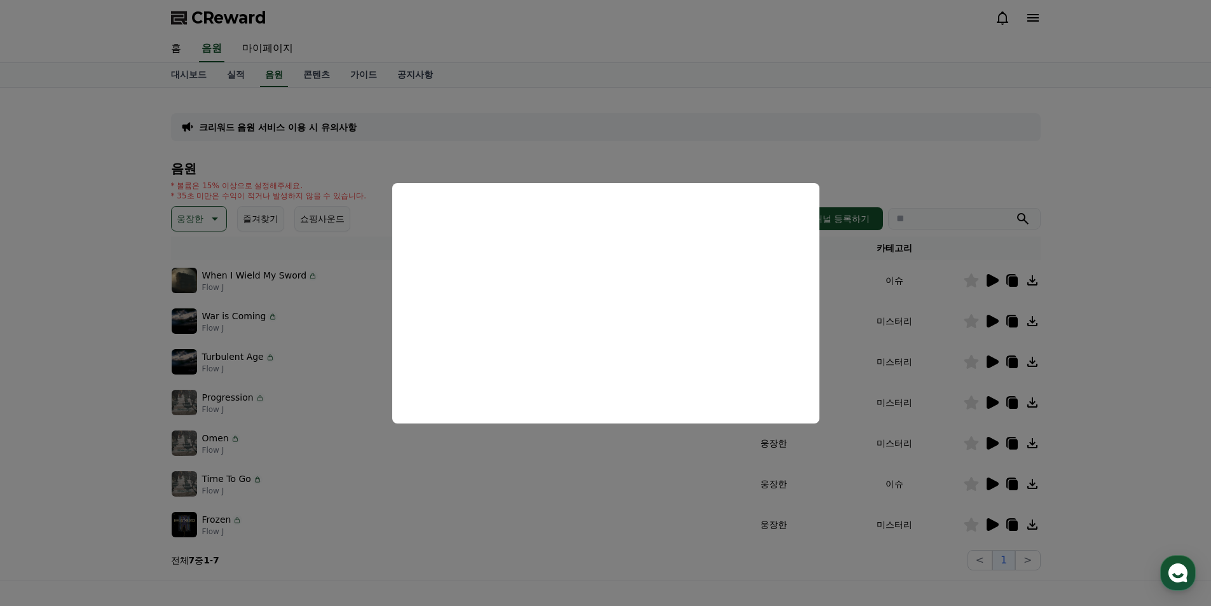
click at [662, 149] on button "close modal" at bounding box center [605, 303] width 1211 height 606
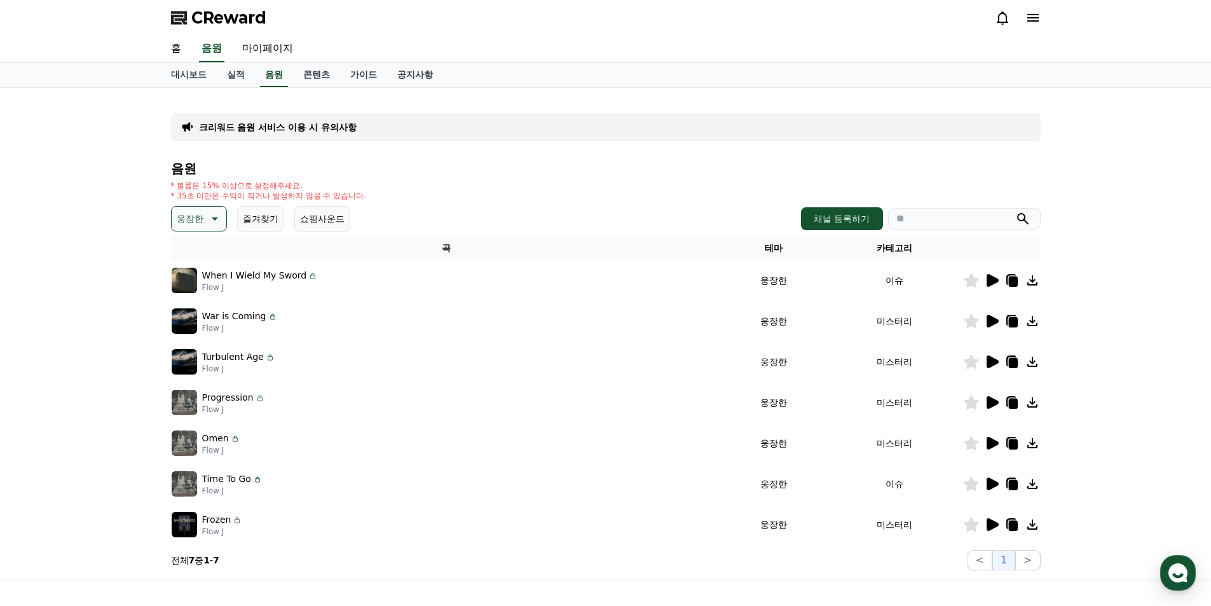
click at [987, 315] on icon at bounding box center [991, 320] width 15 height 15
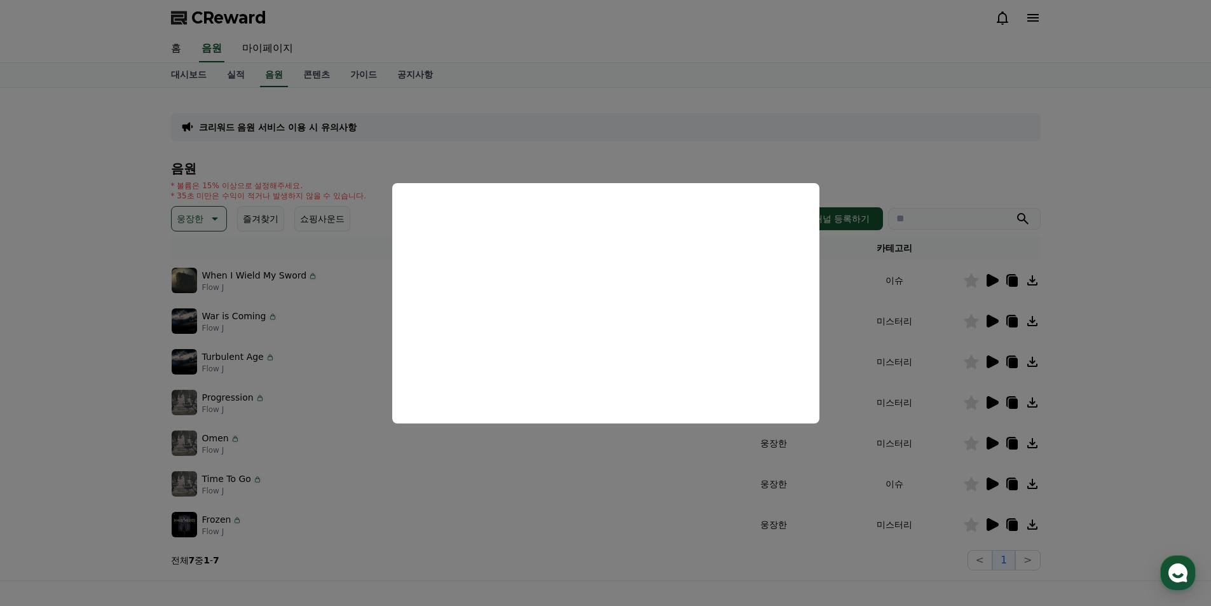
click at [641, 146] on button "close modal" at bounding box center [605, 303] width 1211 height 606
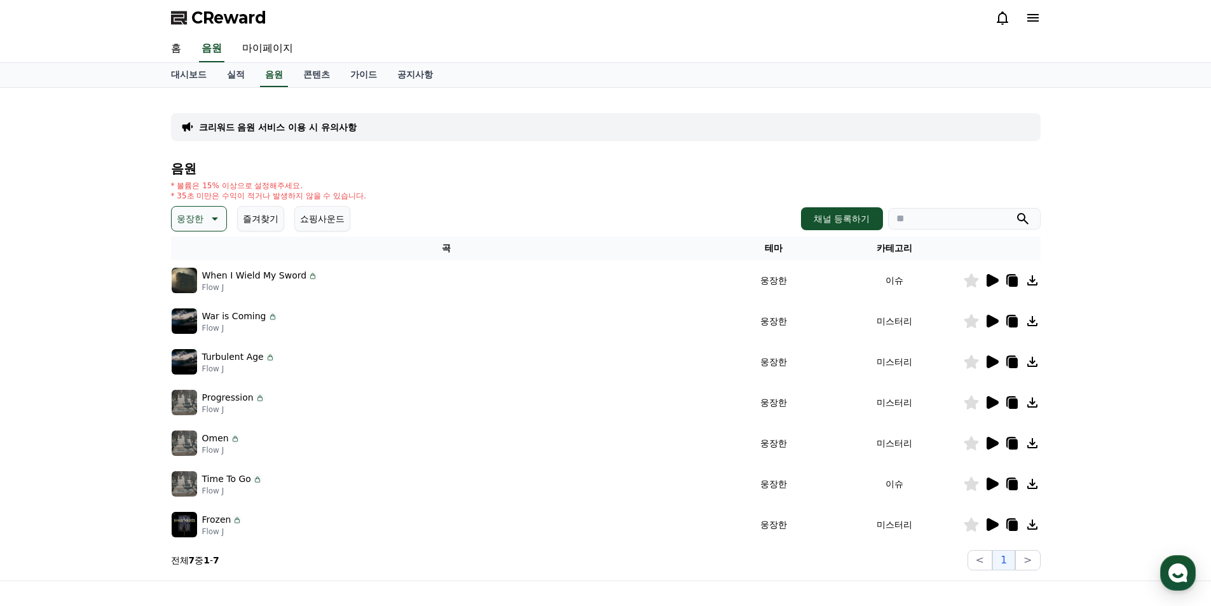
click at [994, 358] on icon at bounding box center [991, 361] width 15 height 15
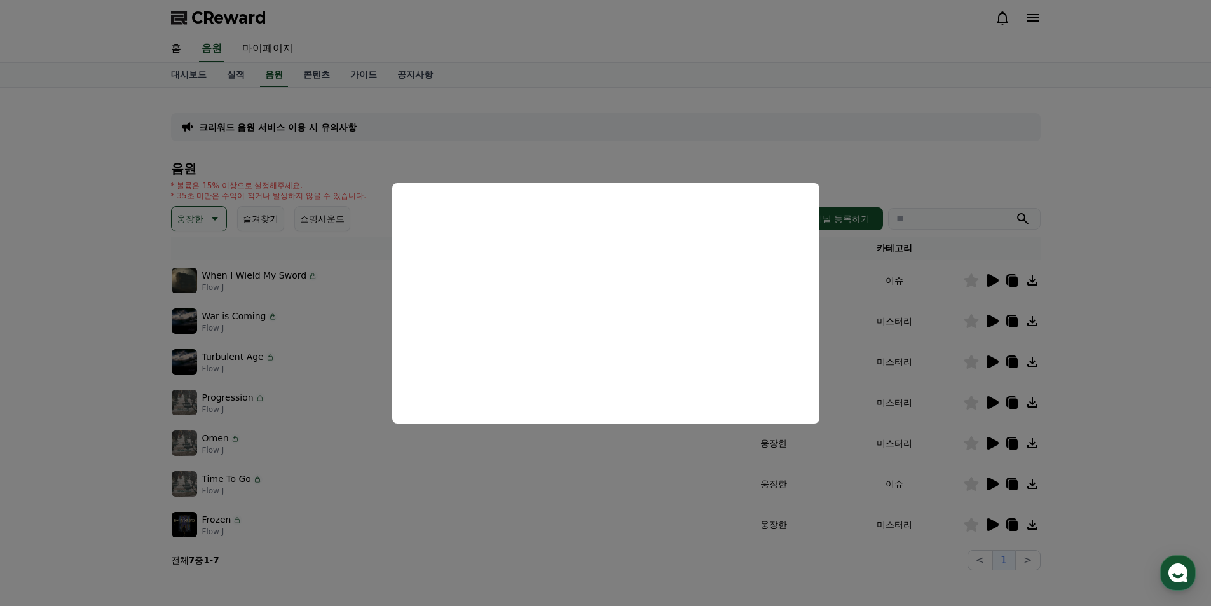
click at [668, 150] on button "close modal" at bounding box center [605, 303] width 1211 height 606
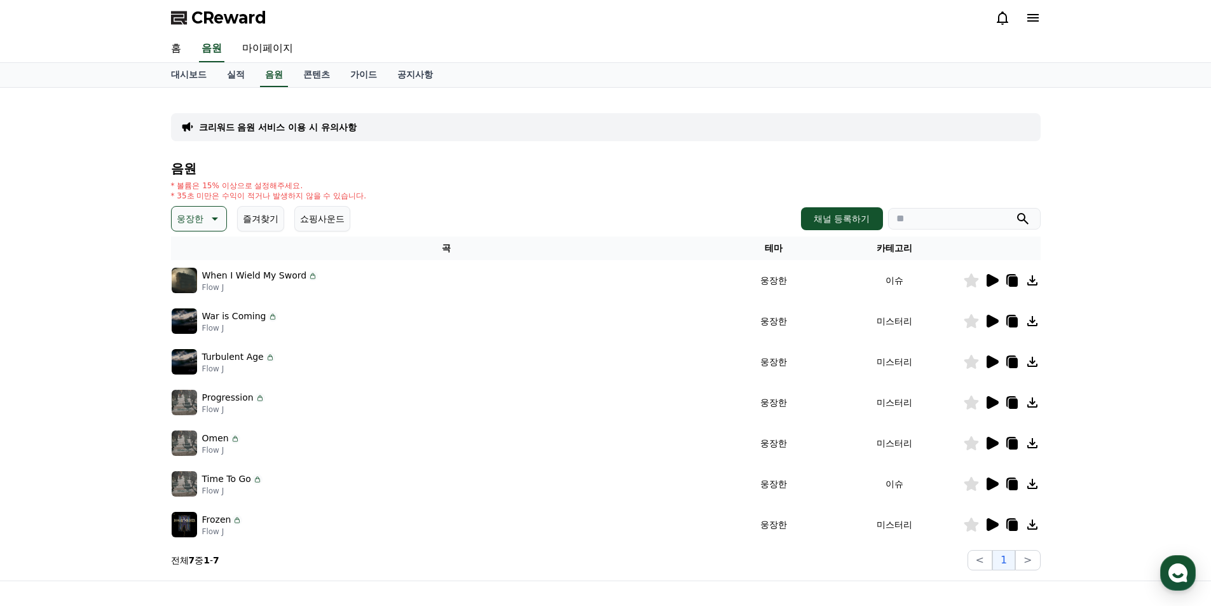
click at [993, 276] on icon at bounding box center [991, 280] width 15 height 15
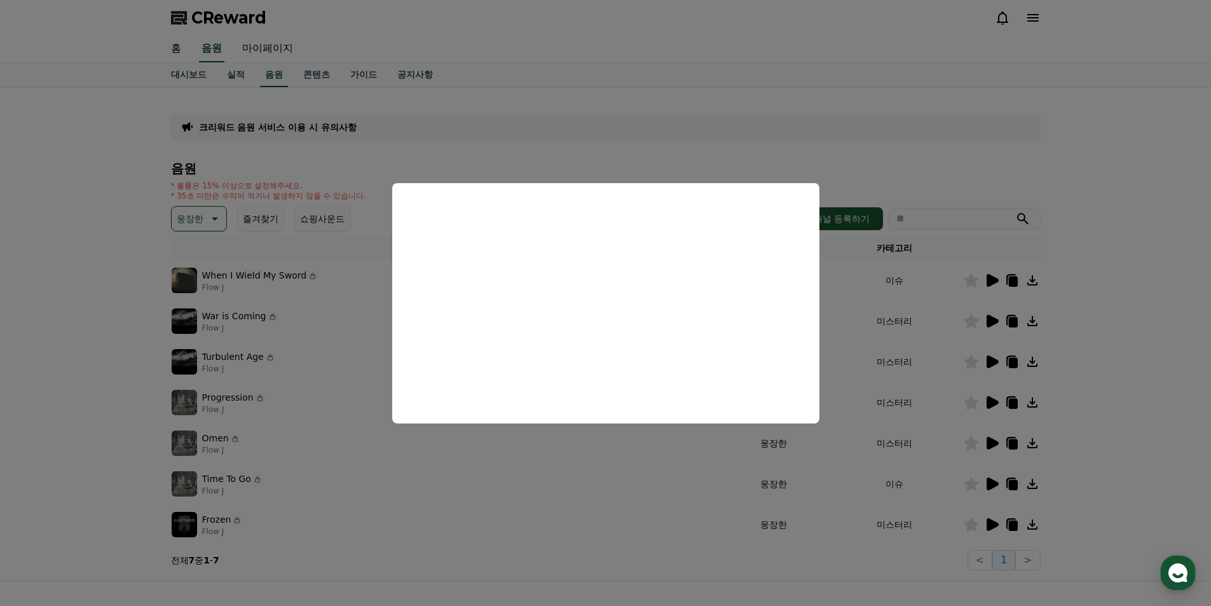
click at [1125, 194] on button "close modal" at bounding box center [605, 303] width 1211 height 606
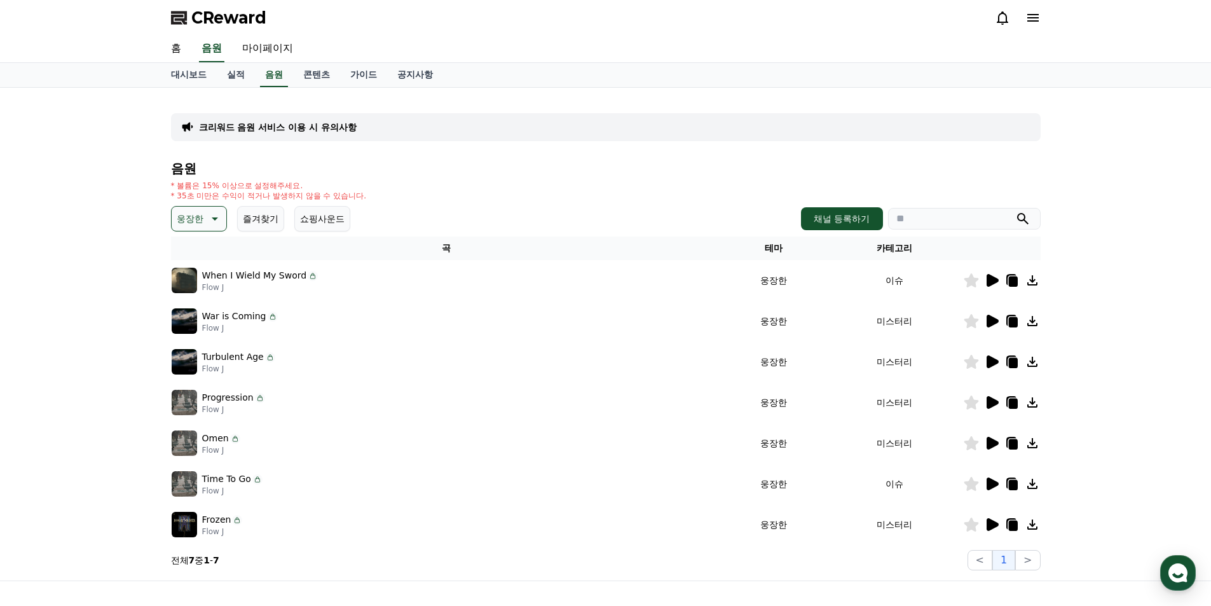
click at [1032, 283] on icon at bounding box center [1031, 280] width 15 height 15
click at [211, 213] on icon at bounding box center [213, 218] width 15 height 15
click at [204, 324] on button "긴장되는" at bounding box center [196, 323] width 46 height 28
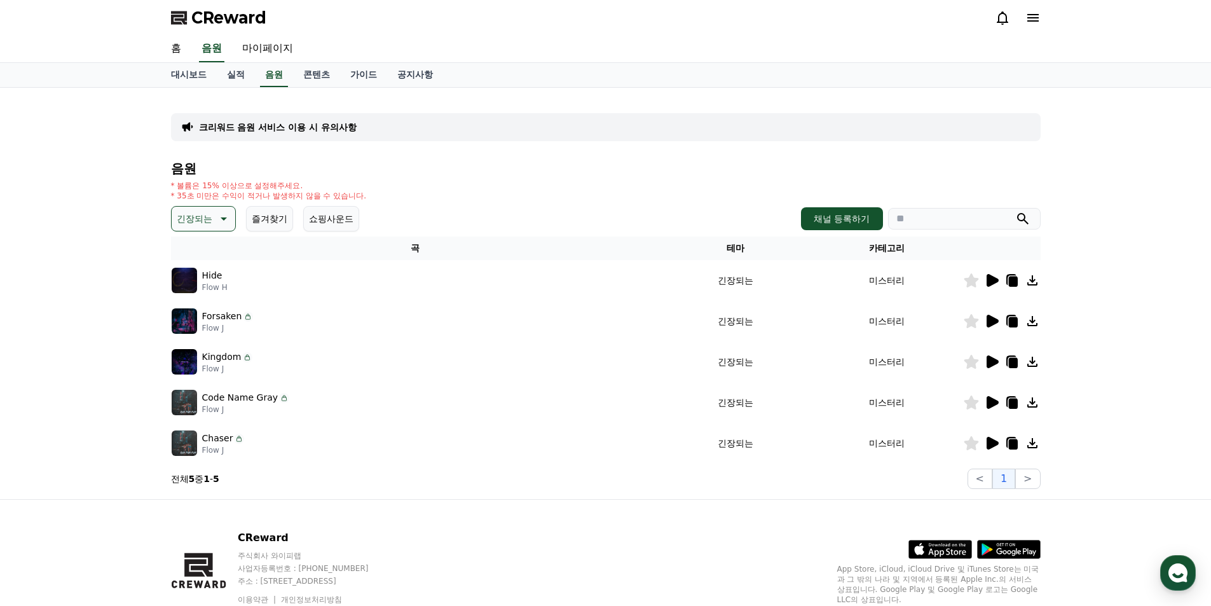
click at [989, 277] on icon at bounding box center [992, 280] width 12 height 13
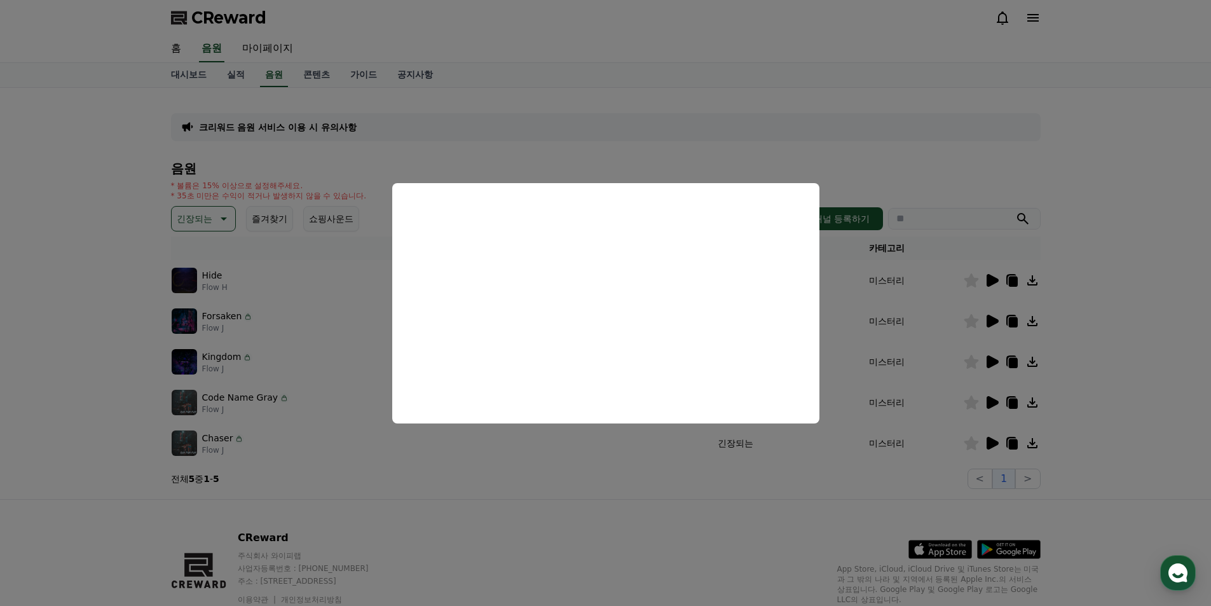
click at [693, 139] on button "close modal" at bounding box center [605, 303] width 1211 height 606
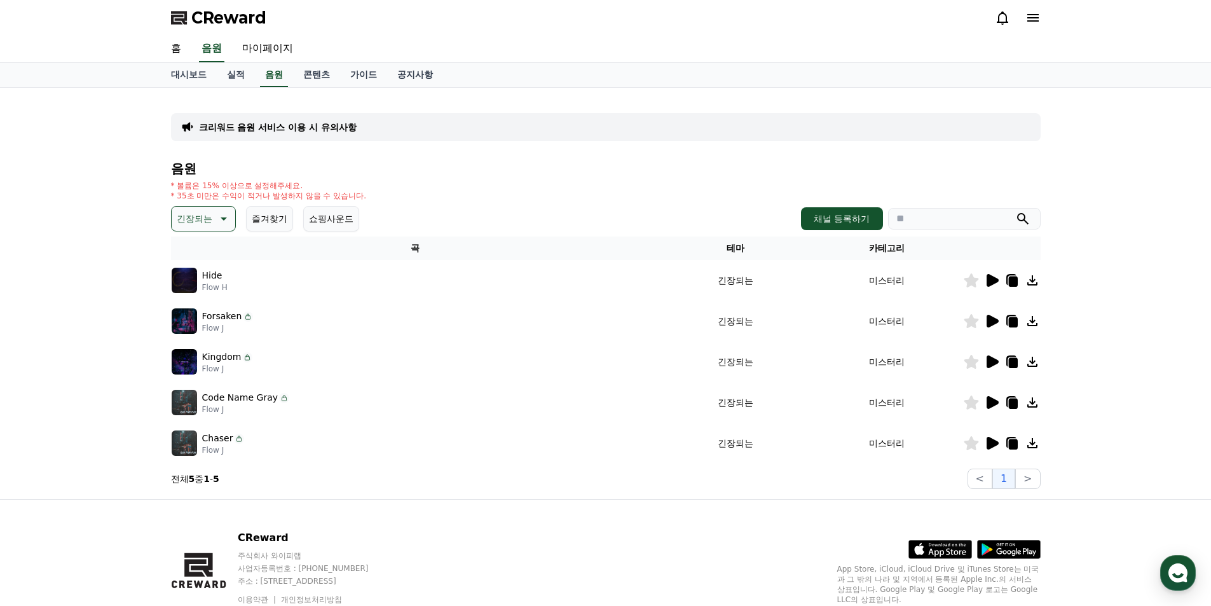
click at [993, 323] on icon at bounding box center [992, 321] width 12 height 13
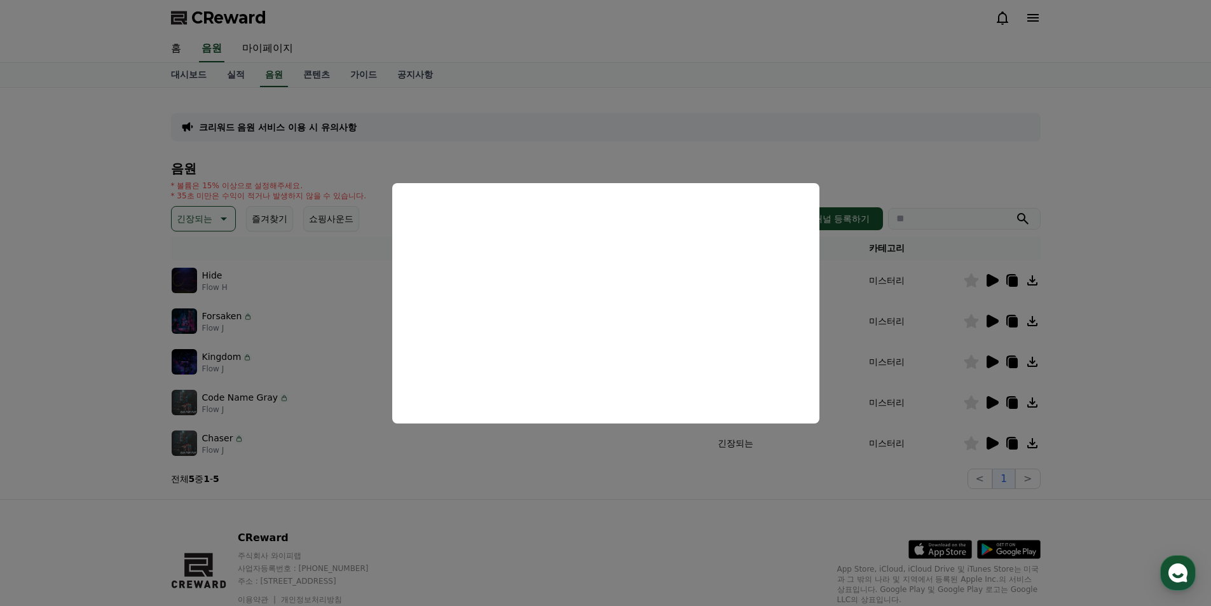
drag, startPoint x: 671, startPoint y: 153, endPoint x: 902, endPoint y: 264, distance: 256.1
click at [672, 153] on button "close modal" at bounding box center [605, 303] width 1211 height 606
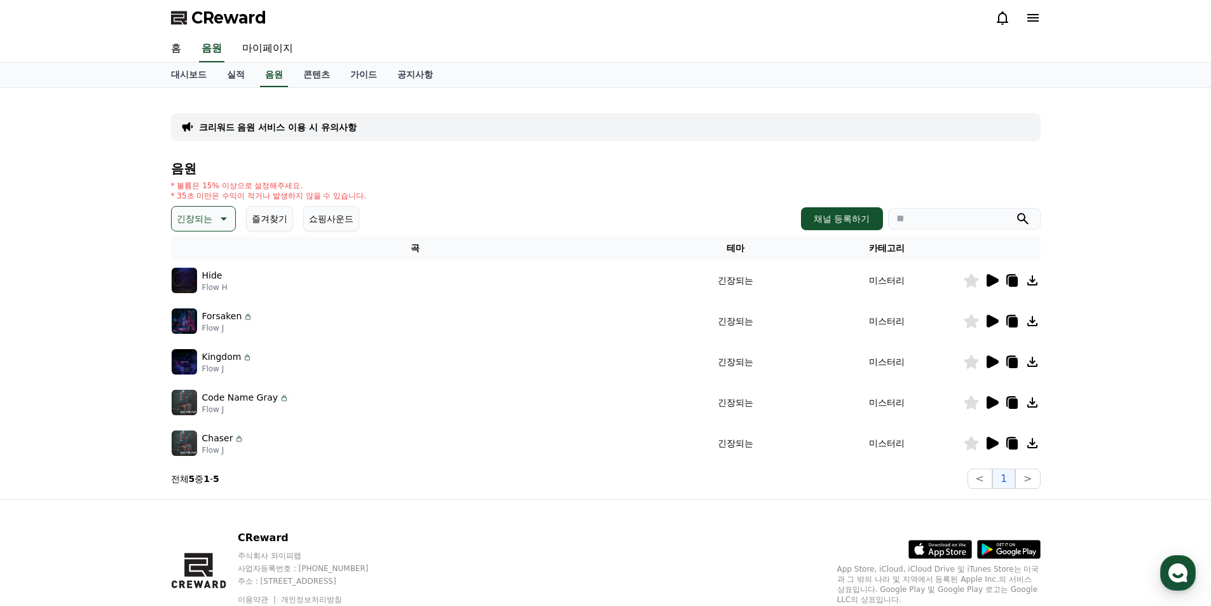
click at [998, 363] on icon at bounding box center [991, 361] width 15 height 15
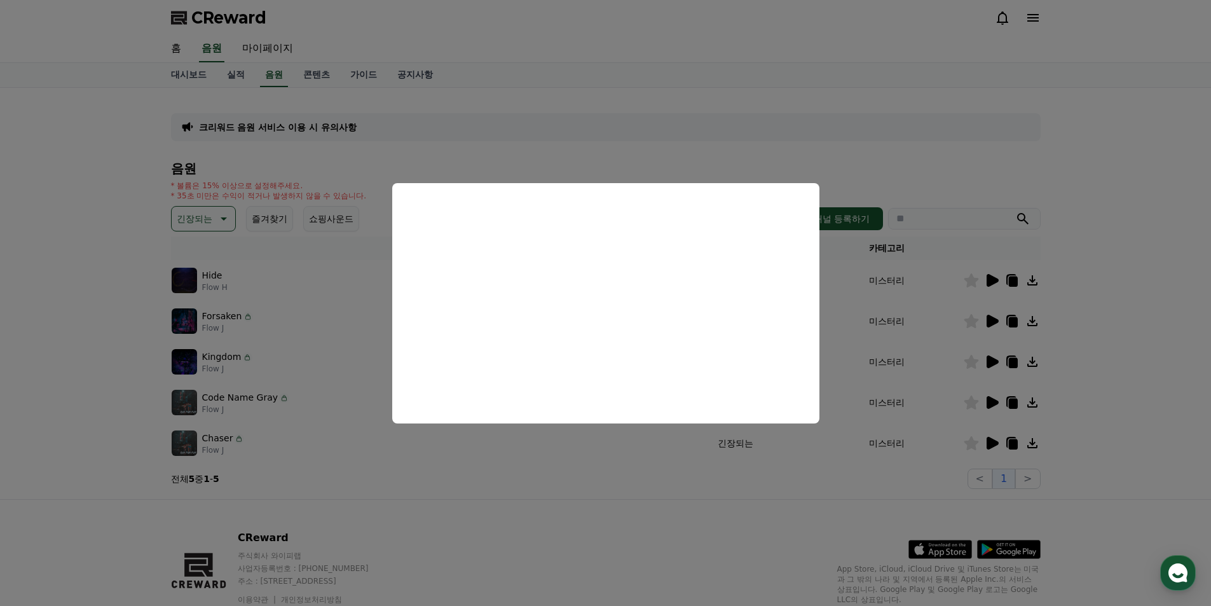
click at [627, 163] on button "close modal" at bounding box center [605, 303] width 1211 height 606
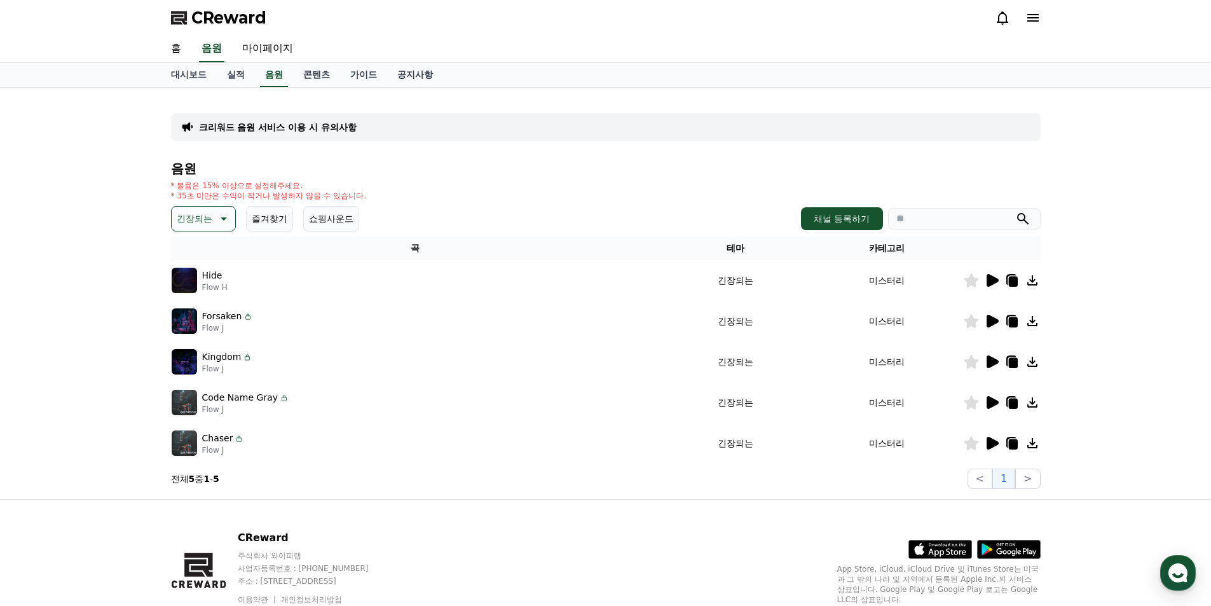
click at [985, 401] on icon at bounding box center [991, 402] width 15 height 15
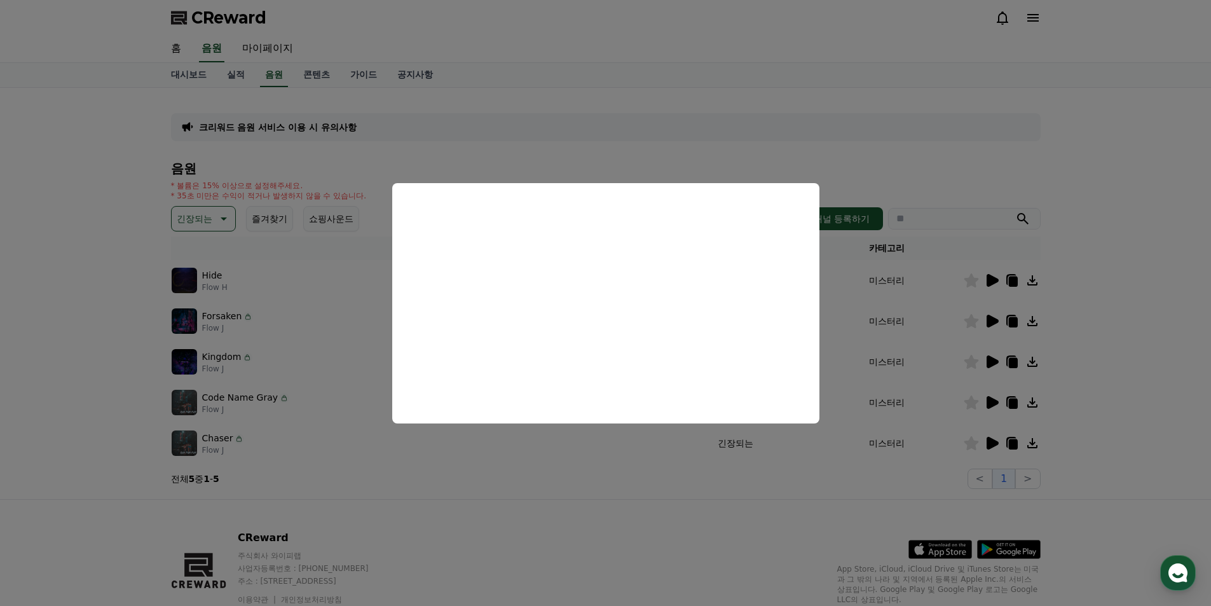
click at [1111, 433] on button "close modal" at bounding box center [605, 303] width 1211 height 606
click at [993, 440] on icon at bounding box center [992, 443] width 12 height 13
click at [627, 153] on button "close modal" at bounding box center [605, 303] width 1211 height 606
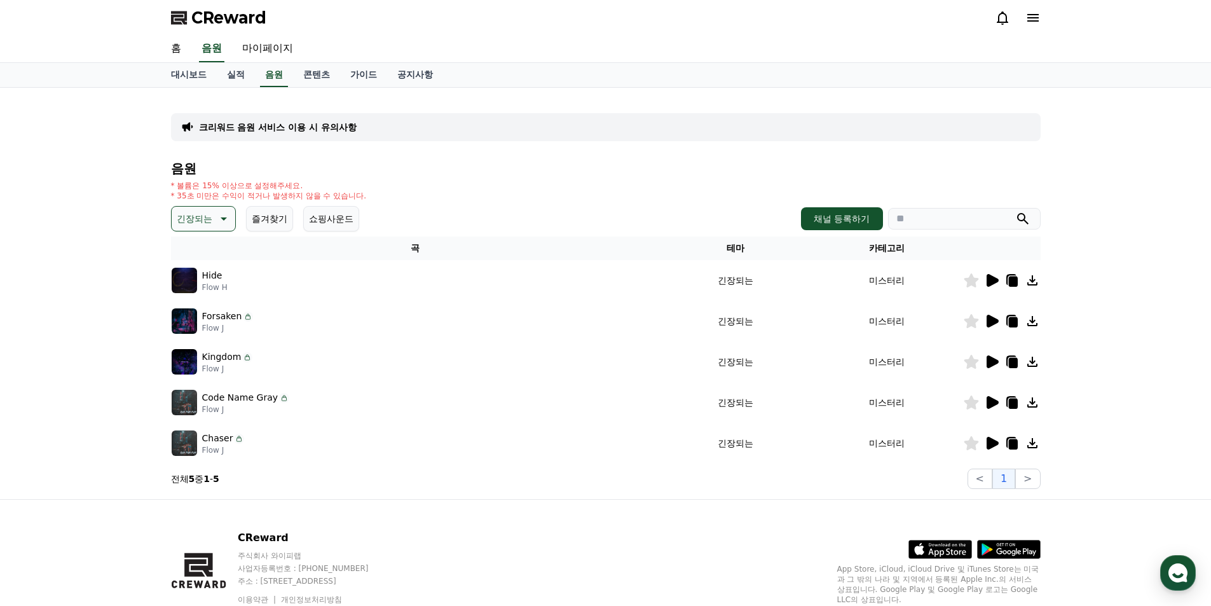
click at [222, 214] on icon at bounding box center [222, 218] width 15 height 15
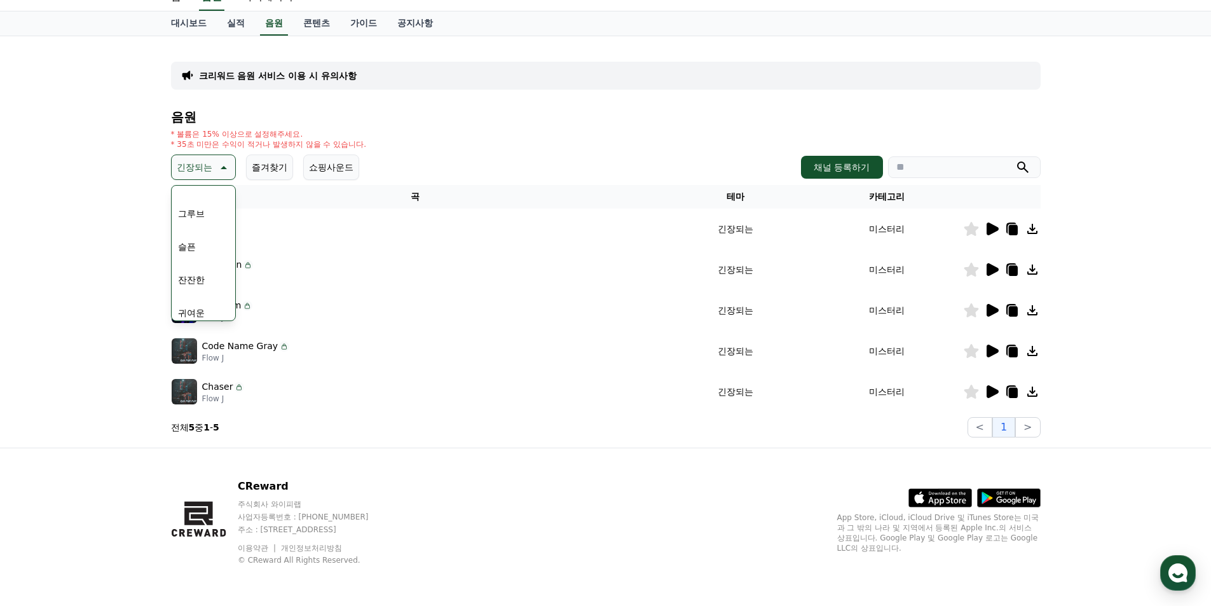
scroll to position [397, 0]
click at [200, 234] on button "그루브" at bounding box center [191, 234] width 37 height 28
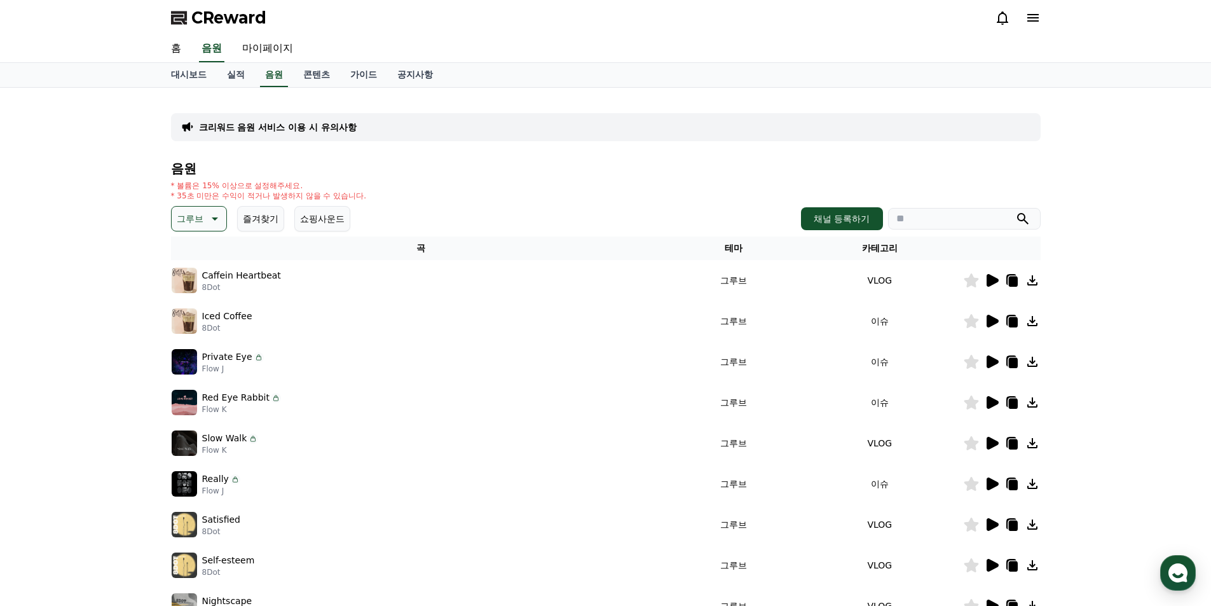
click at [988, 281] on icon at bounding box center [992, 280] width 12 height 13
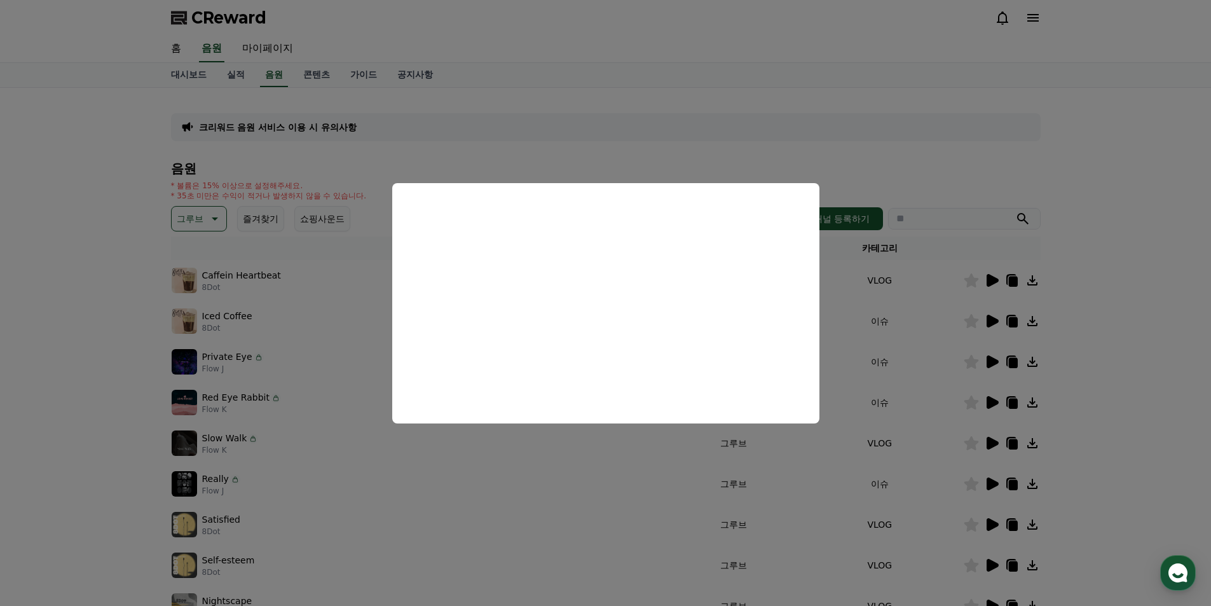
click at [916, 136] on button "close modal" at bounding box center [605, 303] width 1211 height 606
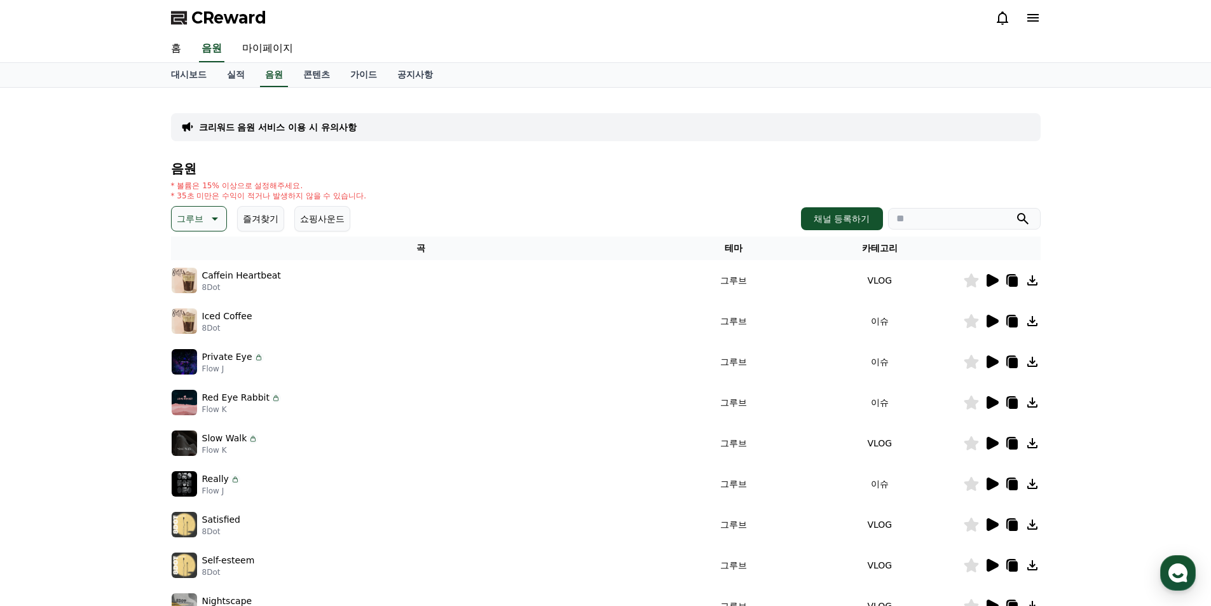
click at [989, 360] on icon at bounding box center [992, 361] width 12 height 13
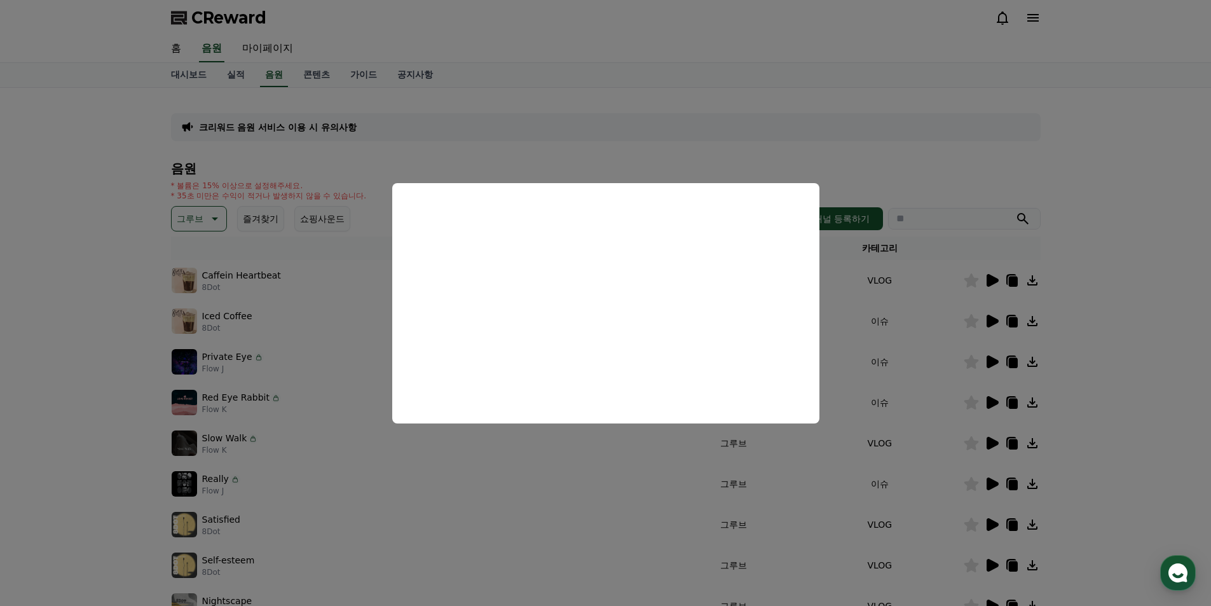
click at [726, 149] on button "close modal" at bounding box center [605, 303] width 1211 height 606
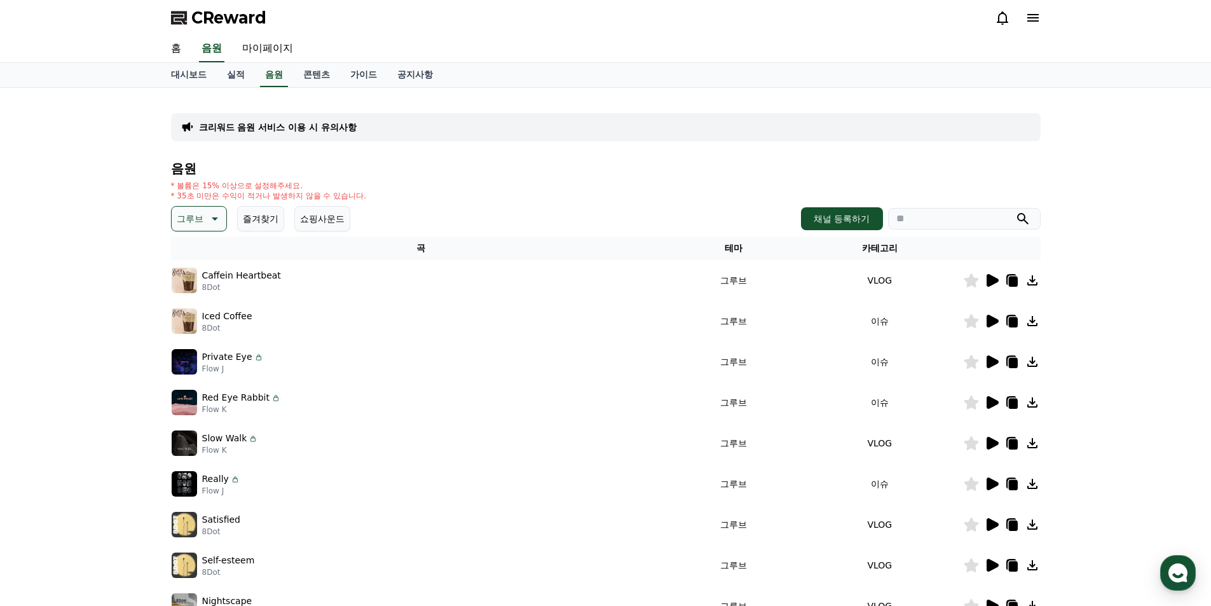
click at [991, 477] on icon at bounding box center [991, 483] width 15 height 15
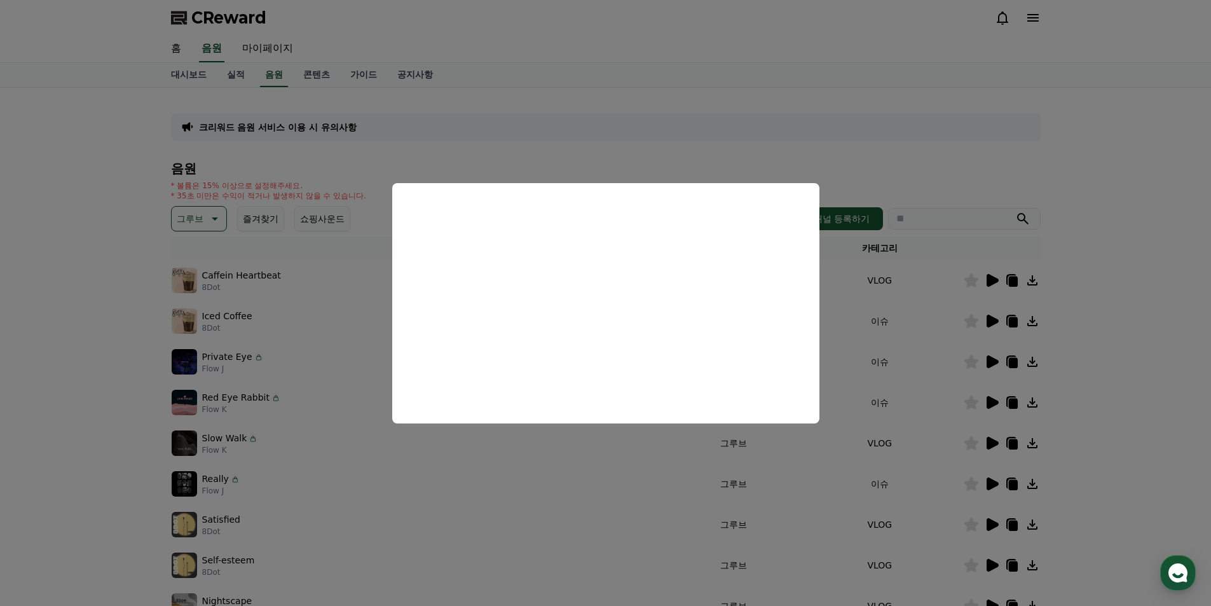
click at [672, 149] on button "close modal" at bounding box center [605, 303] width 1211 height 606
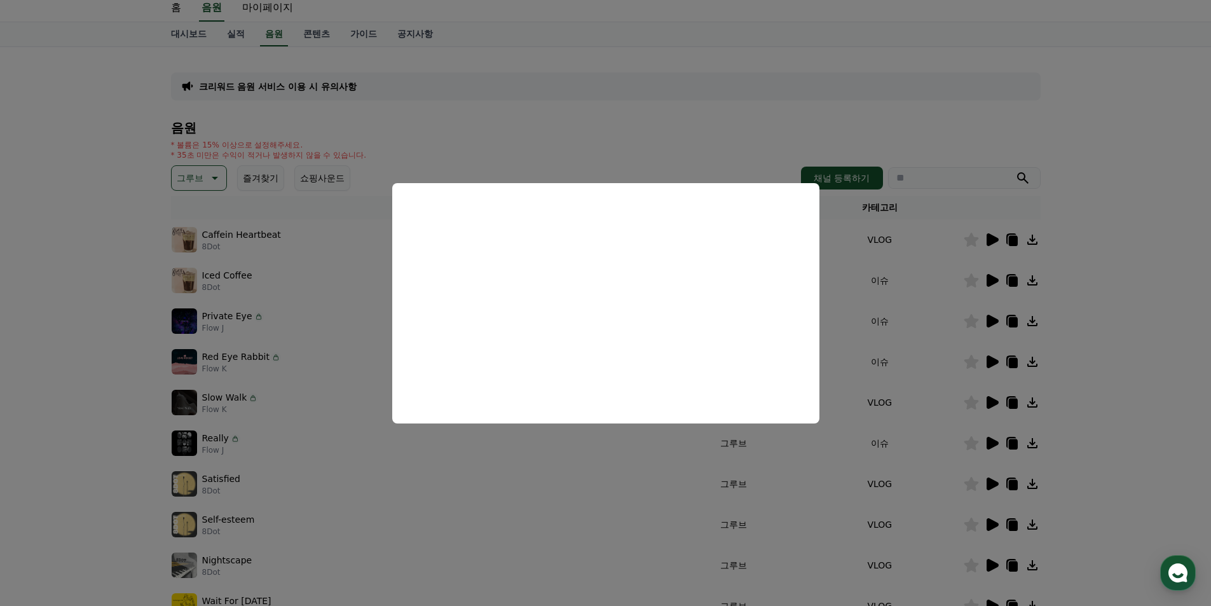
scroll to position [64, 0]
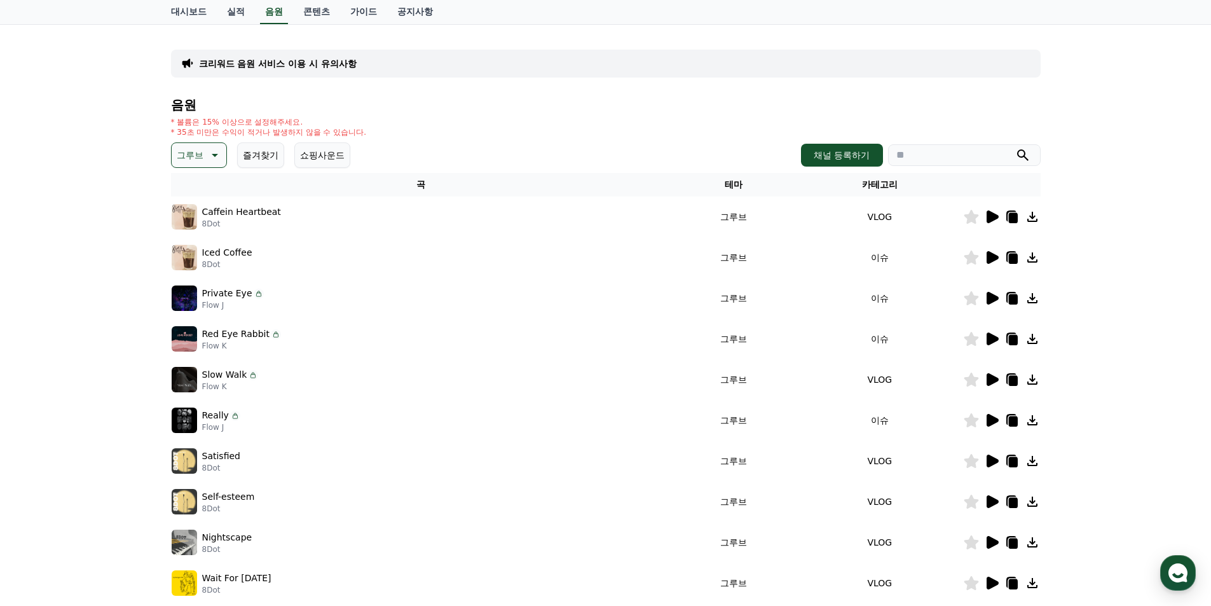
click at [991, 499] on icon at bounding box center [992, 501] width 12 height 13
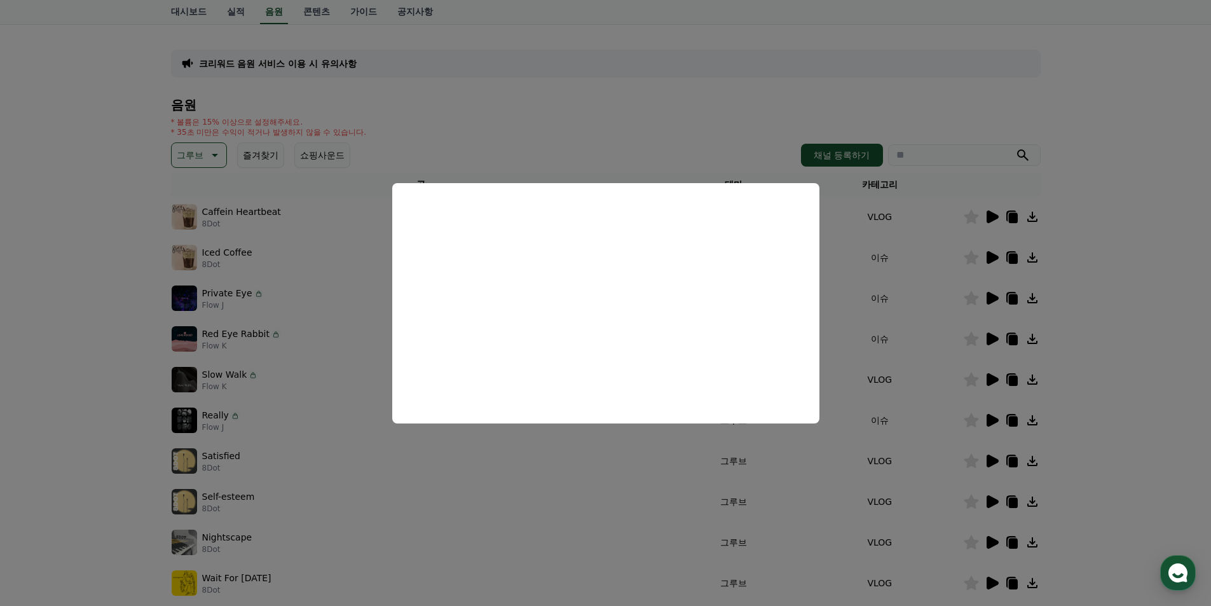
click at [639, 118] on button "close modal" at bounding box center [605, 303] width 1211 height 606
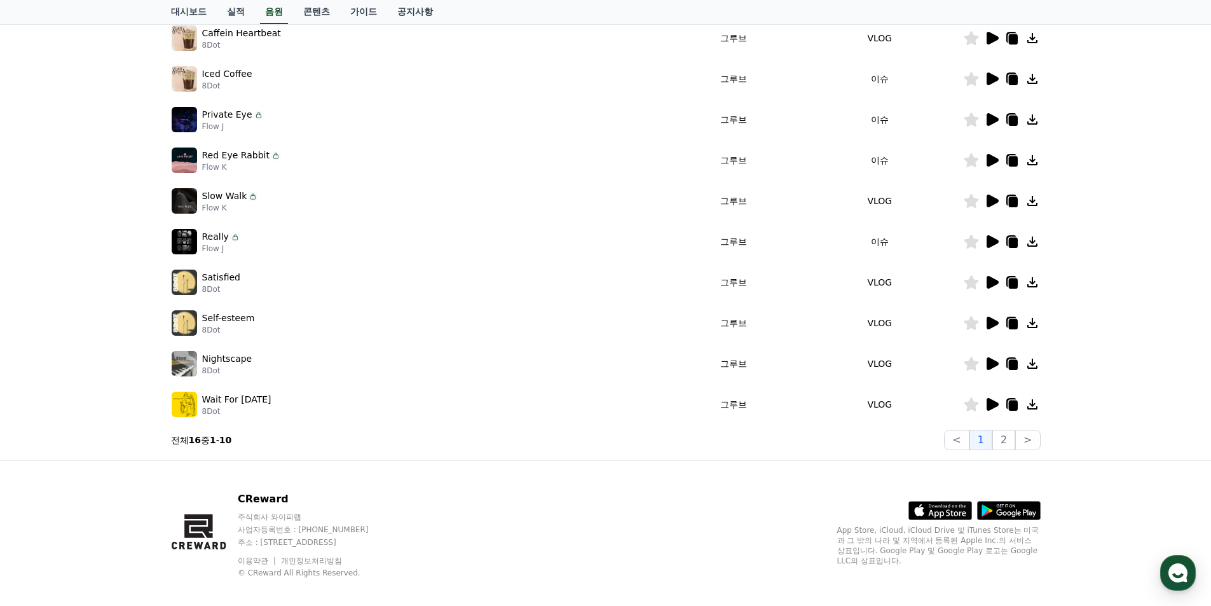
scroll to position [255, 0]
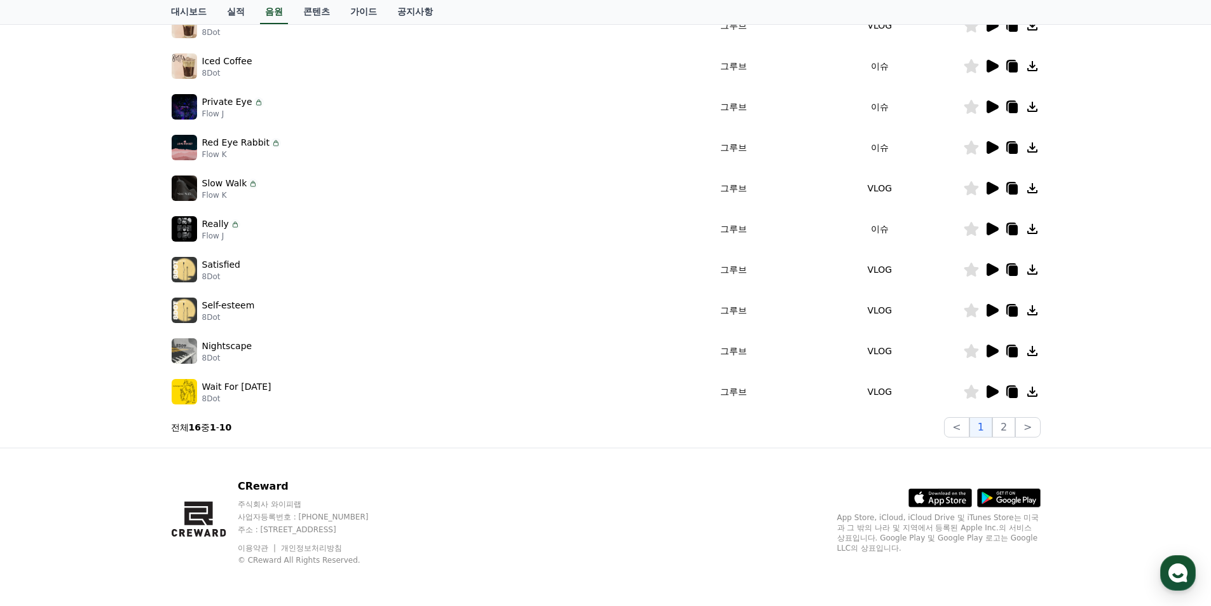
click at [995, 392] on icon at bounding box center [992, 391] width 12 height 13
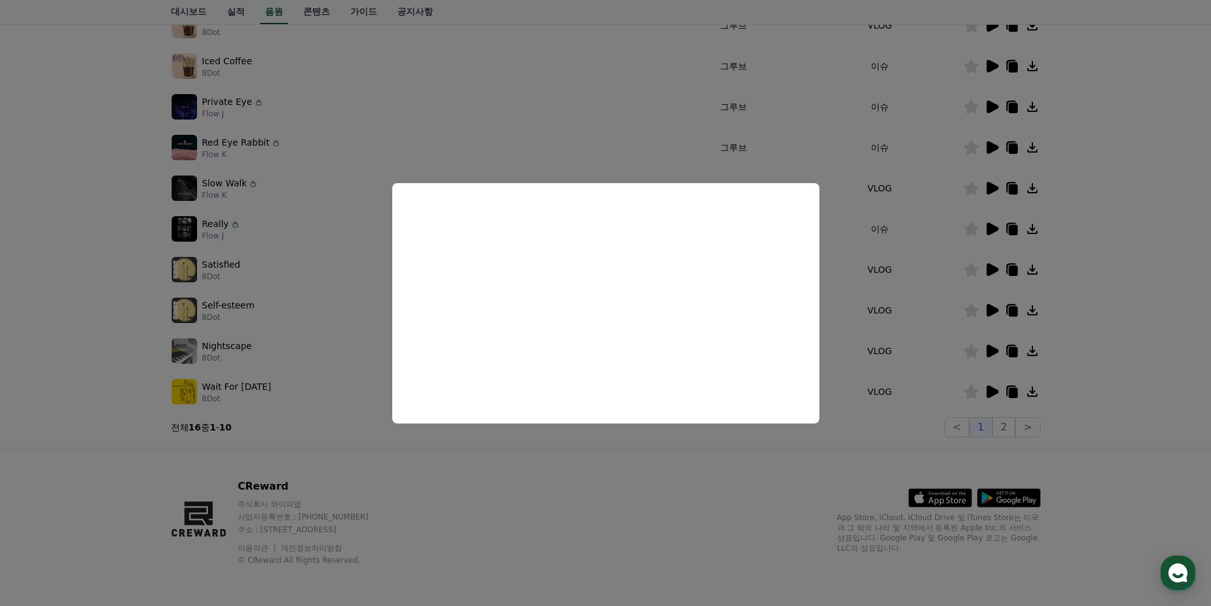
click at [1095, 150] on button "close modal" at bounding box center [605, 303] width 1211 height 606
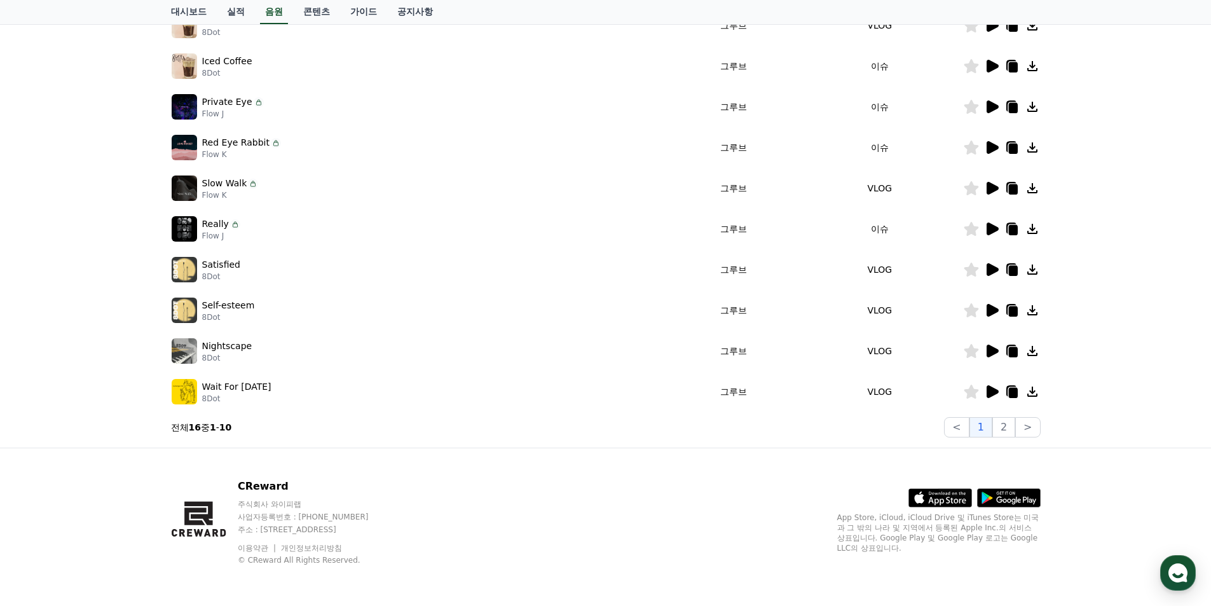
click at [991, 352] on icon at bounding box center [992, 350] width 12 height 13
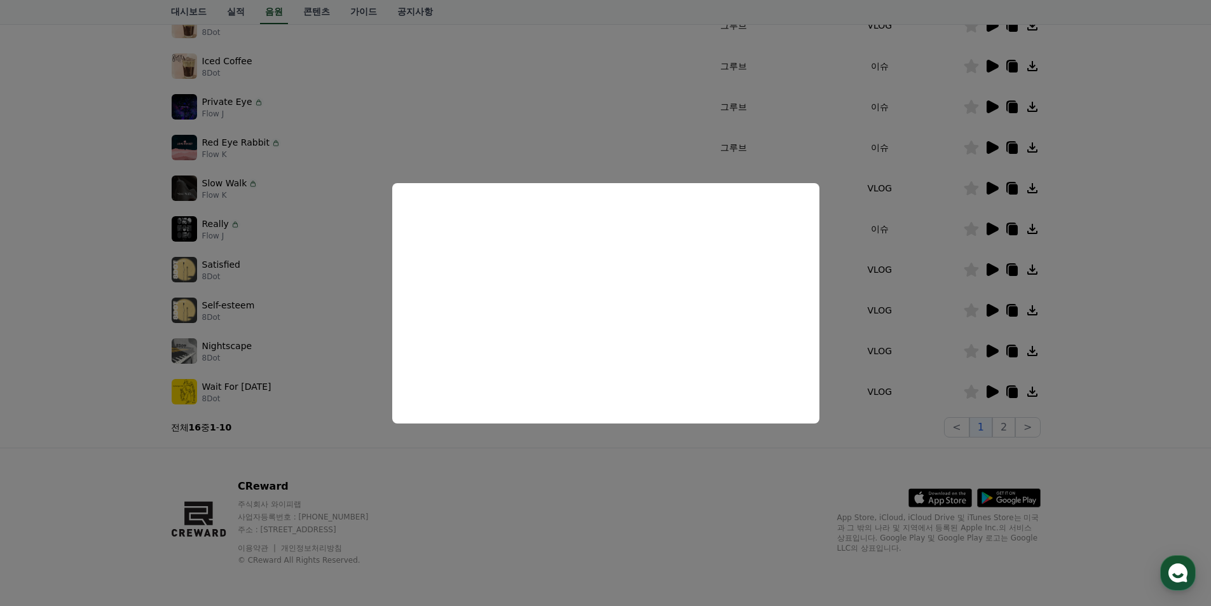
click at [1084, 236] on button "close modal" at bounding box center [605, 303] width 1211 height 606
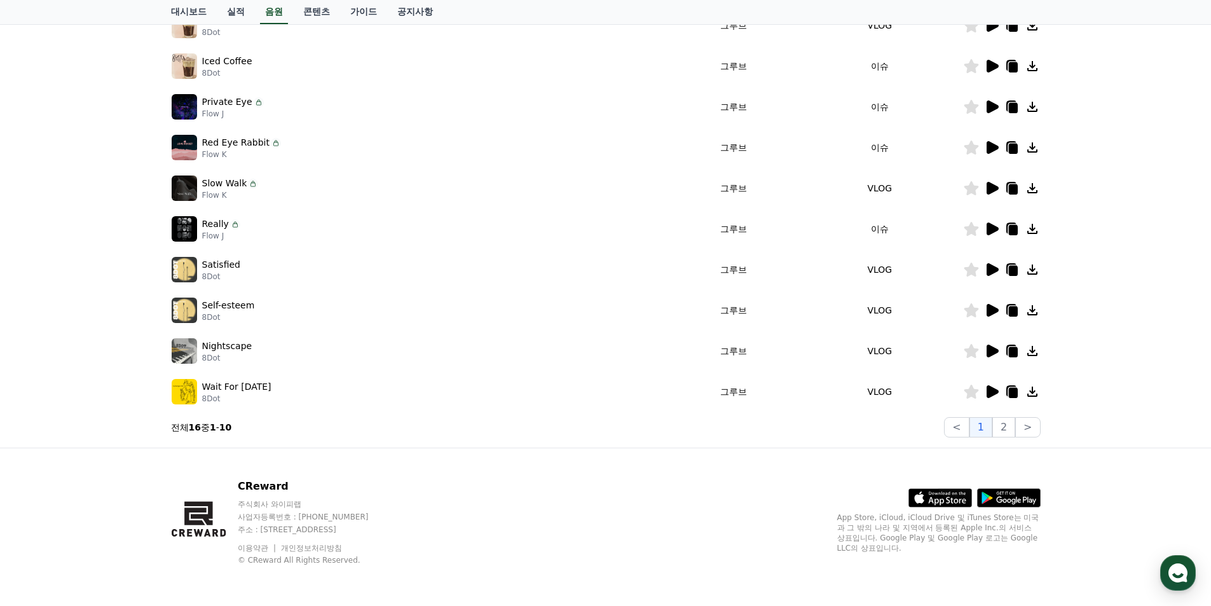
click at [985, 308] on icon at bounding box center [991, 309] width 15 height 15
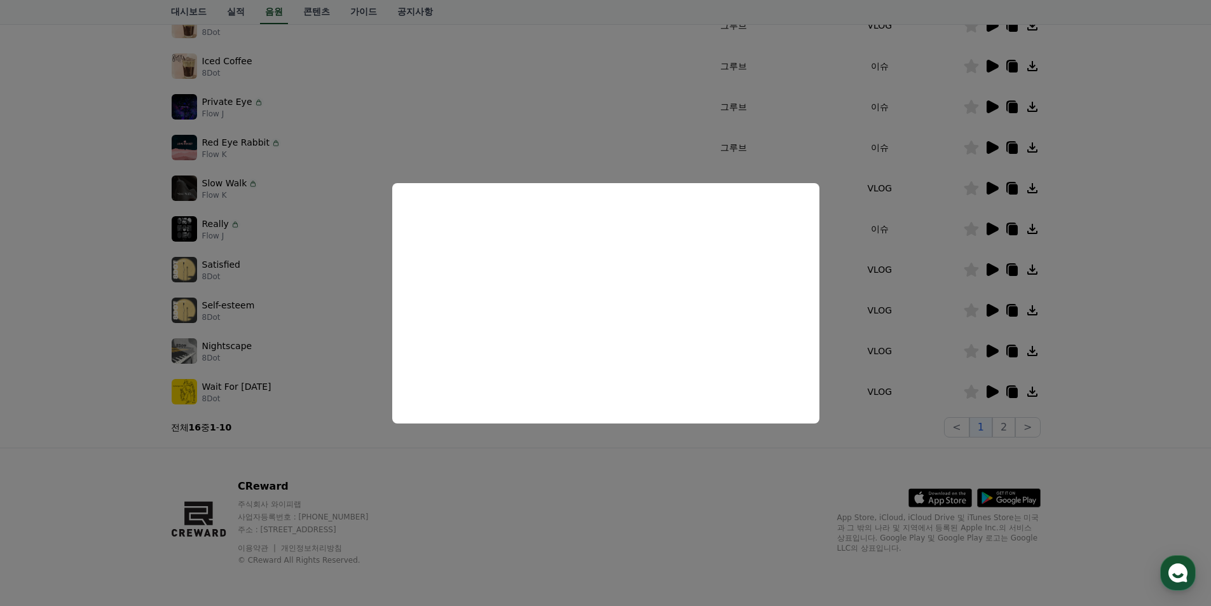
click at [1097, 233] on button "close modal" at bounding box center [605, 303] width 1211 height 606
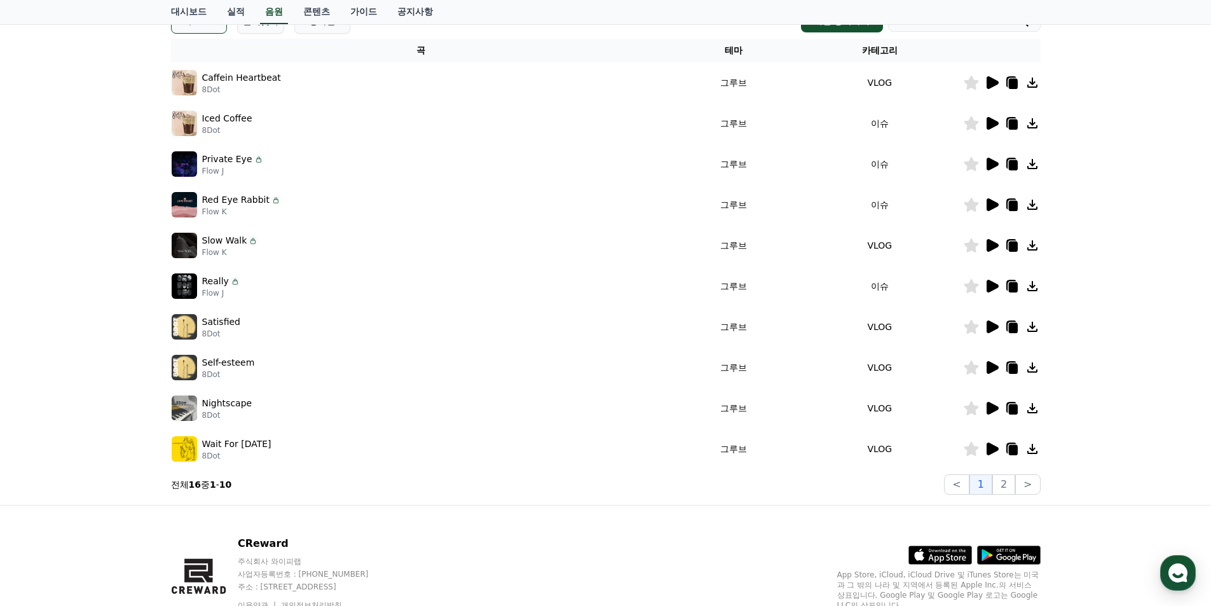
scroll to position [128, 0]
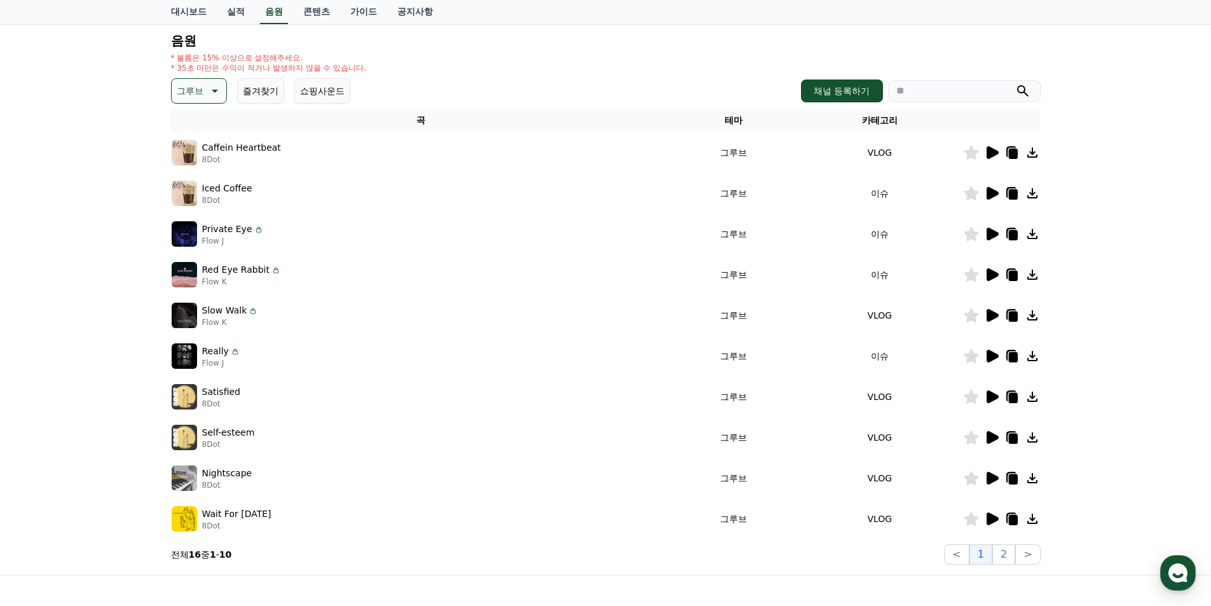
click at [191, 90] on p "그루브" at bounding box center [190, 91] width 27 height 18
click at [201, 215] on button "분위기있는" at bounding box center [200, 219] width 55 height 28
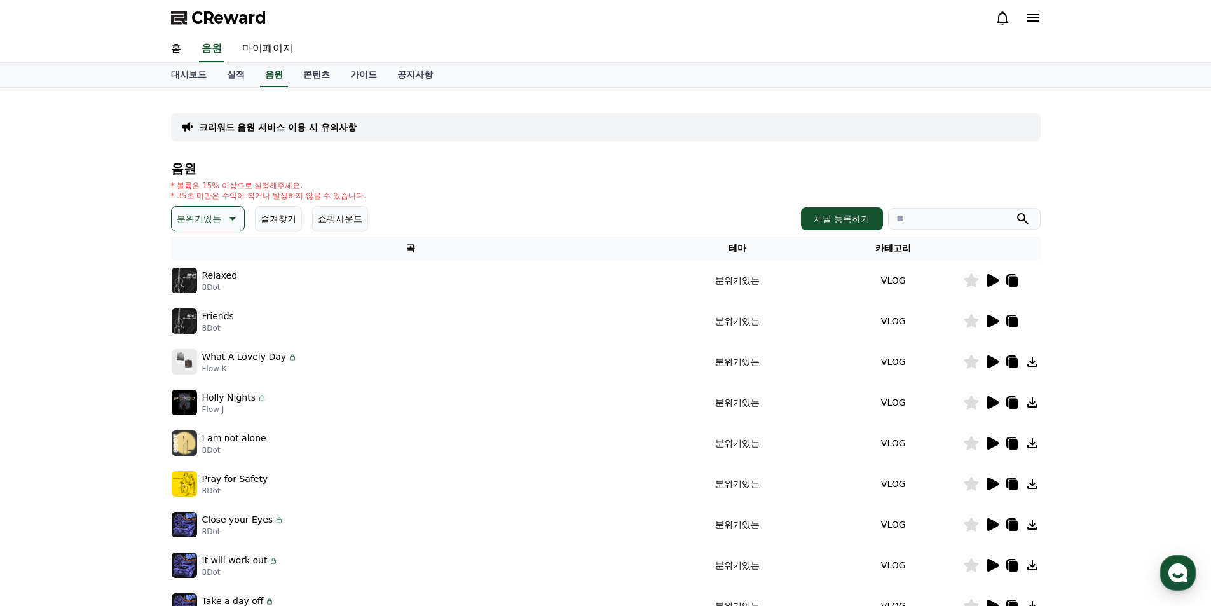
click at [993, 283] on icon at bounding box center [992, 280] width 12 height 13
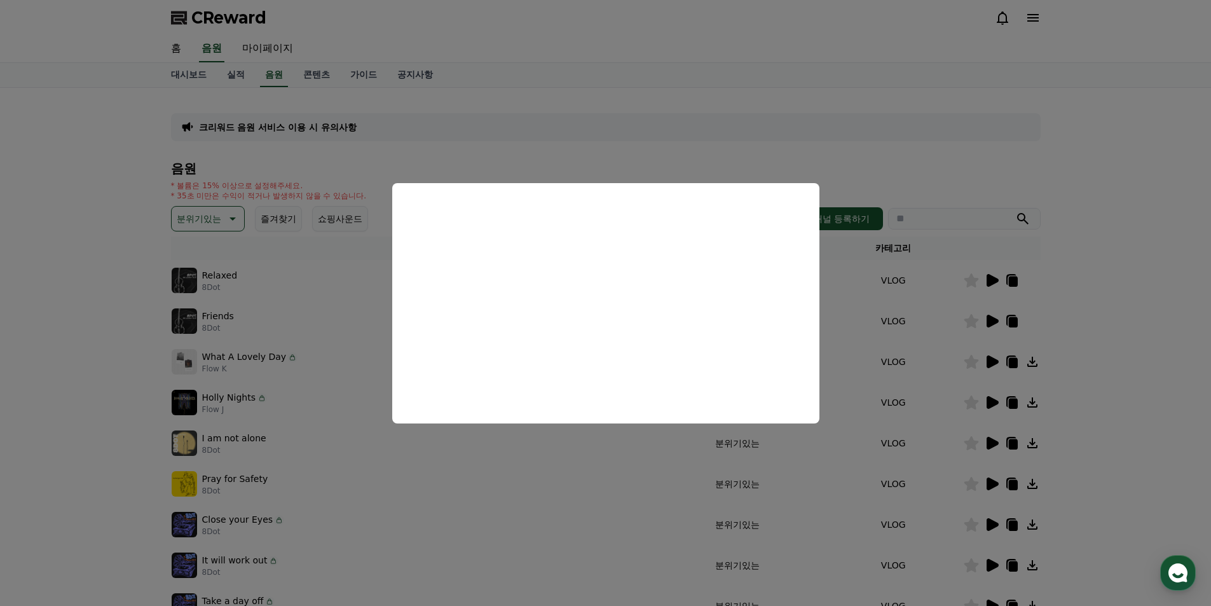
click at [653, 147] on button "close modal" at bounding box center [605, 303] width 1211 height 606
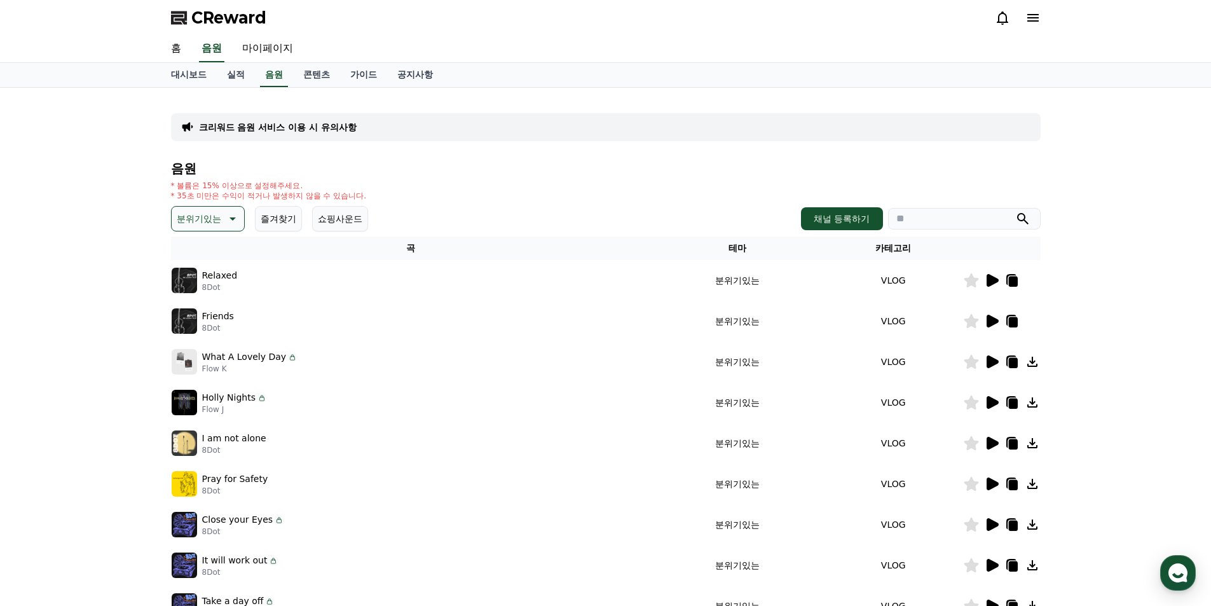
click at [989, 325] on icon at bounding box center [992, 321] width 12 height 13
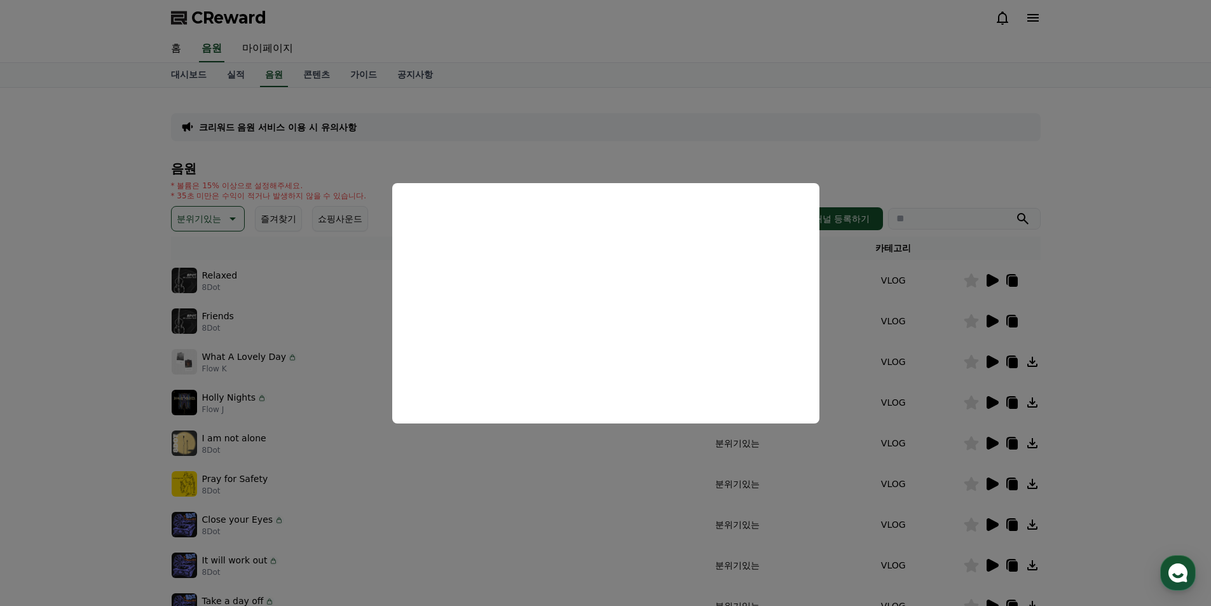
click at [745, 119] on button "close modal" at bounding box center [605, 303] width 1211 height 606
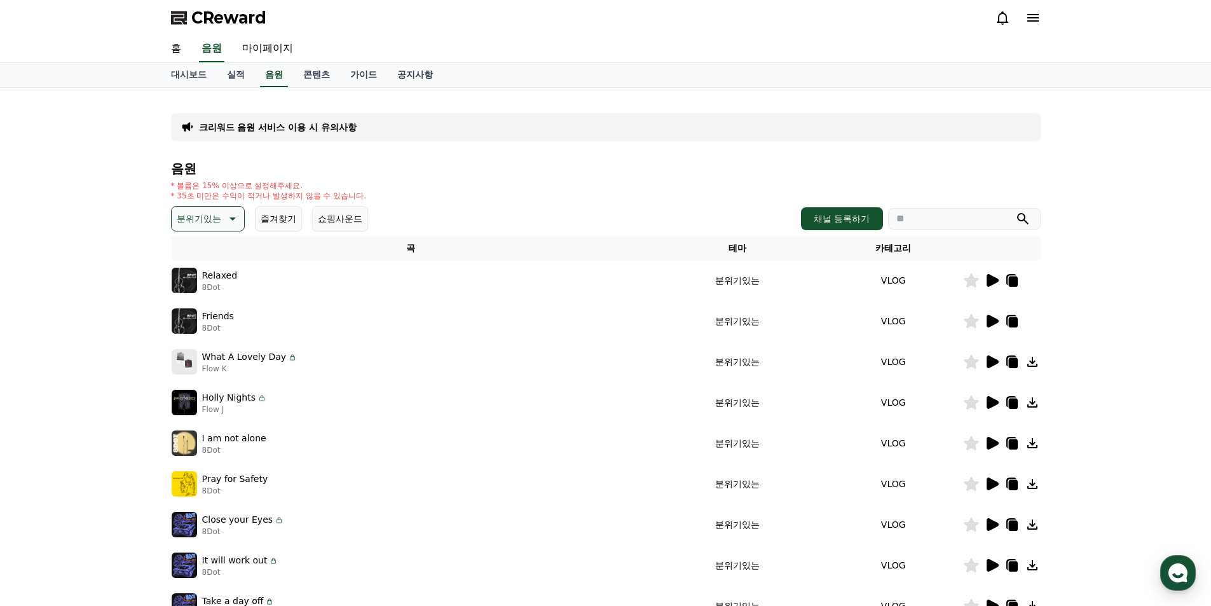
click at [991, 363] on icon at bounding box center [992, 361] width 12 height 13
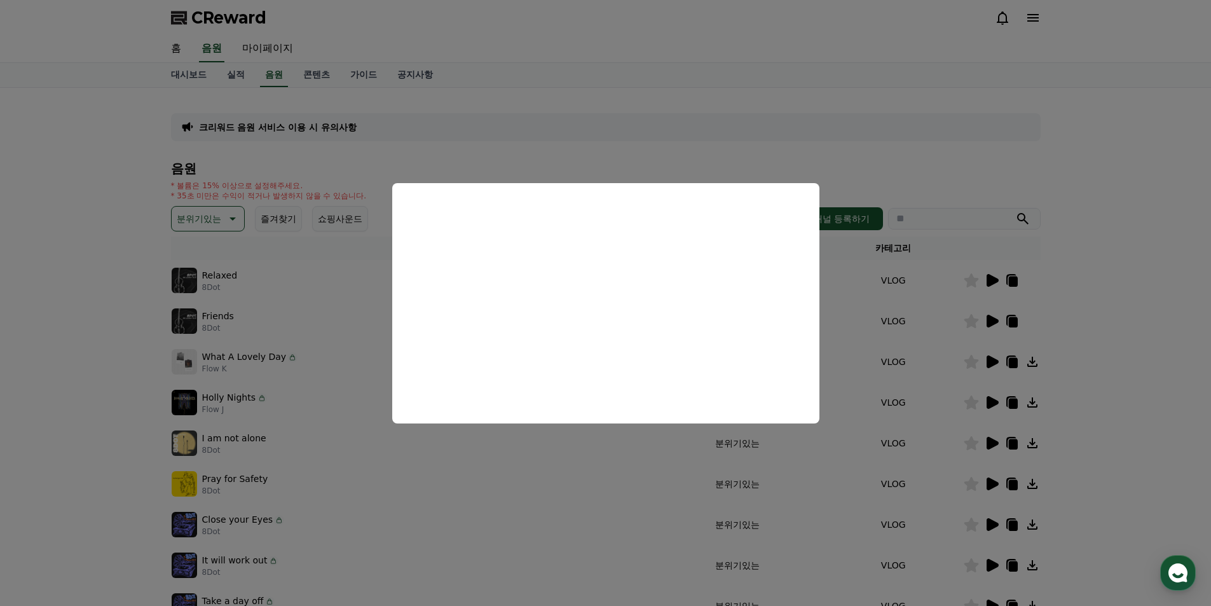
click at [796, 142] on button "close modal" at bounding box center [605, 303] width 1211 height 606
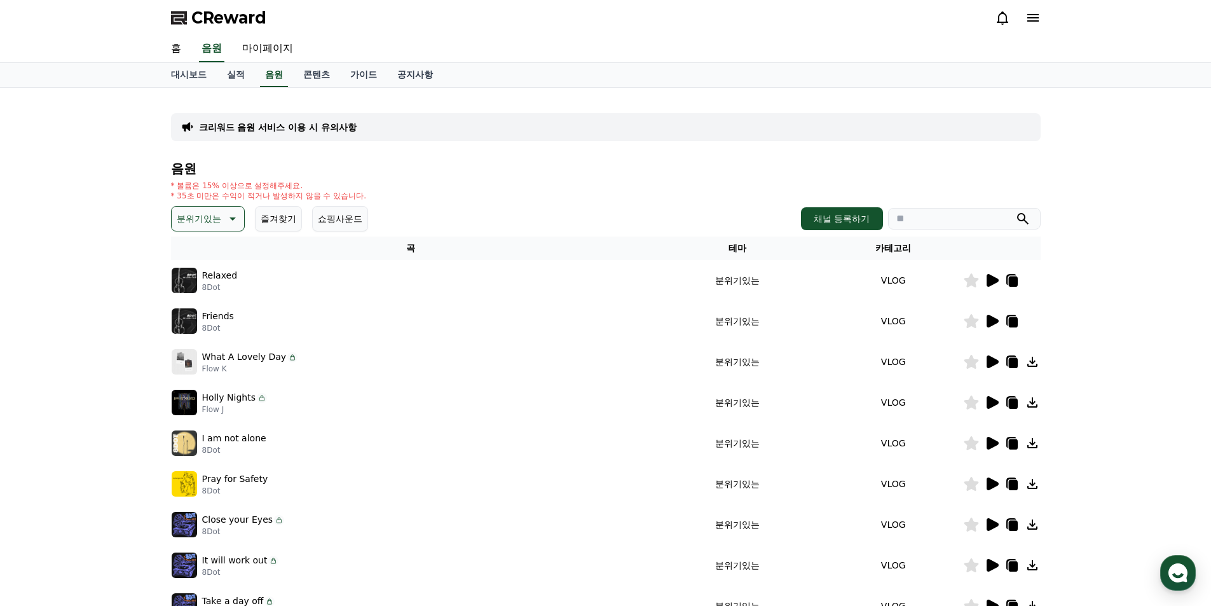
click at [988, 404] on icon at bounding box center [992, 402] width 12 height 13
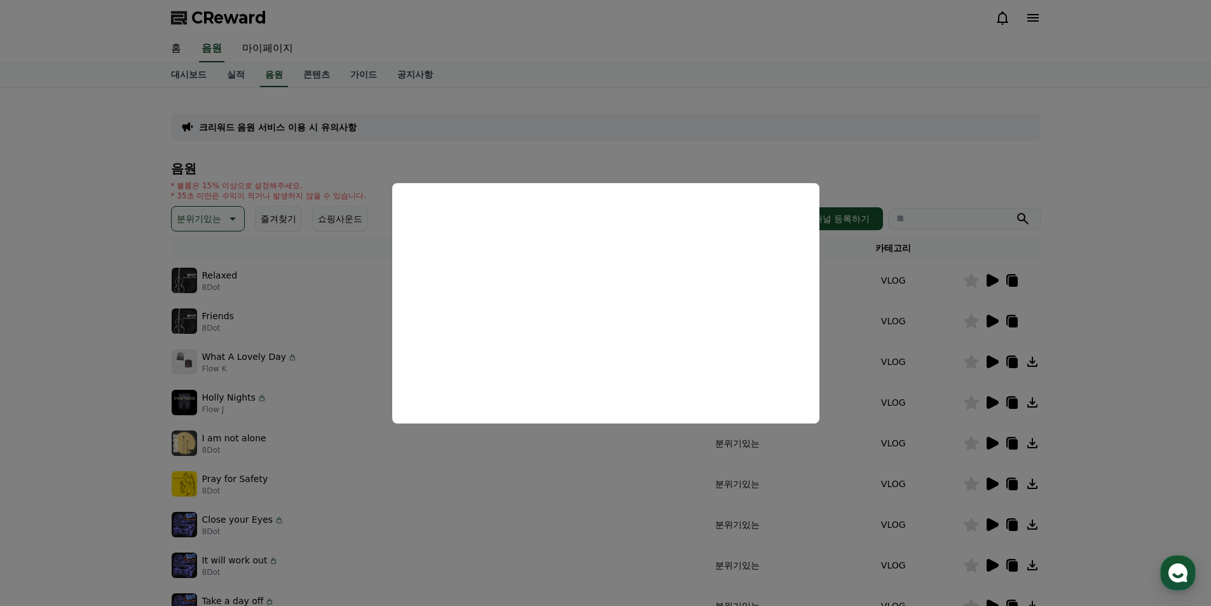
click at [644, 150] on button "close modal" at bounding box center [605, 303] width 1211 height 606
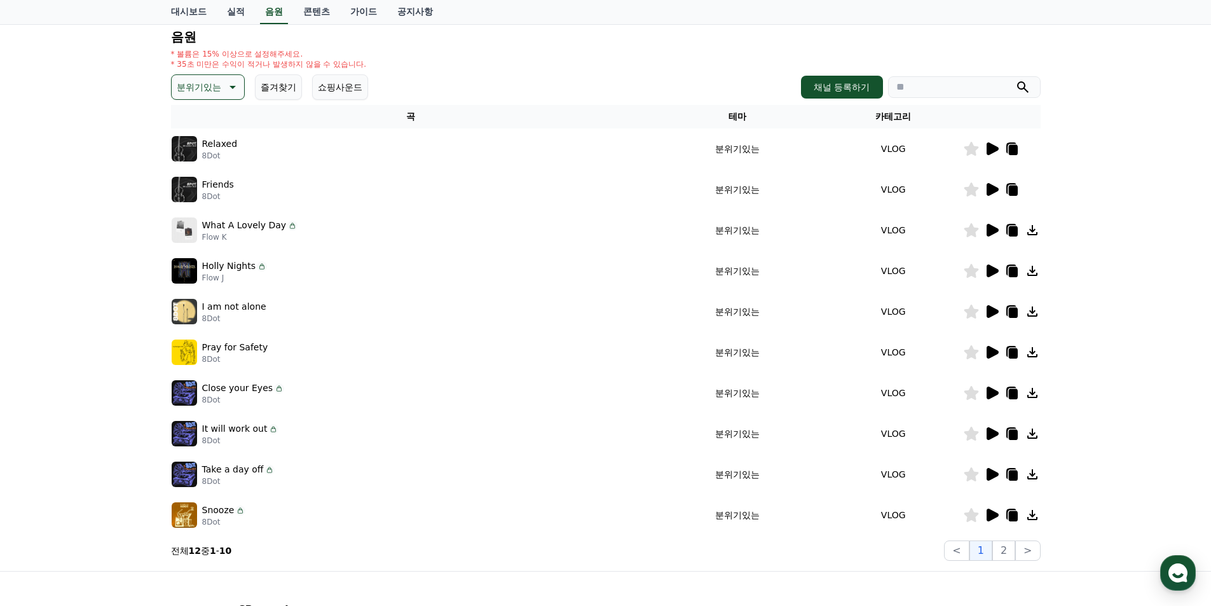
scroll to position [254, 0]
